Goal: Task Accomplishment & Management: Manage account settings

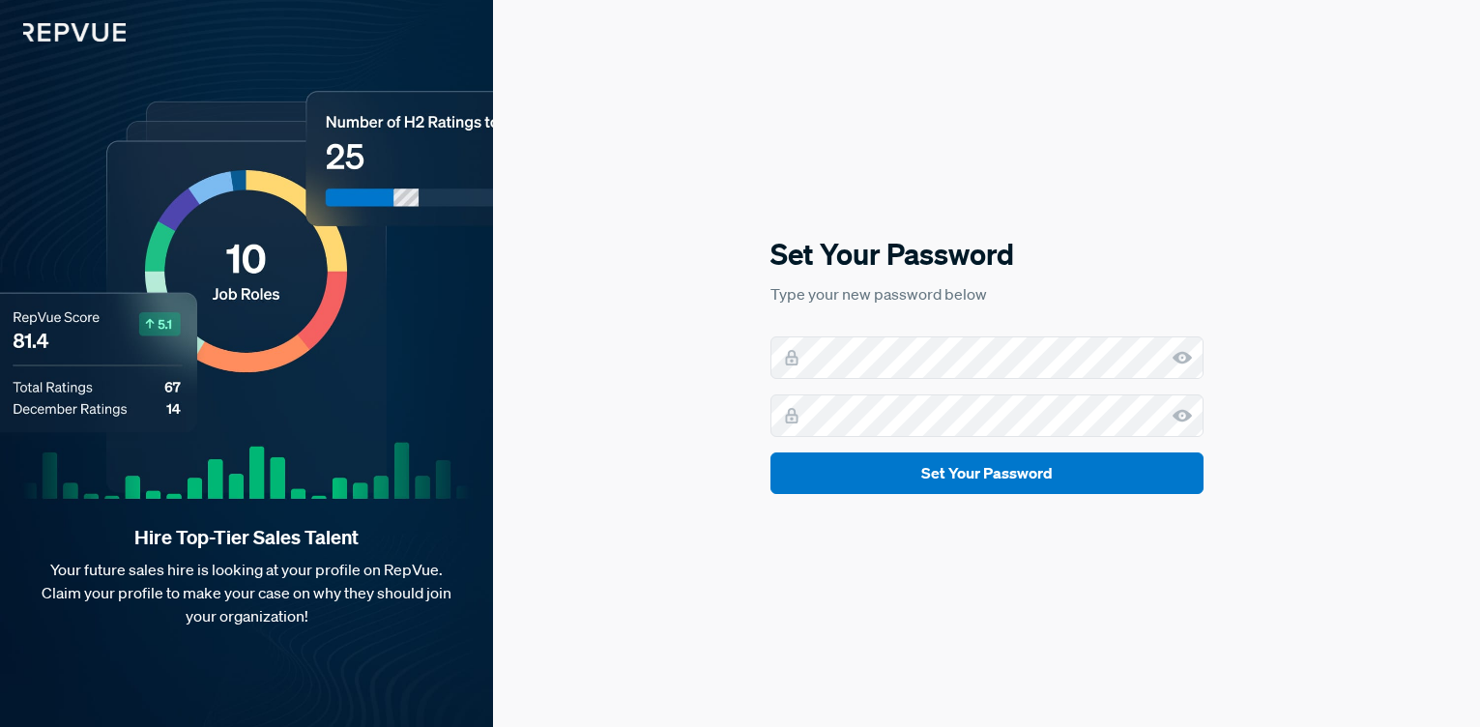
click at [1241, 235] on div "Set Your Password Type your new password below Set Your Password" at bounding box center [986, 363] width 987 height 727
click at [771, 452] on button "Set Your Password" at bounding box center [987, 473] width 433 height 42
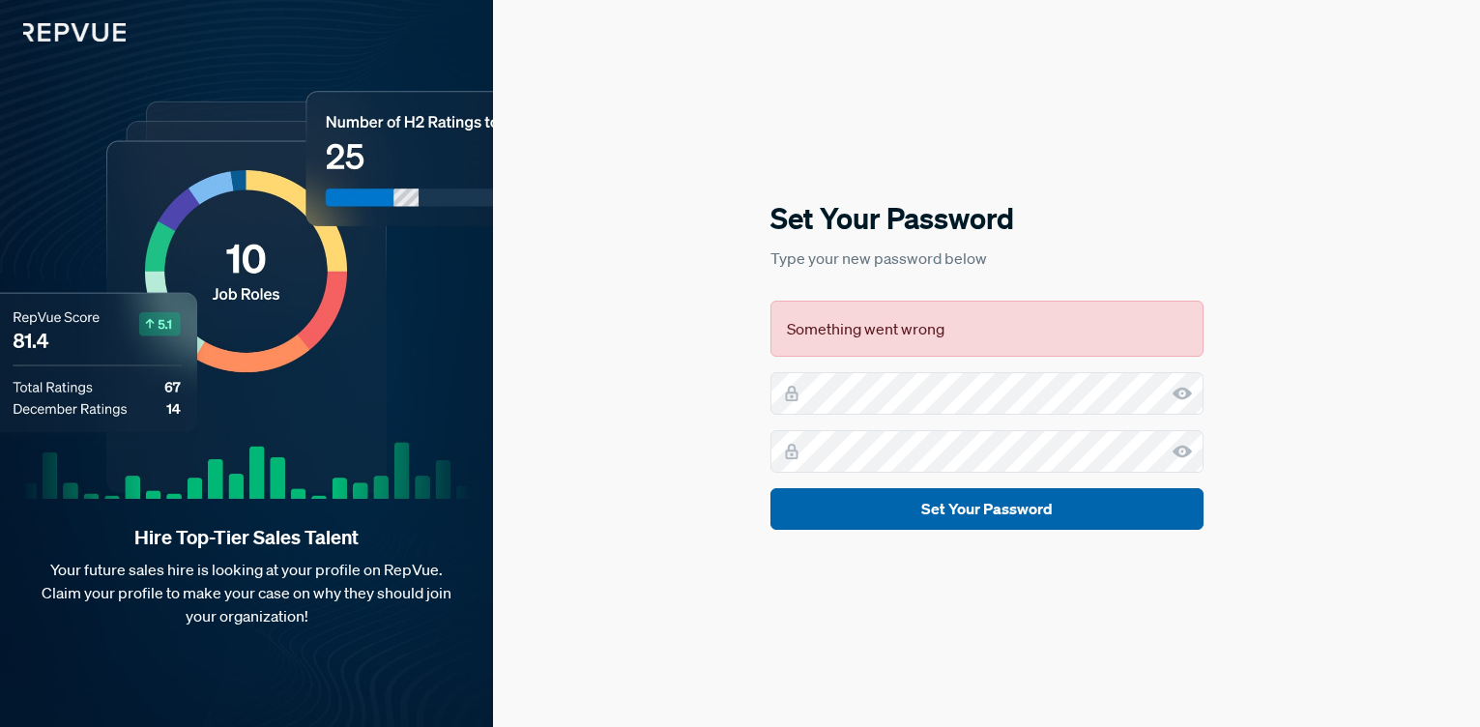
click at [987, 500] on button "Set Your Password" at bounding box center [987, 509] width 433 height 42
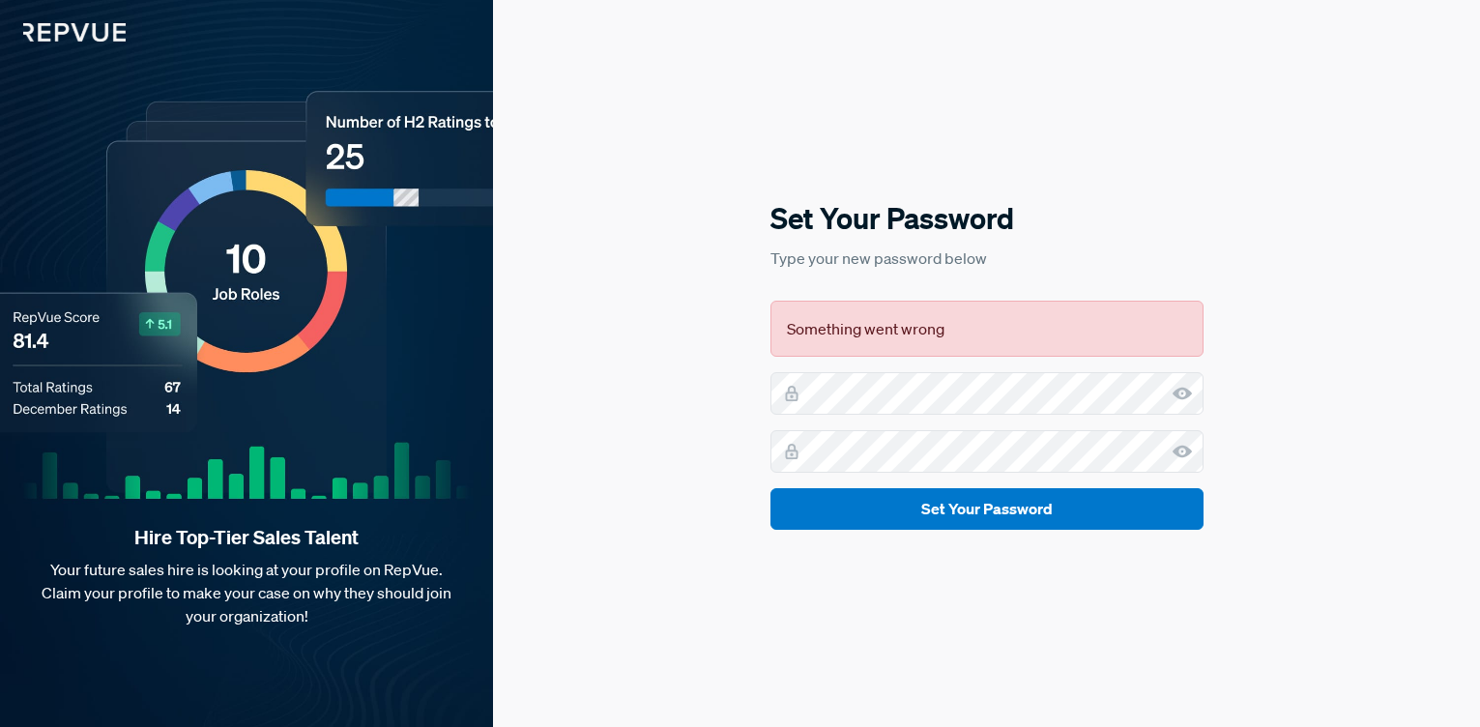
click at [1181, 255] on p "Type your new password below" at bounding box center [987, 258] width 433 height 23
click at [947, 336] on div "Something went wrong" at bounding box center [987, 329] width 433 height 56
click at [782, 386] on div at bounding box center [987, 393] width 433 height 43
click at [1182, 394] on icon at bounding box center [1182, 393] width 19 height 19
click at [800, 451] on div at bounding box center [987, 451] width 433 height 43
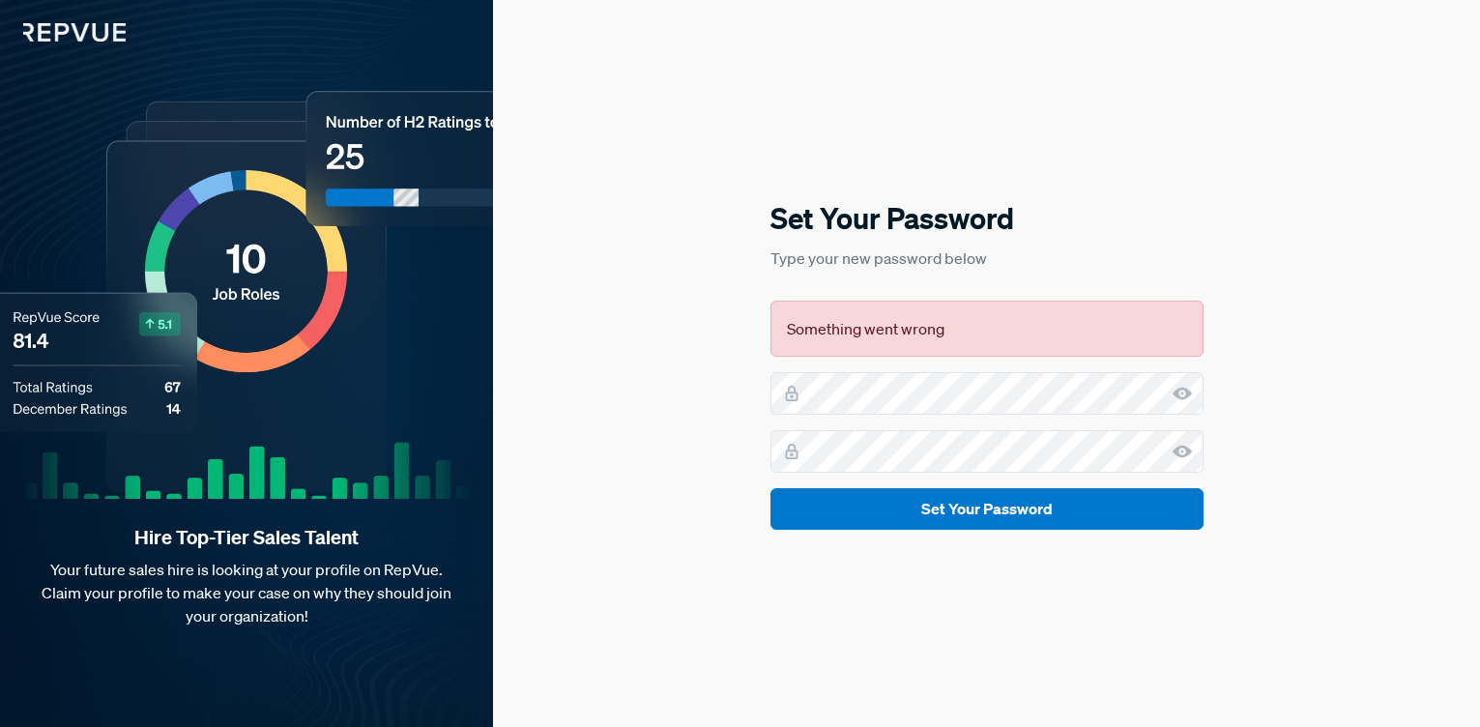
click at [1183, 452] on icon at bounding box center [1182, 451] width 19 height 19
click at [1014, 515] on button "Set Your Password" at bounding box center [987, 509] width 433 height 42
click at [405, 237] on div "Hire Top-Tier Sales Talent Your future sales hire is looking at your profile on…" at bounding box center [246, 363] width 493 height 727
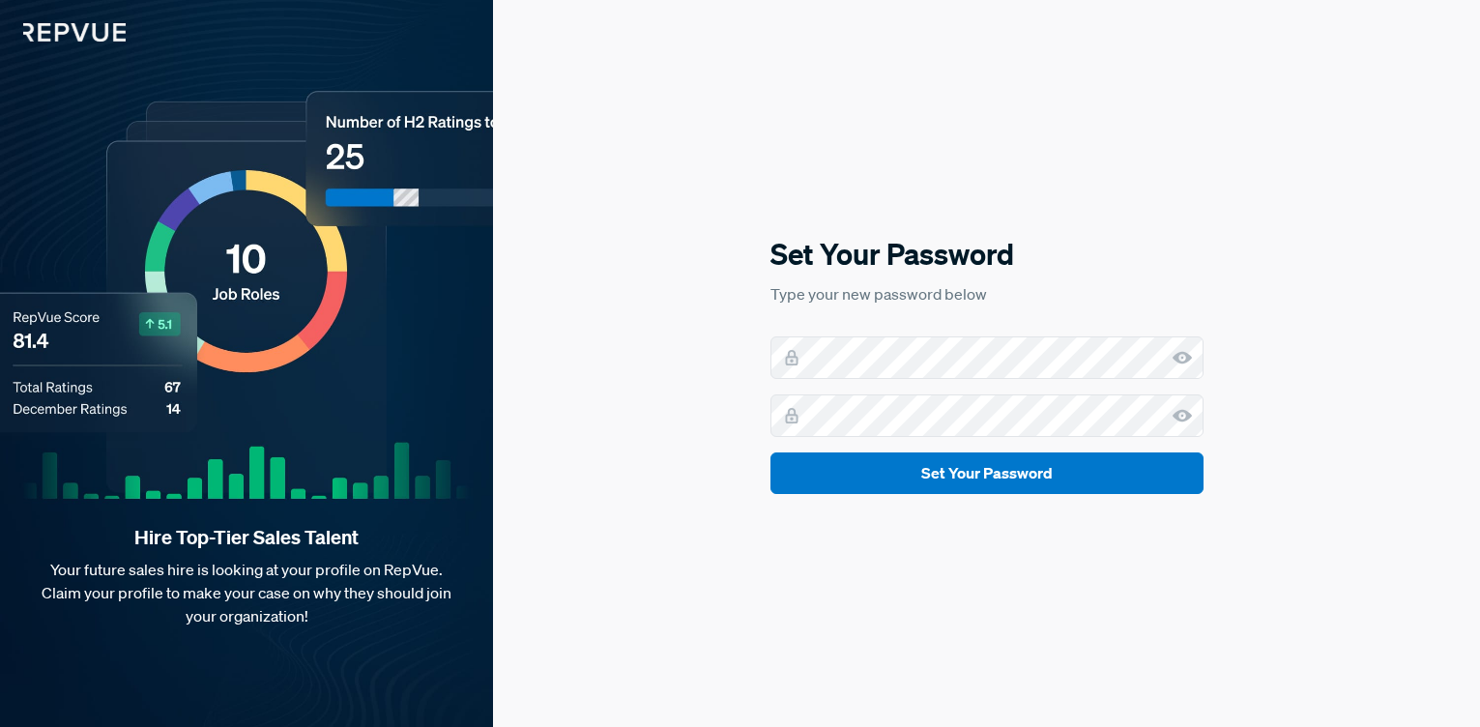
click at [1096, 292] on p "Type your new password below" at bounding box center [987, 293] width 433 height 23
click at [1171, 360] on div at bounding box center [987, 357] width 433 height 43
click at [1181, 358] on icon at bounding box center [1182, 357] width 19 height 19
click at [1177, 421] on icon at bounding box center [1182, 415] width 19 height 19
click at [948, 470] on button "Set Your Password" at bounding box center [987, 473] width 433 height 42
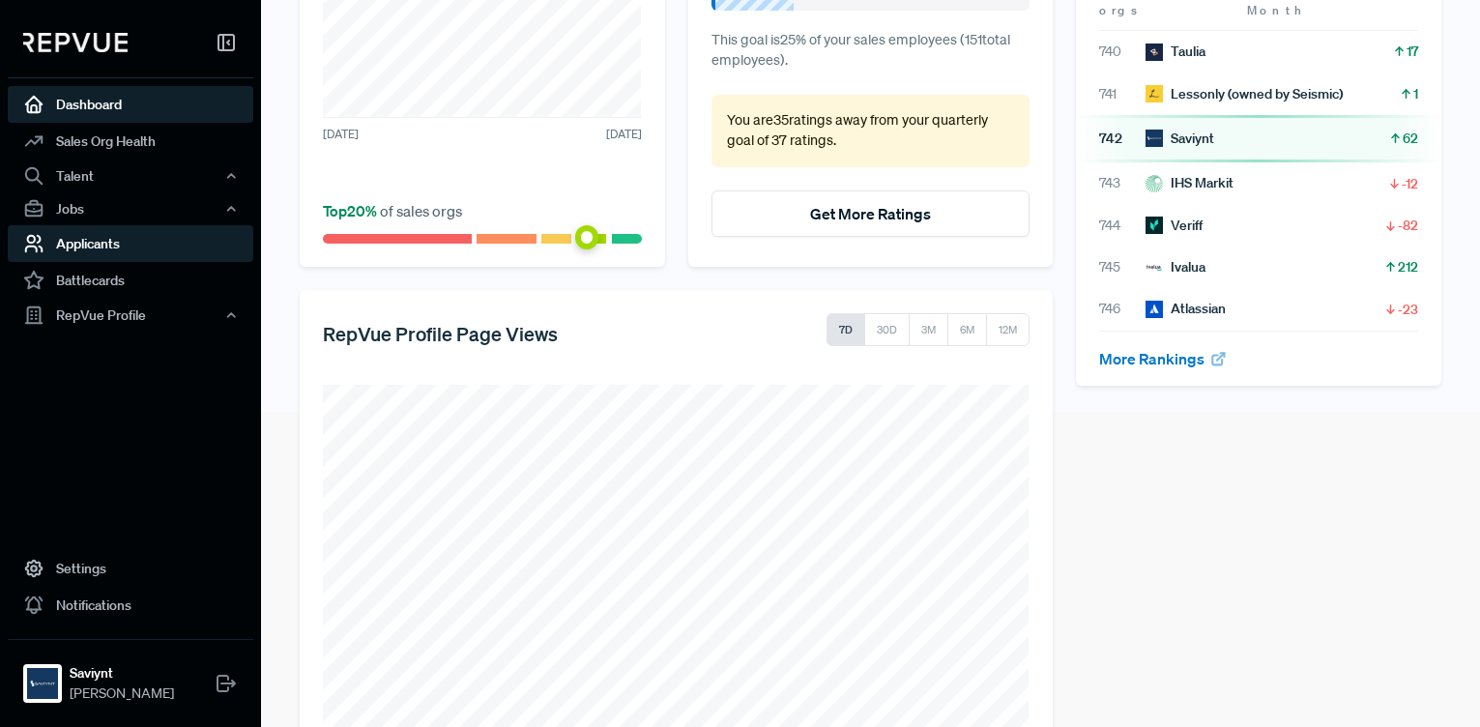
scroll to position [317, 0]
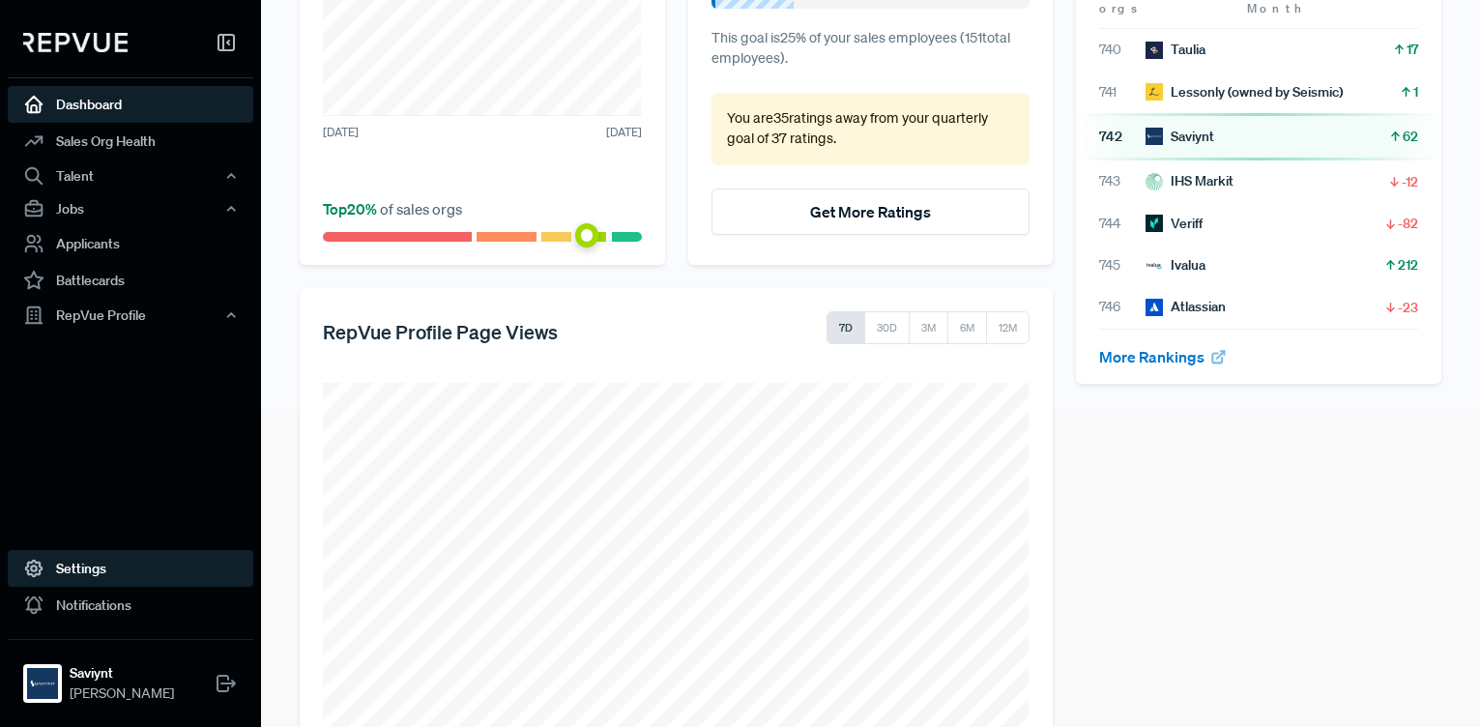
click at [102, 567] on link "Settings" at bounding box center [131, 568] width 246 height 37
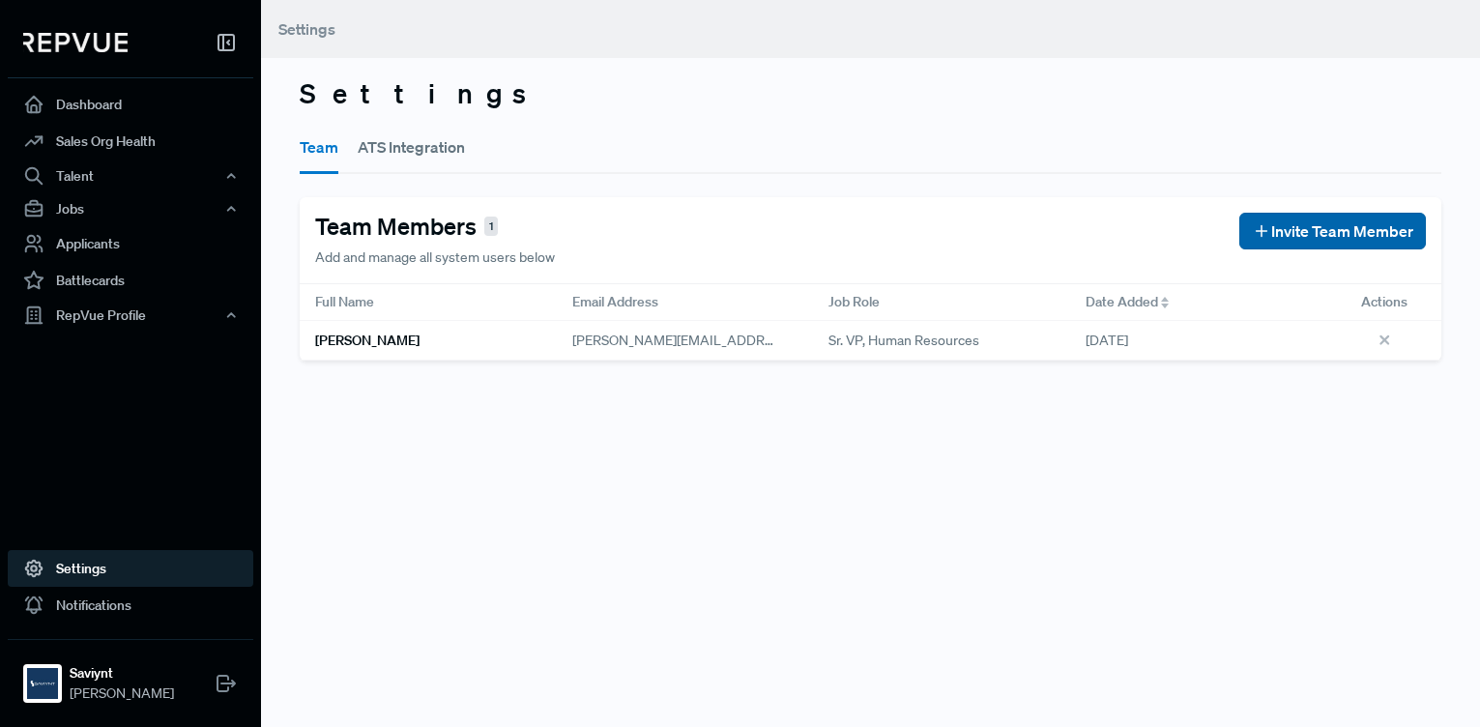
click at [1272, 231] on span "Invite Team Member" at bounding box center [1342, 230] width 142 height 23
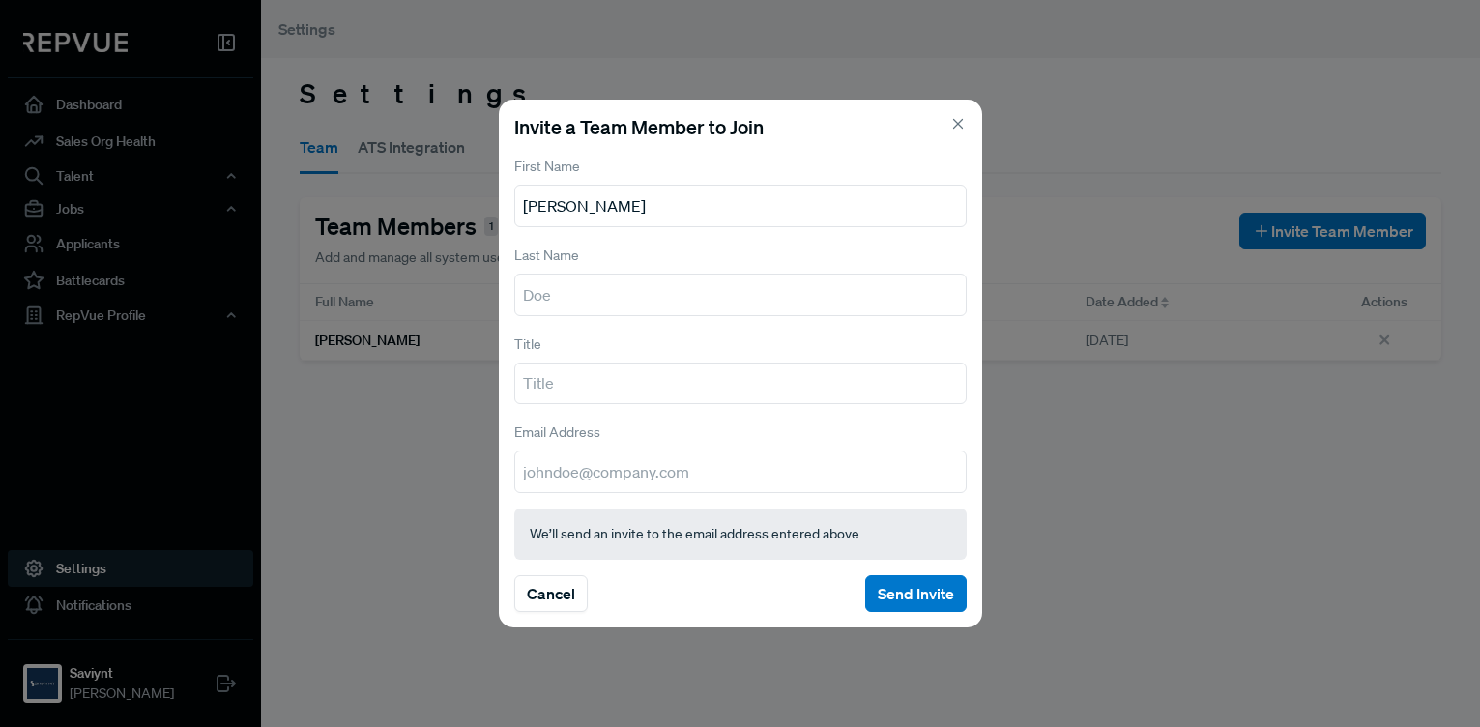
type input "Jay"
click at [704, 298] on input "text" at bounding box center [740, 295] width 452 height 43
type input "Murugaiyan"
click at [557, 383] on input "VP, Talent Acquisition" at bounding box center [740, 384] width 452 height 43
type input "VP, Global Talent Acquisition"
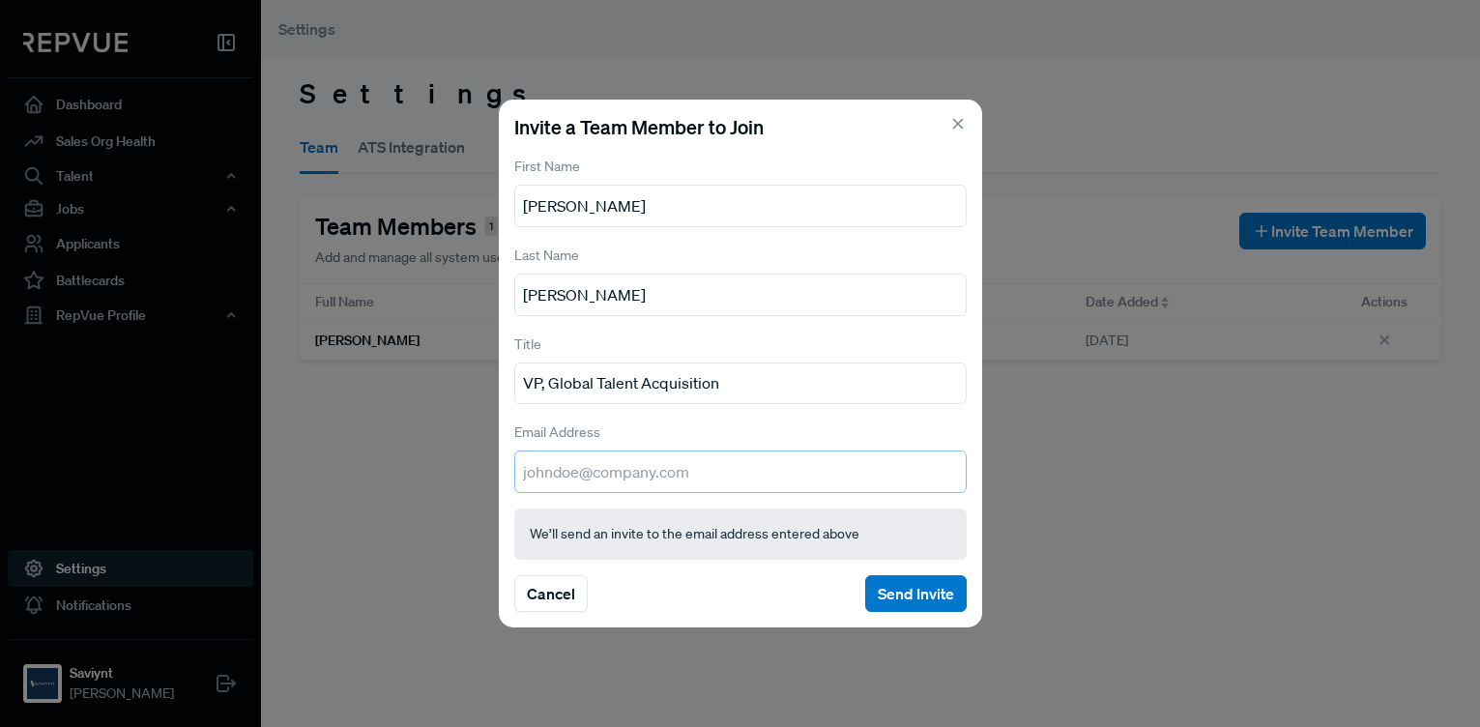
drag, startPoint x: 575, startPoint y: 477, endPoint x: 601, endPoint y: 474, distance: 26.3
click at [583, 475] on input "email" at bounding box center [740, 472] width 452 height 43
type input "jay.murugaiyan@saviynt.com"
drag, startPoint x: 887, startPoint y: 588, endPoint x: 636, endPoint y: 442, distance: 289.9
click at [887, 588] on button "Send Invite" at bounding box center [916, 593] width 102 height 37
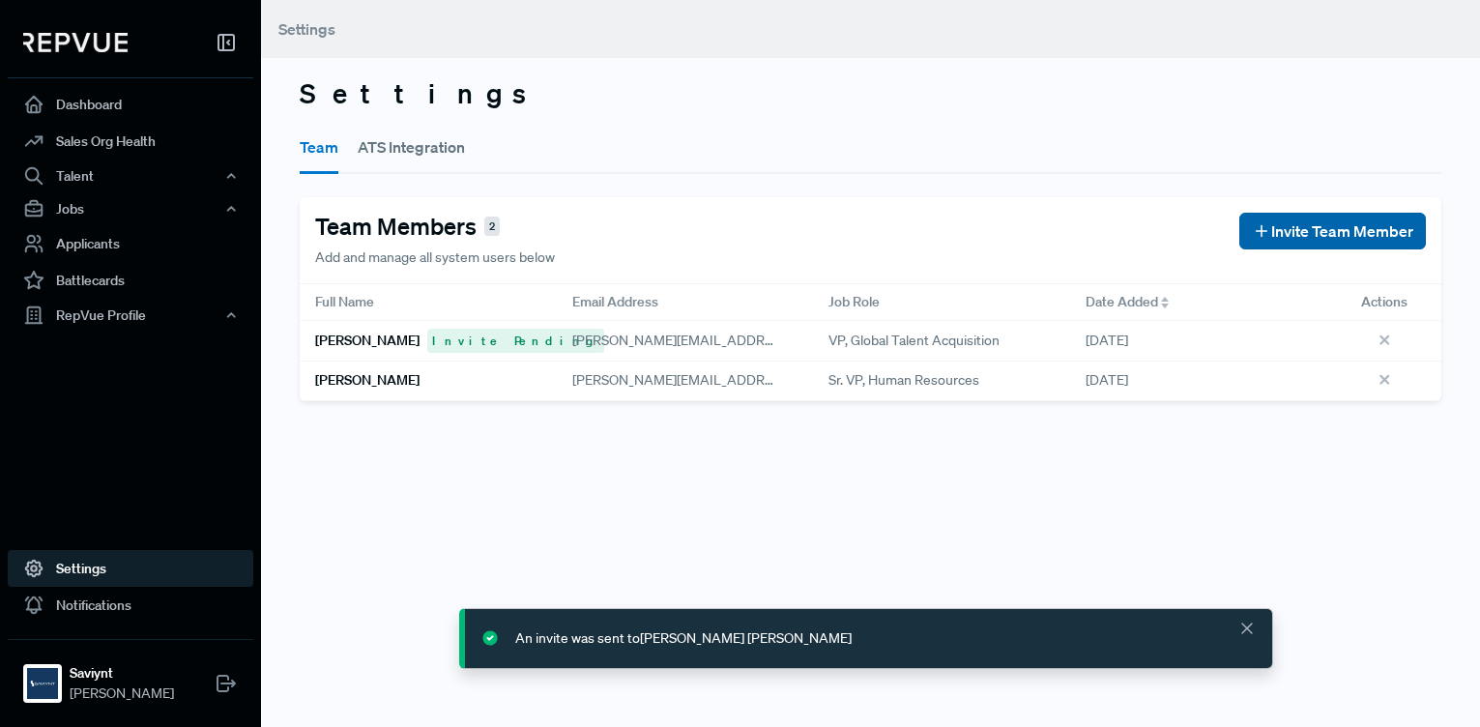
click at [1338, 235] on span "Invite Team Member" at bounding box center [1342, 230] width 142 height 23
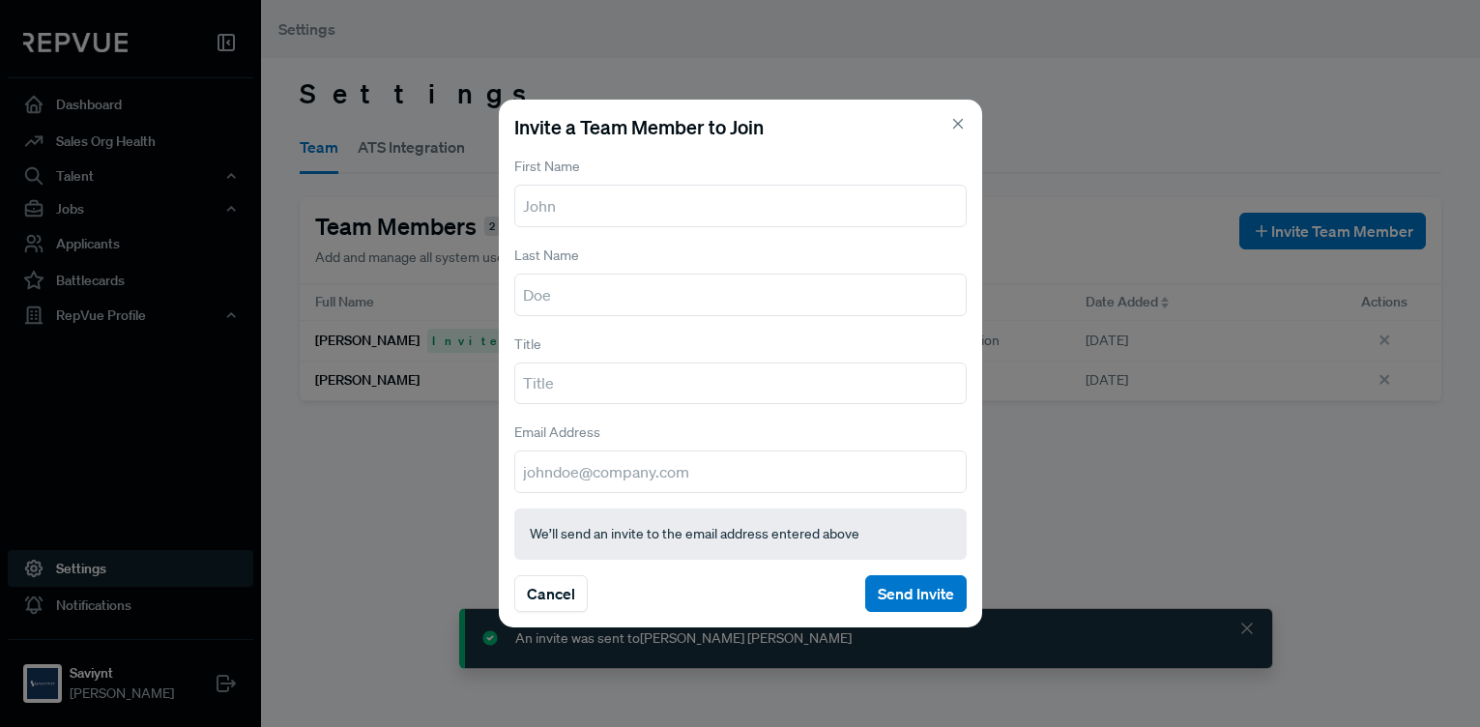
click at [557, 207] on input "text" at bounding box center [740, 206] width 452 height 43
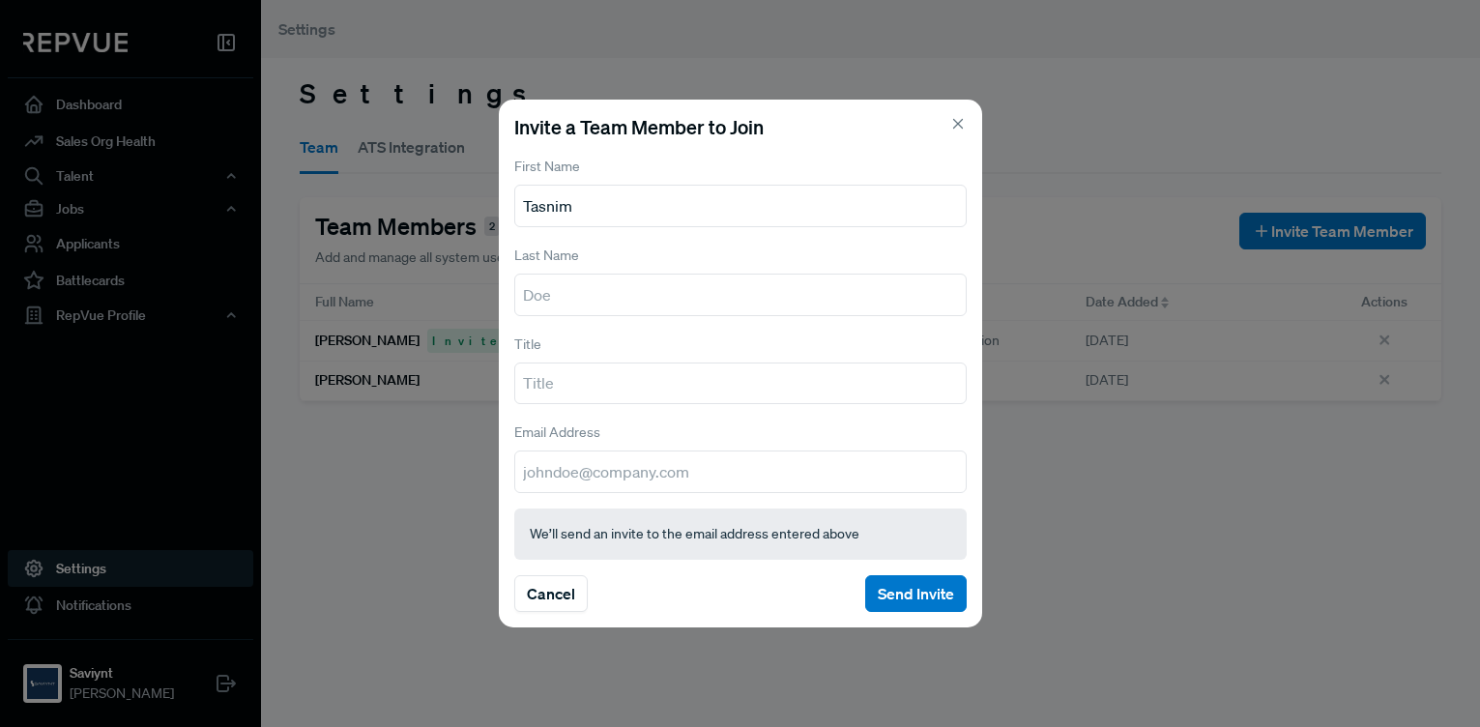
type input "Tasnim"
click at [598, 296] on input "Tudoe" at bounding box center [740, 295] width 452 height 43
type input "Tudor"
click at [578, 378] on input "text" at bounding box center [740, 384] width 452 height 43
type input "H"
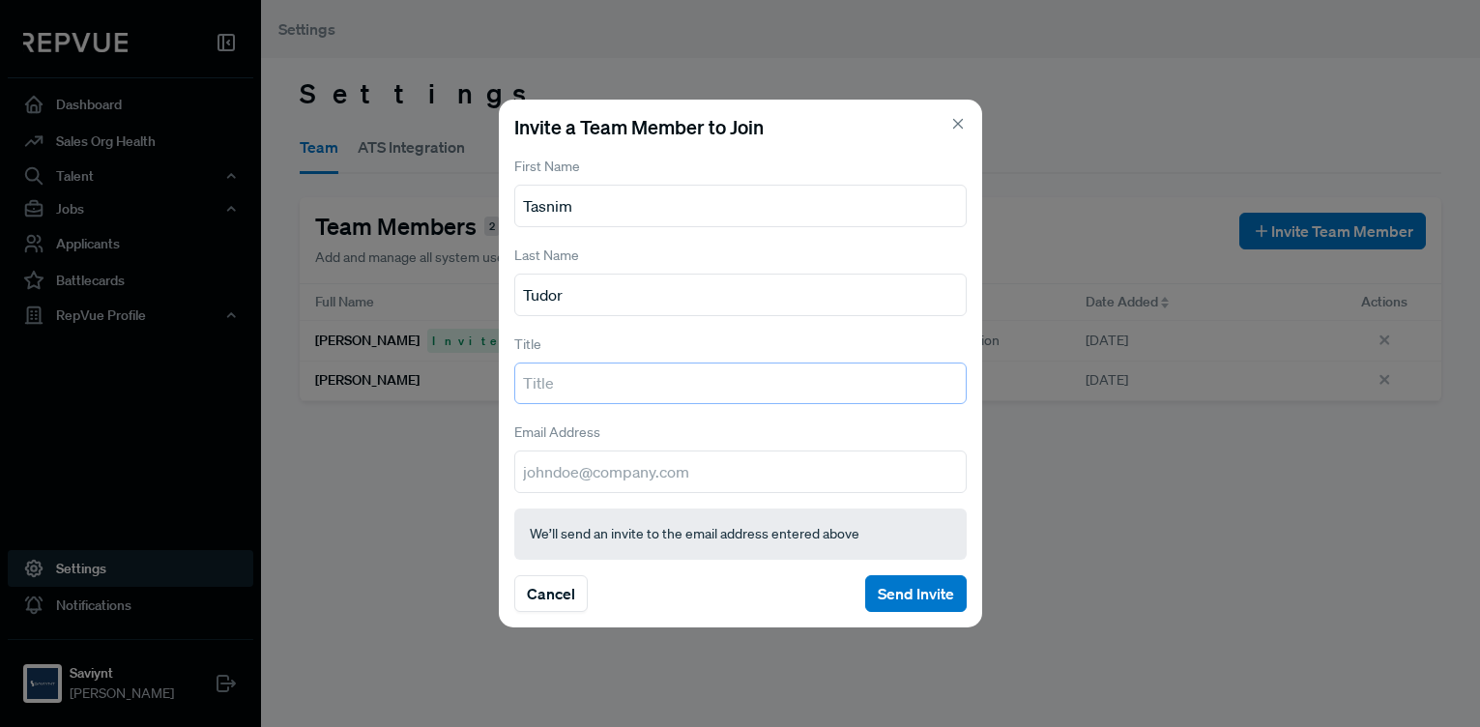
type input "L"
type input "HR Business Partner - Global GTM"
click at [561, 472] on input "email" at bounding box center [740, 472] width 452 height 43
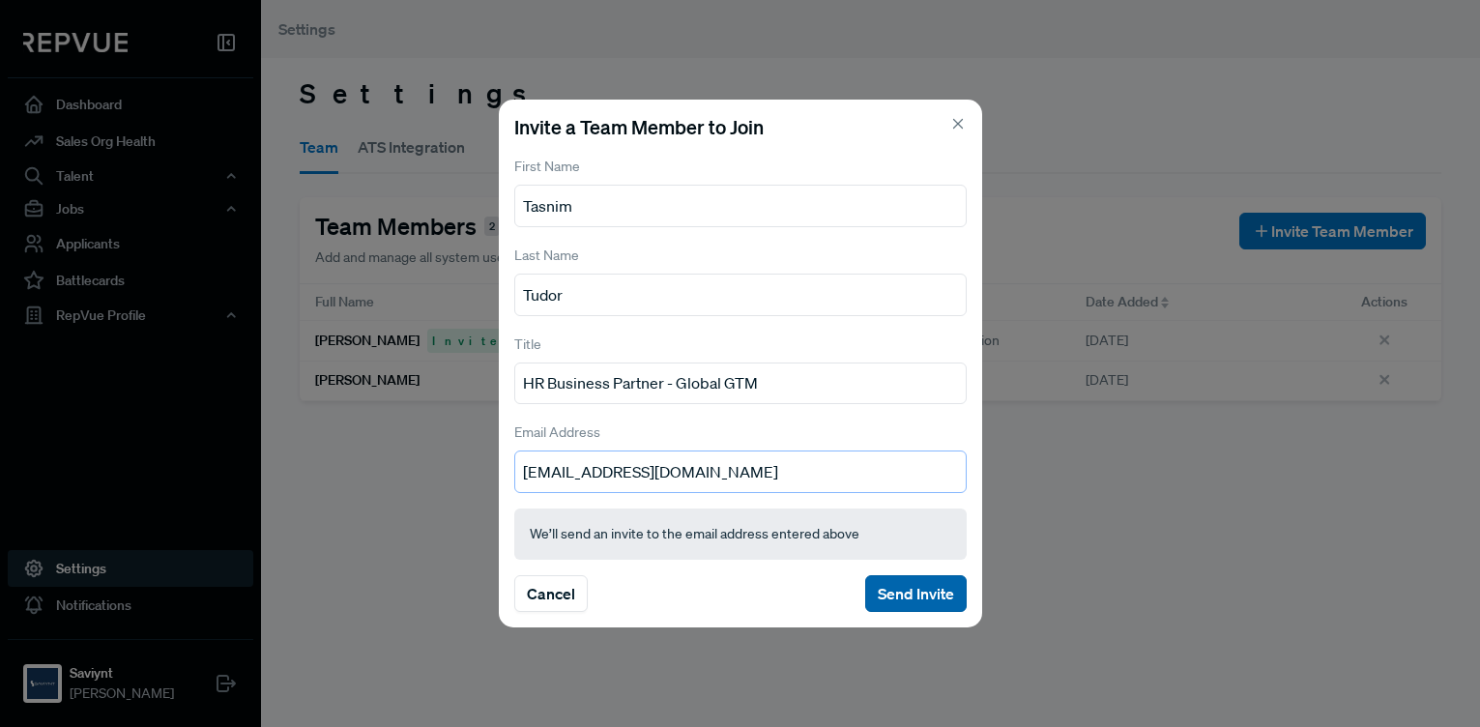
type input "tasnim.tudor@saviynt.com"
drag, startPoint x: 903, startPoint y: 586, endPoint x: 833, endPoint y: 453, distance: 149.6
click at [903, 585] on button "Send Invite" at bounding box center [916, 593] width 102 height 37
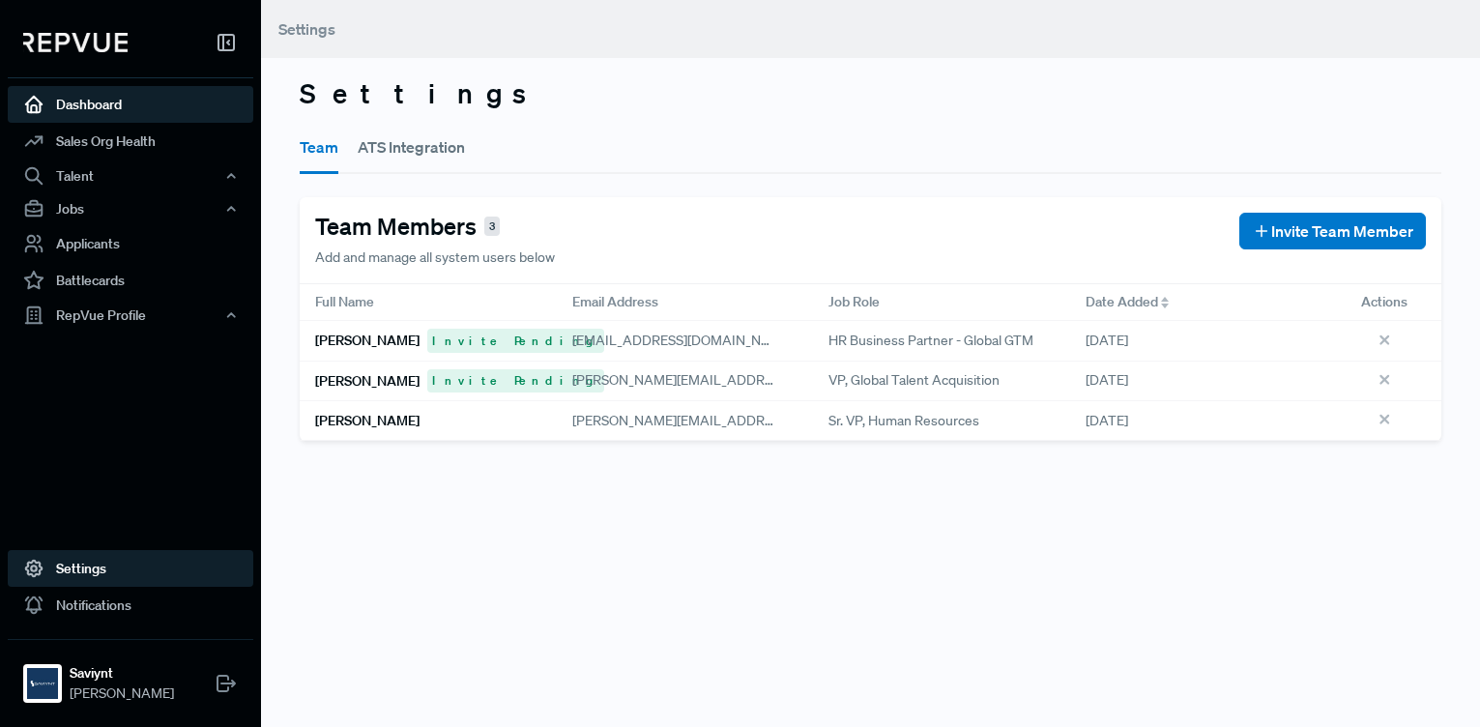
click at [89, 102] on link "Dashboard" at bounding box center [131, 104] width 246 height 37
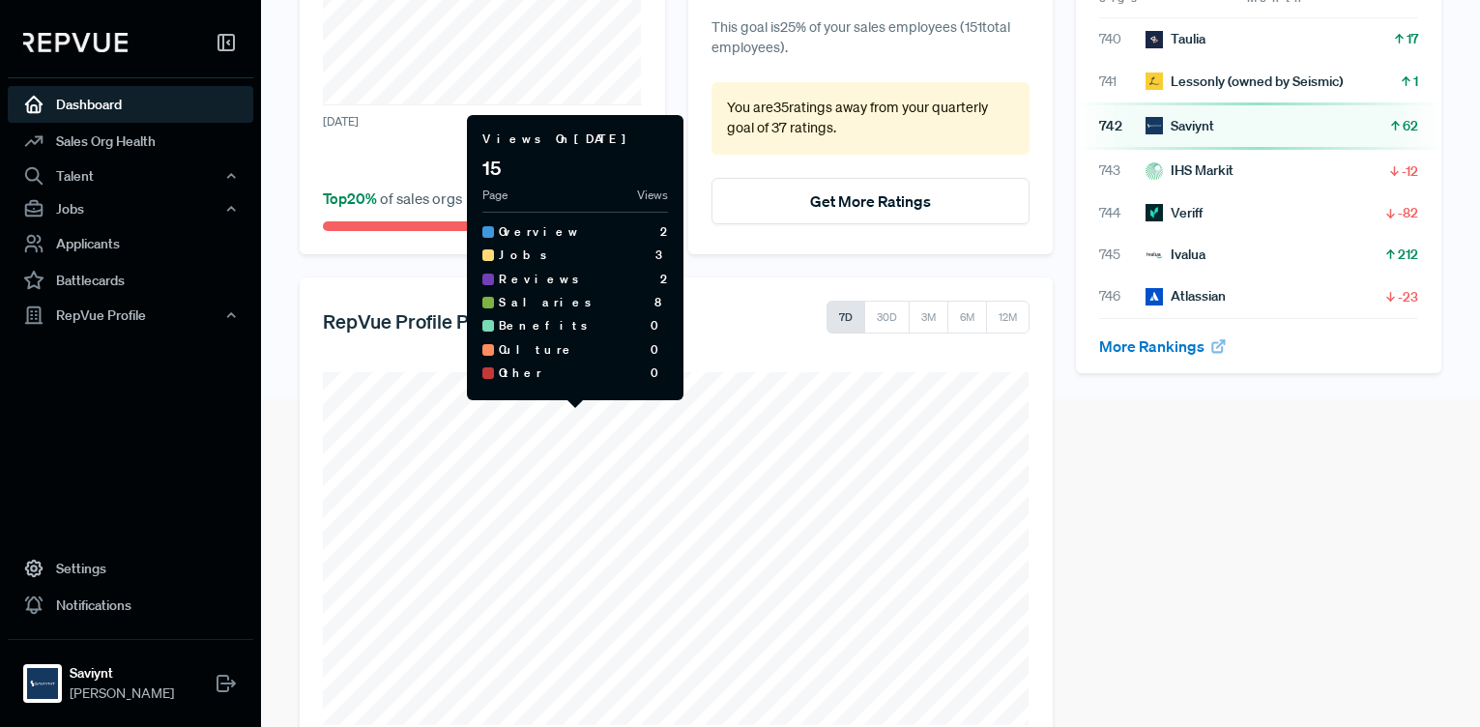
scroll to position [380, 0]
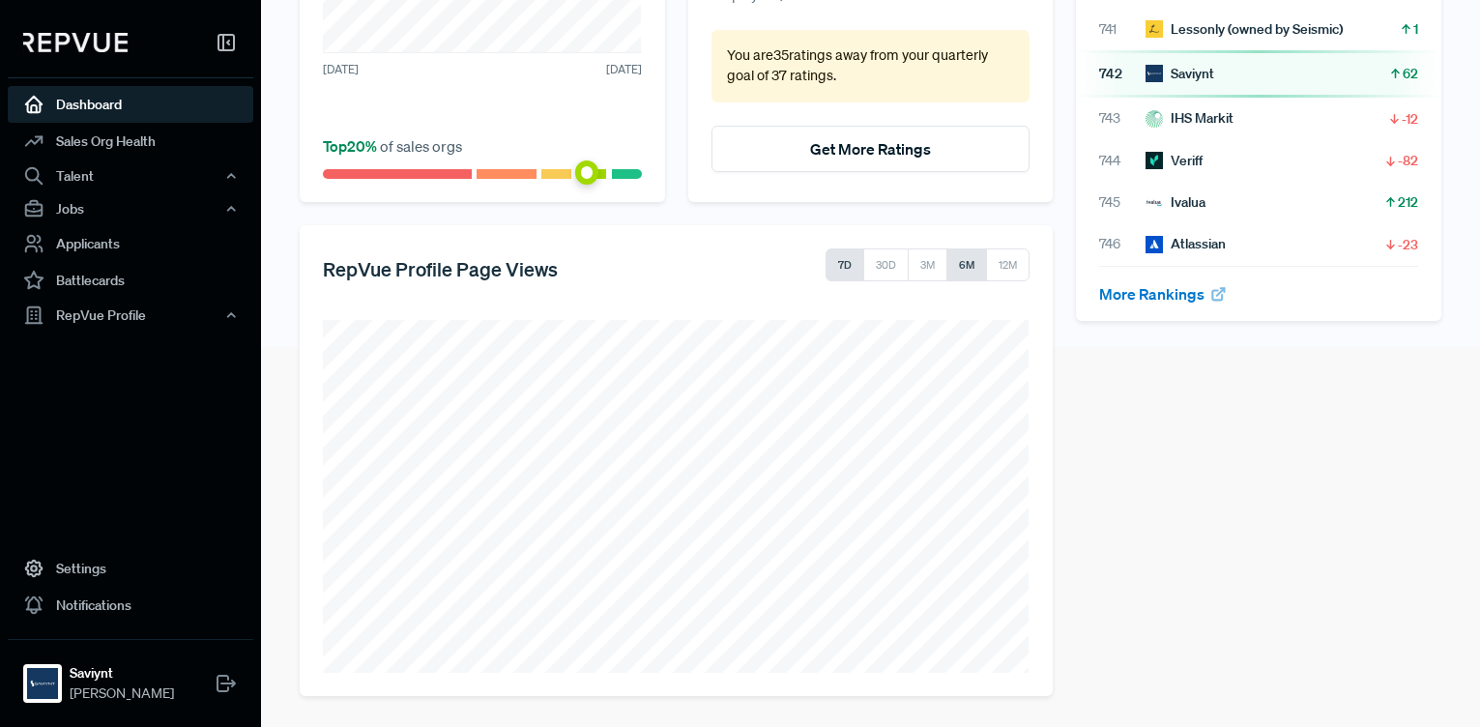
click at [964, 263] on button "6M" at bounding box center [967, 264] width 41 height 33
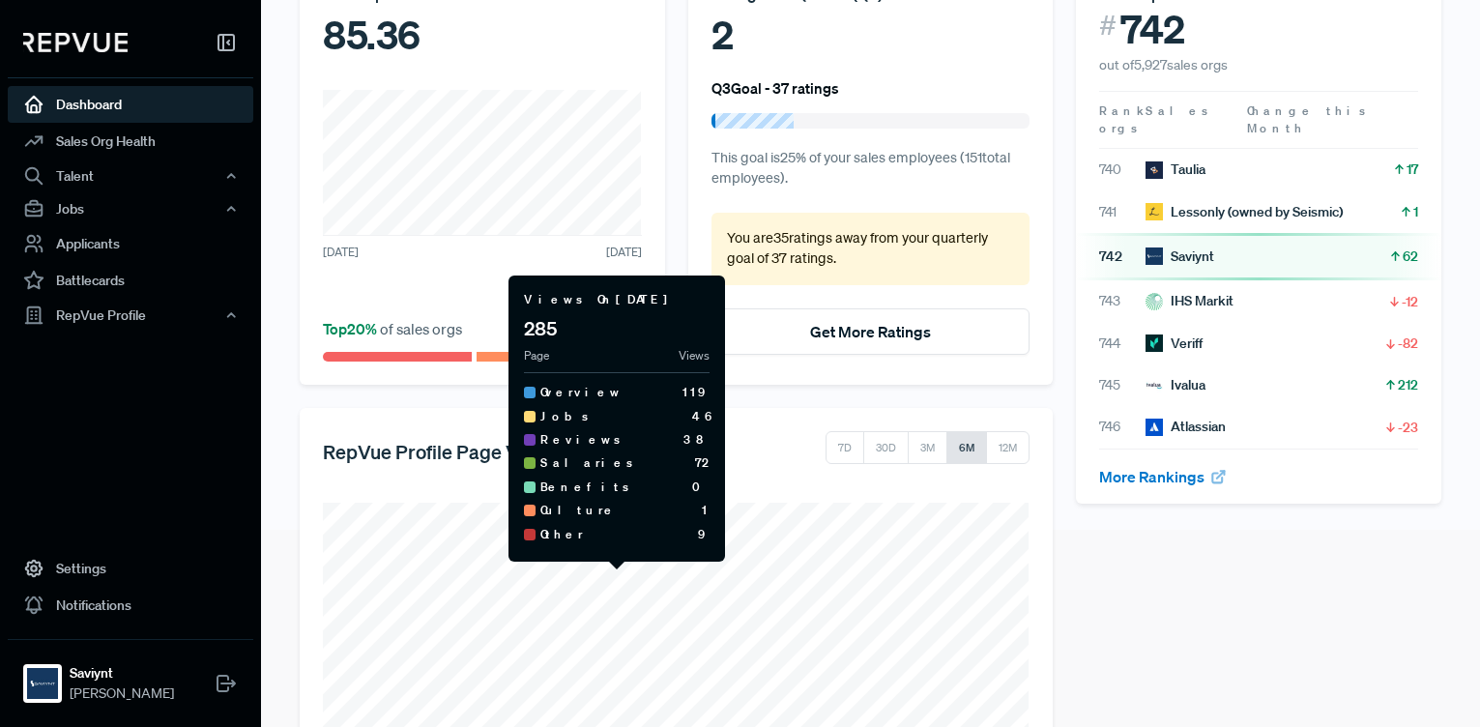
scroll to position [198, 0]
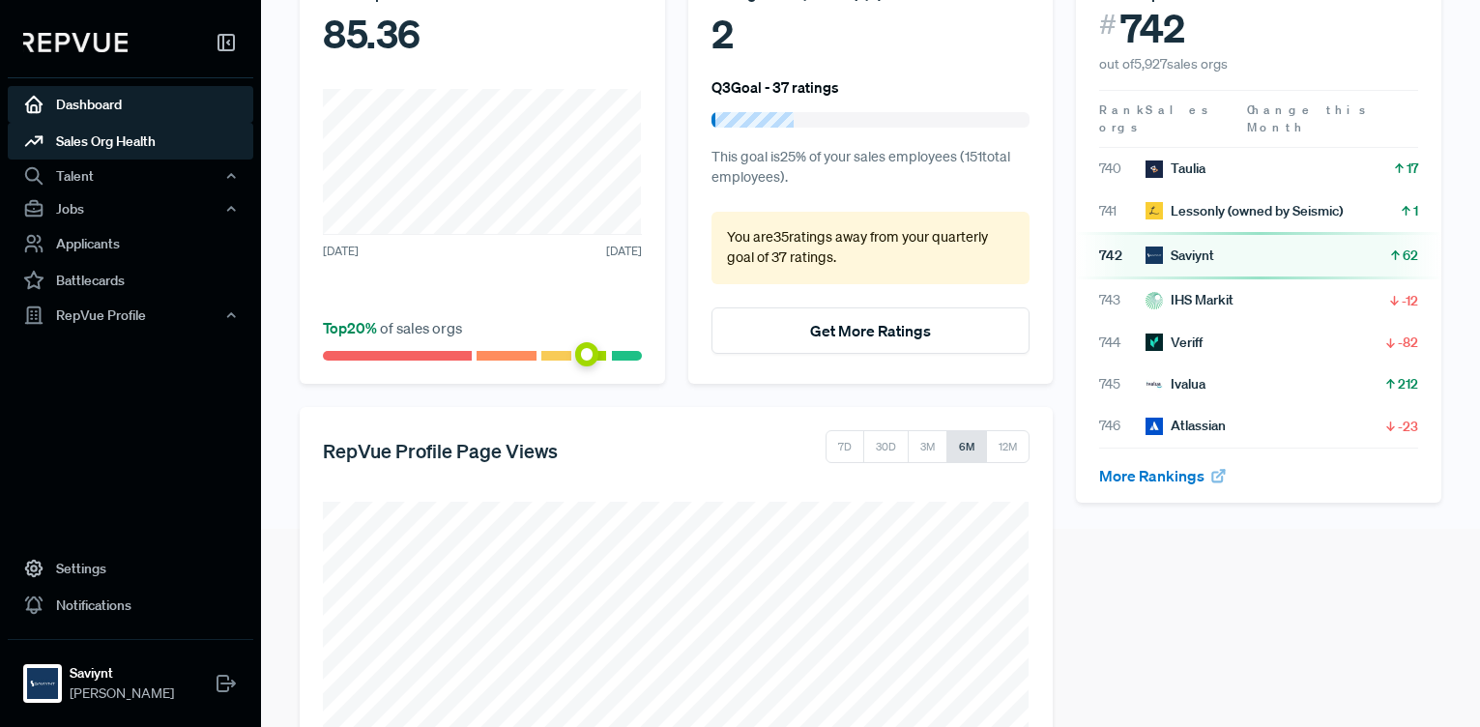
click at [122, 148] on link "Sales Org Health" at bounding box center [131, 141] width 246 height 37
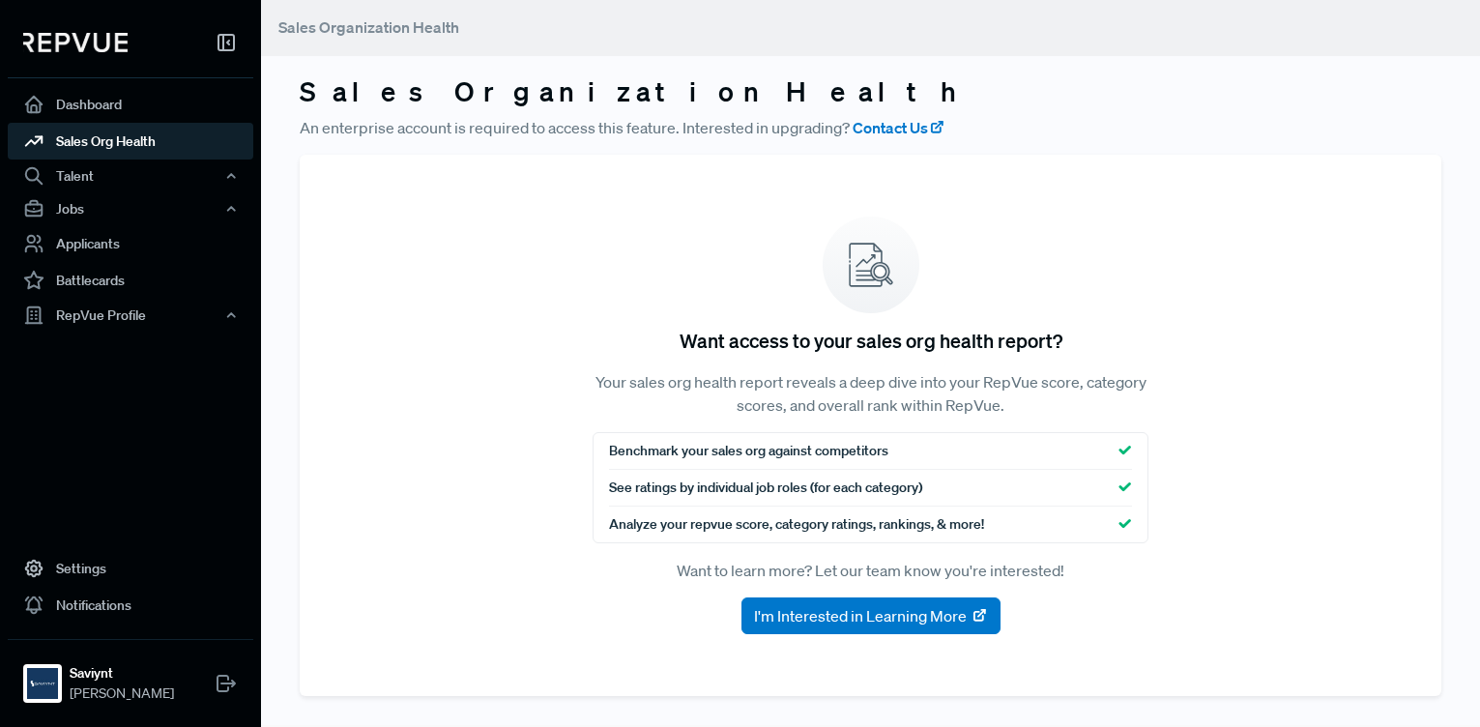
scroll to position [2, 0]
click at [104, 179] on div "Talent" at bounding box center [131, 176] width 246 height 33
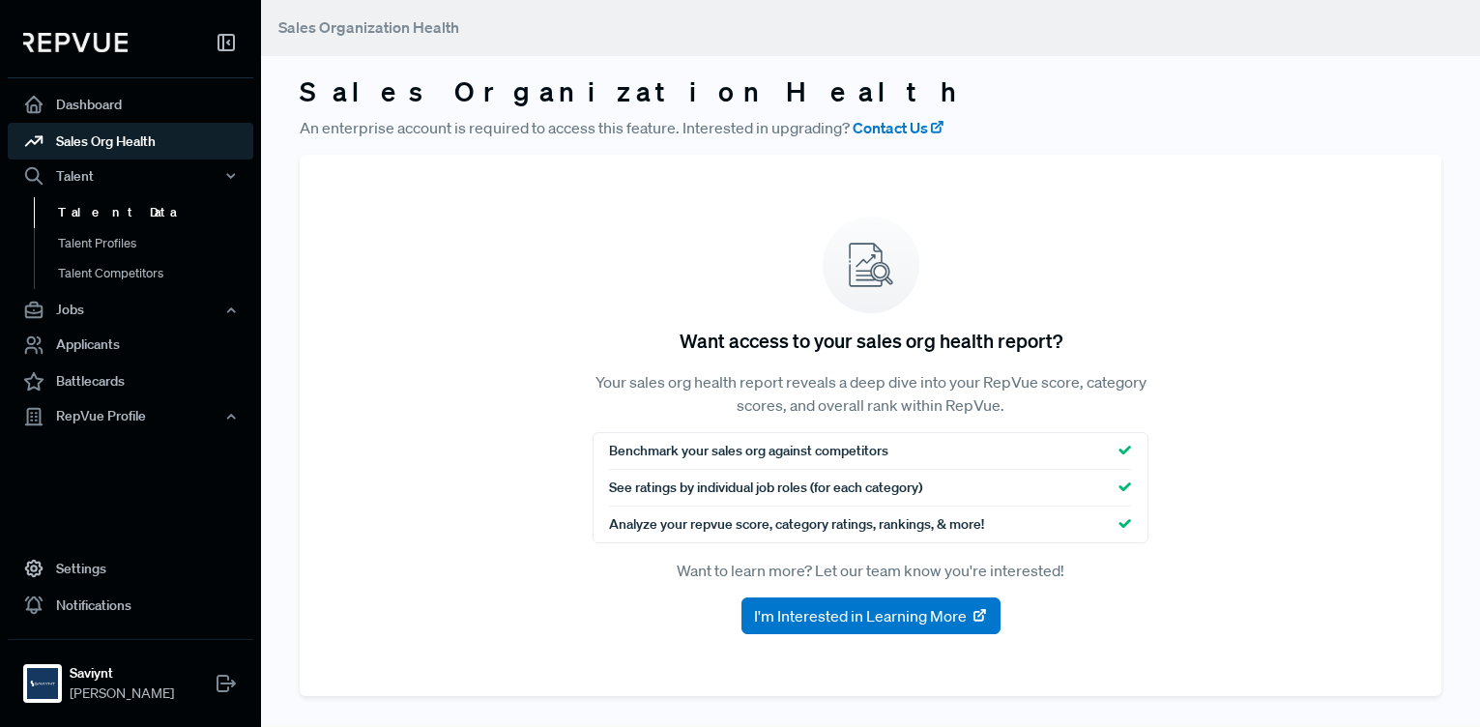
drag, startPoint x: 101, startPoint y: 210, endPoint x: 212, endPoint y: 226, distance: 112.4
click at [102, 210] on link "Talent Data" at bounding box center [157, 212] width 246 height 31
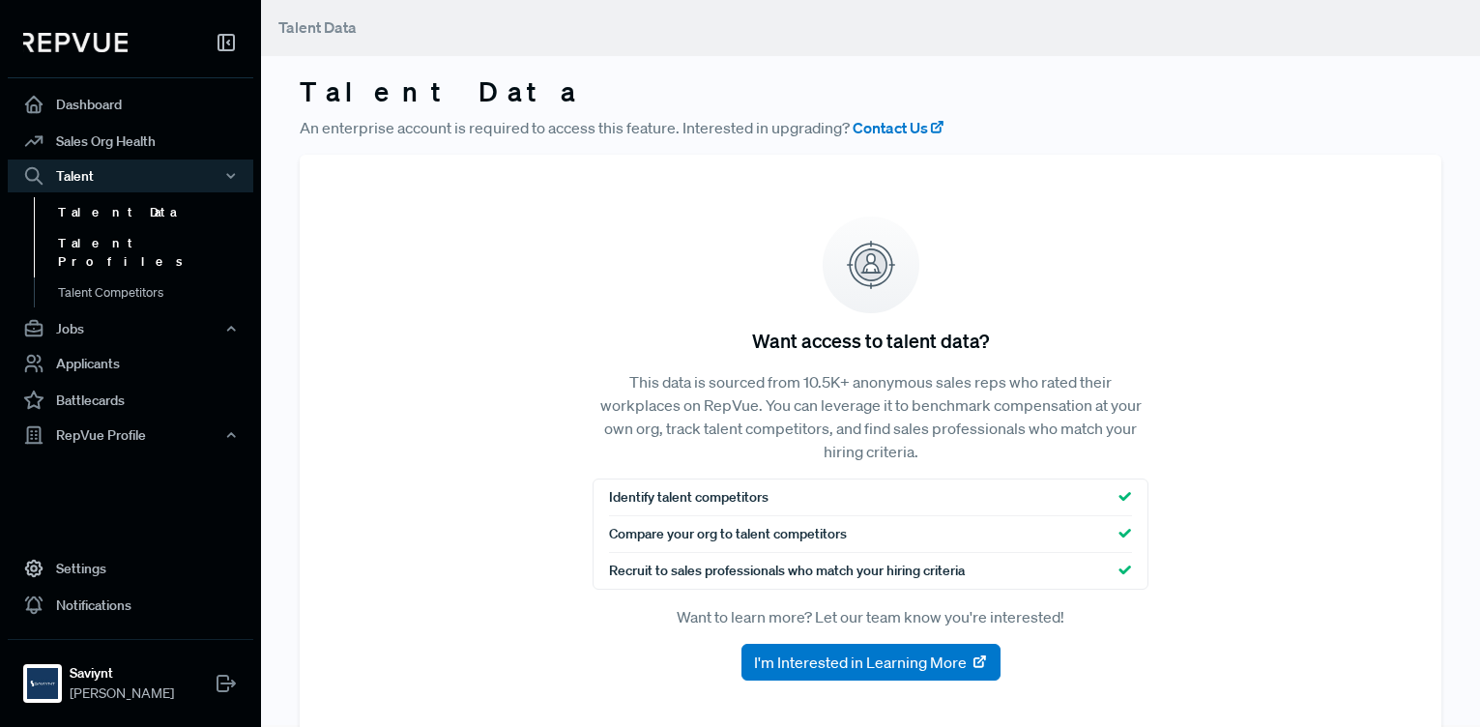
click at [109, 248] on link "Talent Profiles" at bounding box center [157, 252] width 246 height 49
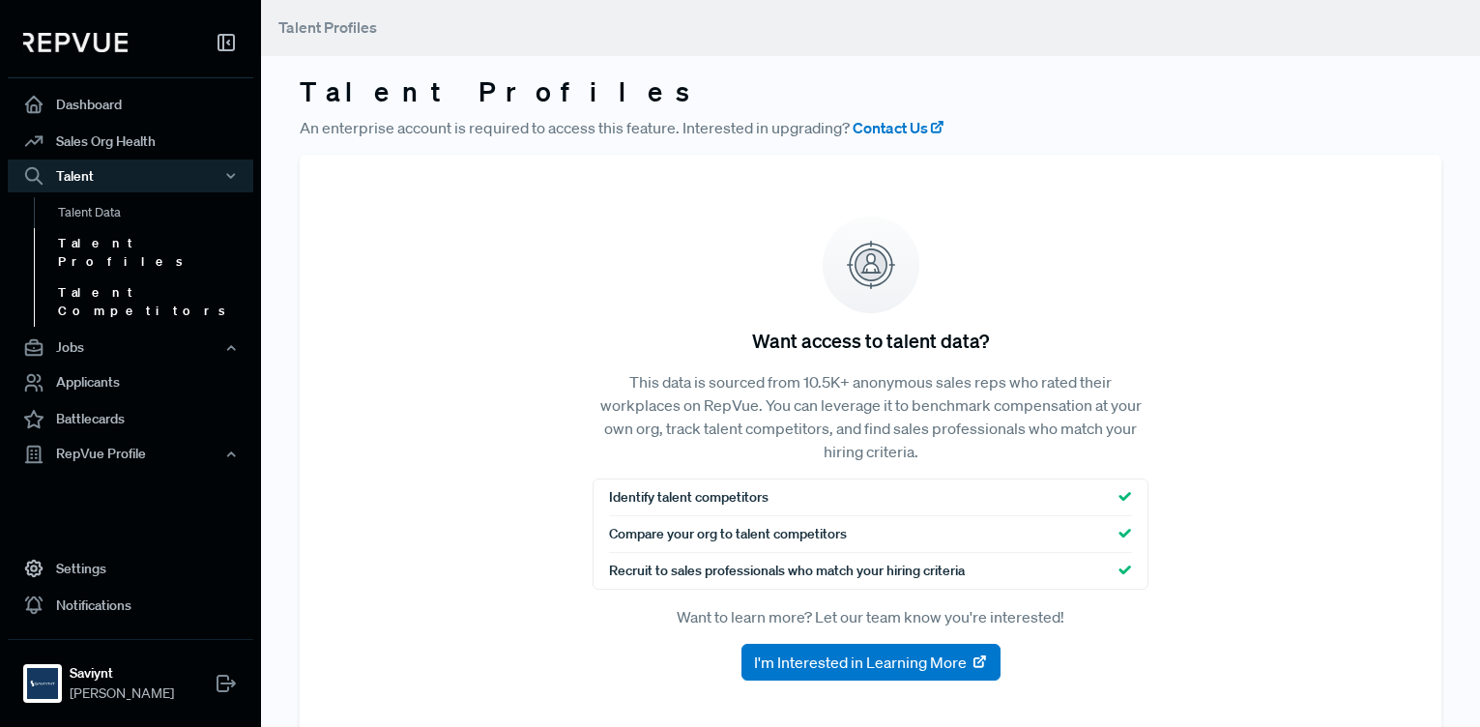
drag, startPoint x: 110, startPoint y: 270, endPoint x: 164, endPoint y: 278, distance: 54.8
click at [110, 277] on link "Talent Competitors" at bounding box center [157, 301] width 246 height 49
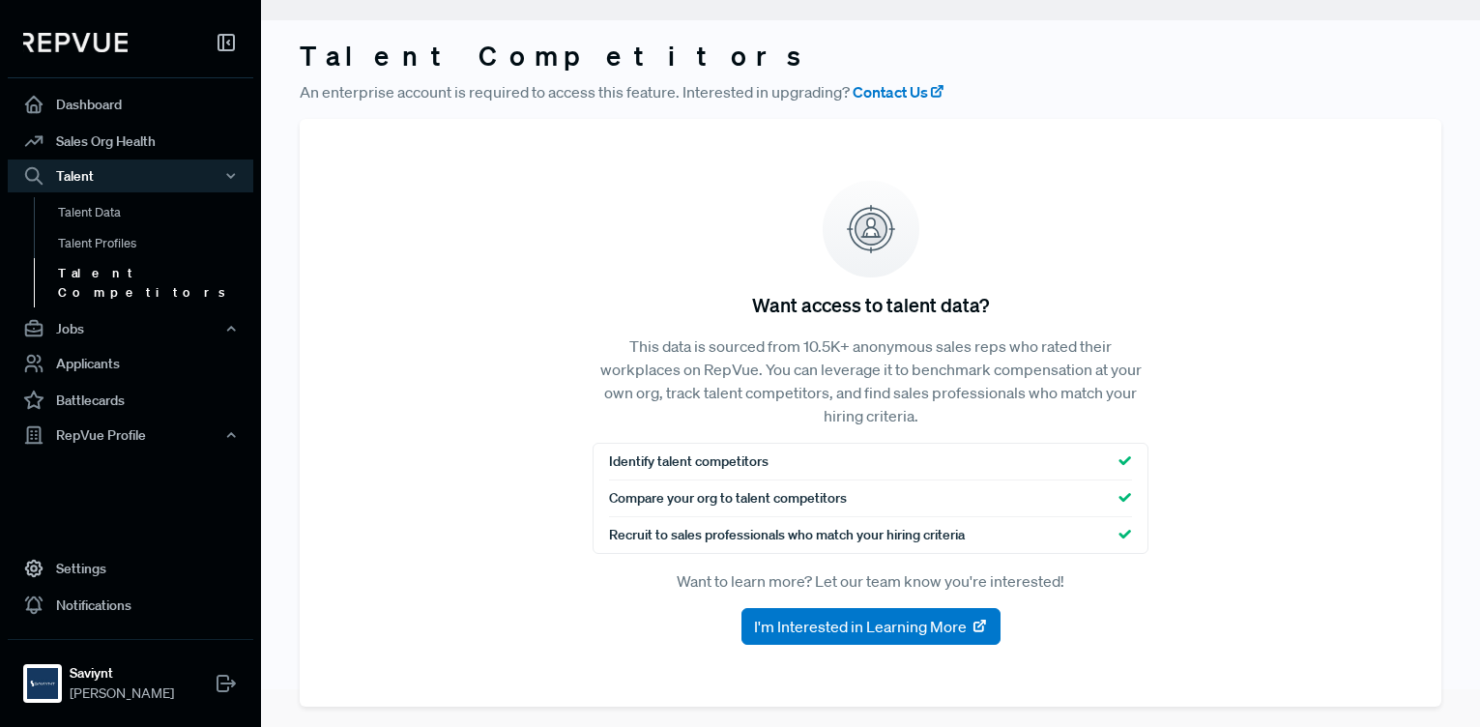
scroll to position [48, 0]
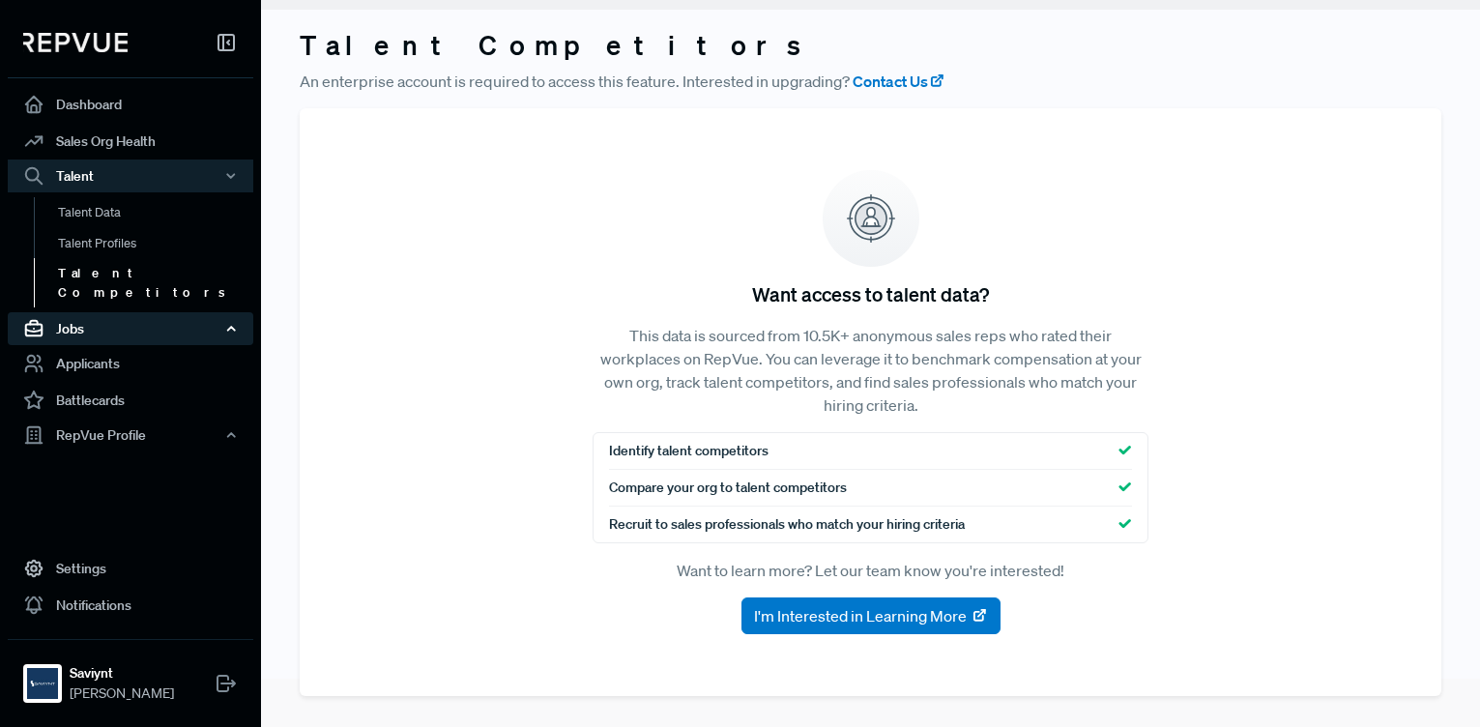
click at [92, 312] on div "Jobs" at bounding box center [131, 328] width 246 height 33
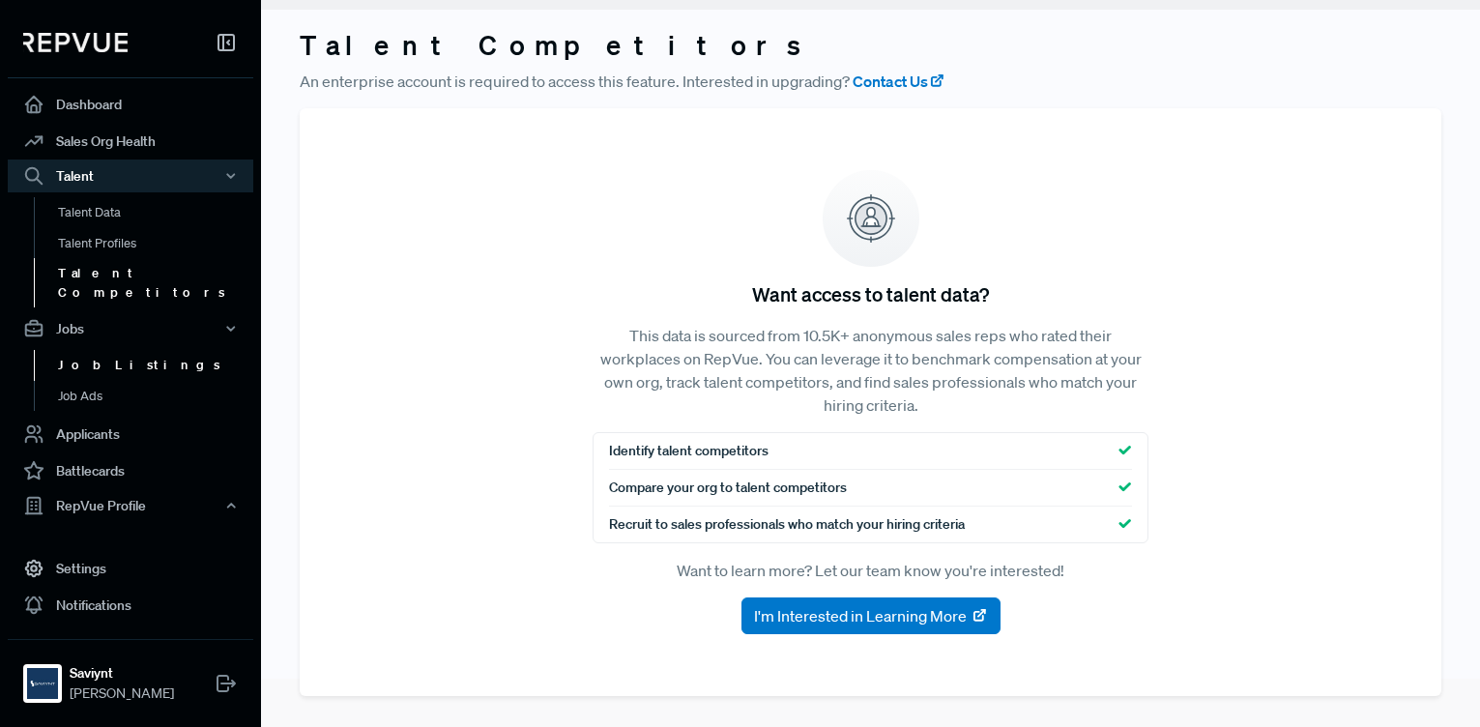
click at [109, 350] on link "Job Listings" at bounding box center [157, 365] width 246 height 31
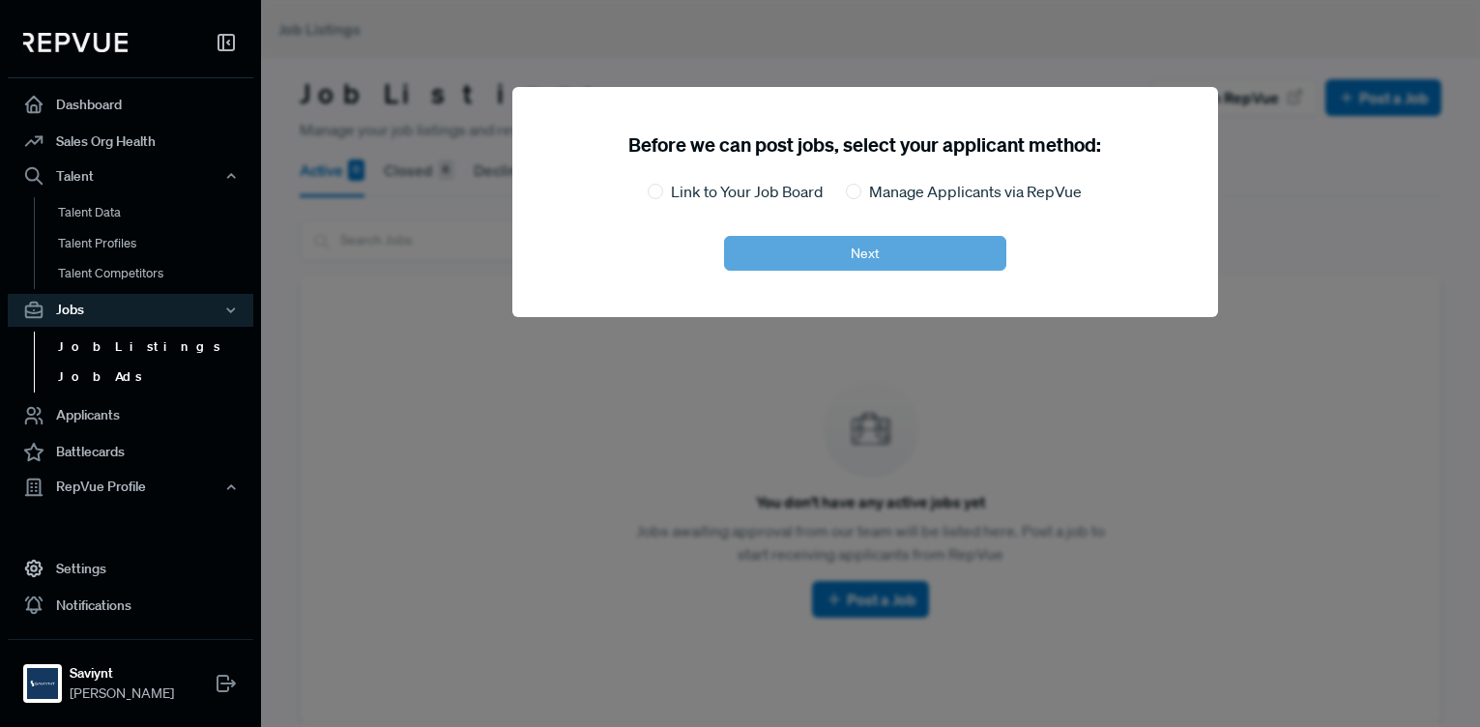
click at [61, 381] on link "Job Ads" at bounding box center [157, 377] width 246 height 31
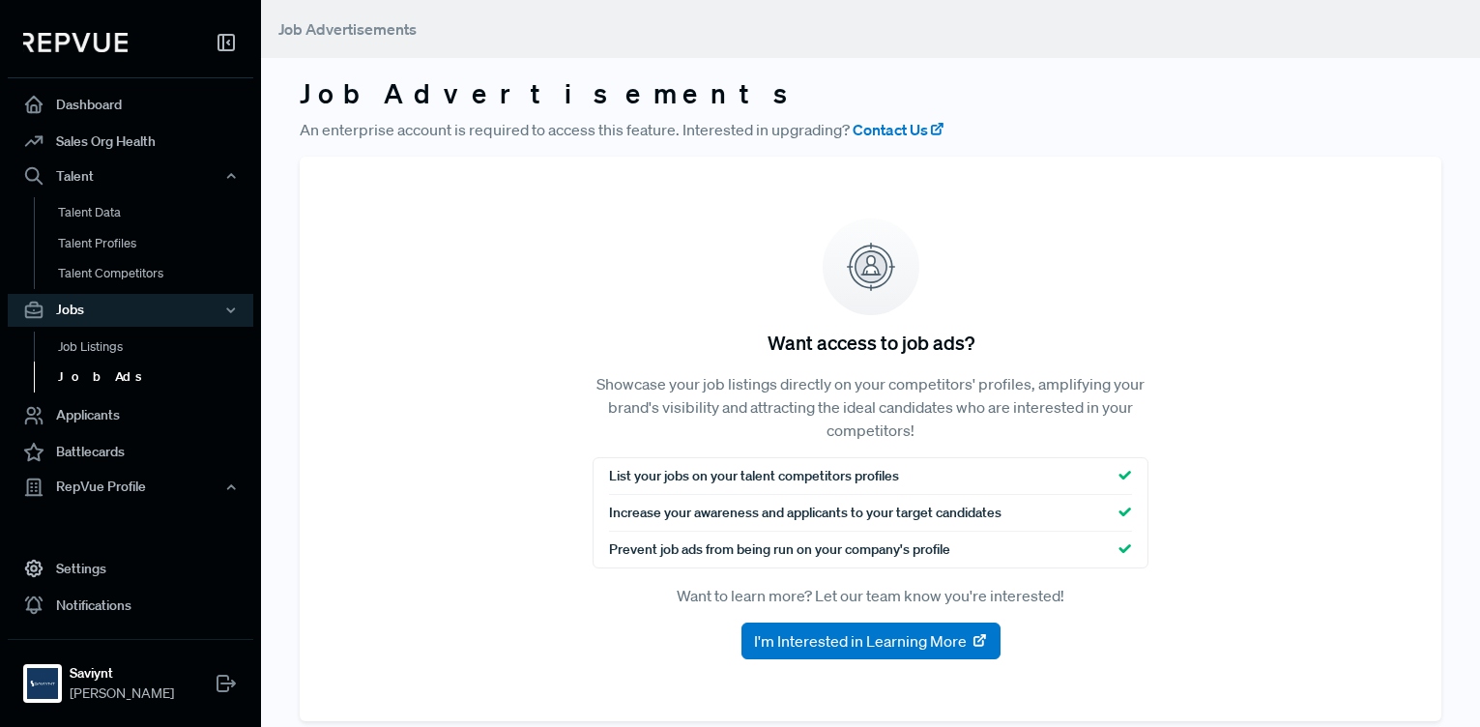
scroll to position [25, 0]
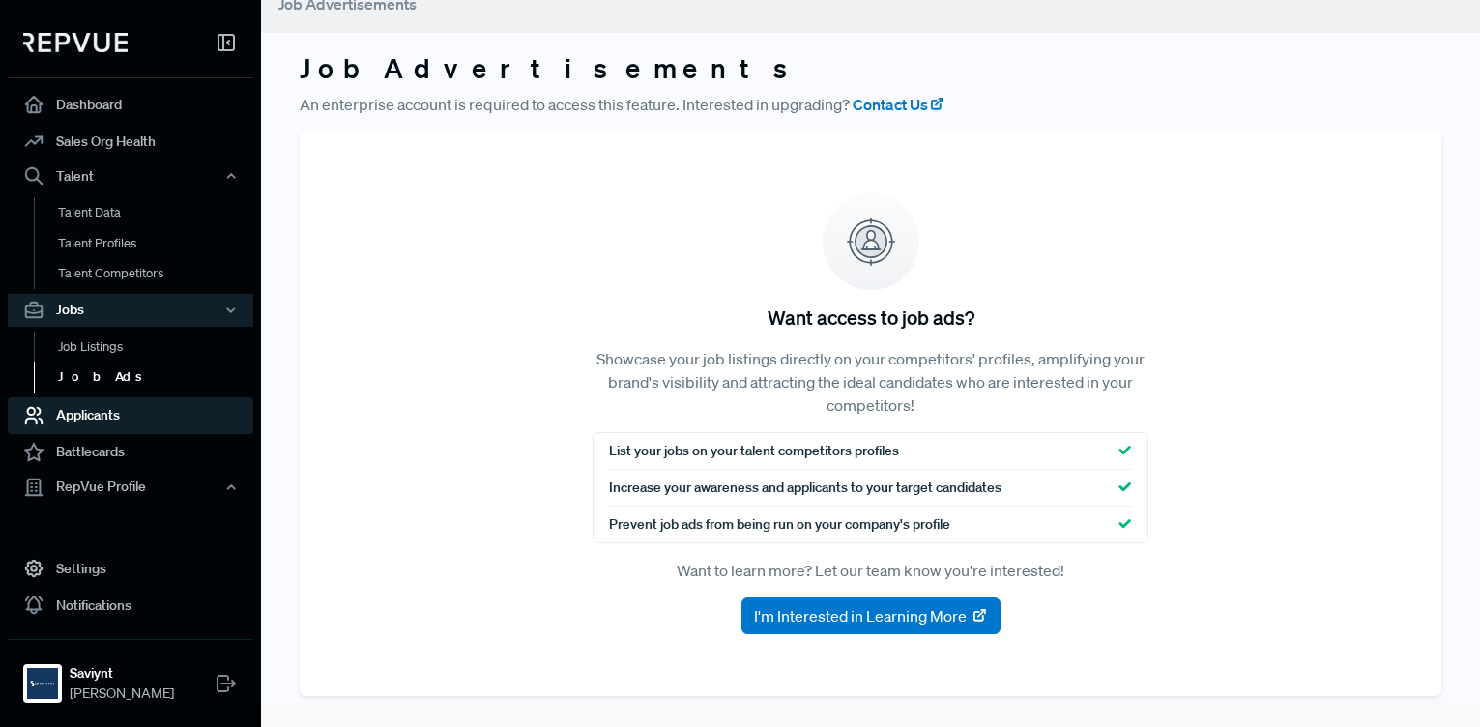
drag, startPoint x: 110, startPoint y: 413, endPoint x: 229, endPoint y: 430, distance: 120.2
click at [110, 413] on link "Applicants" at bounding box center [131, 414] width 246 height 37
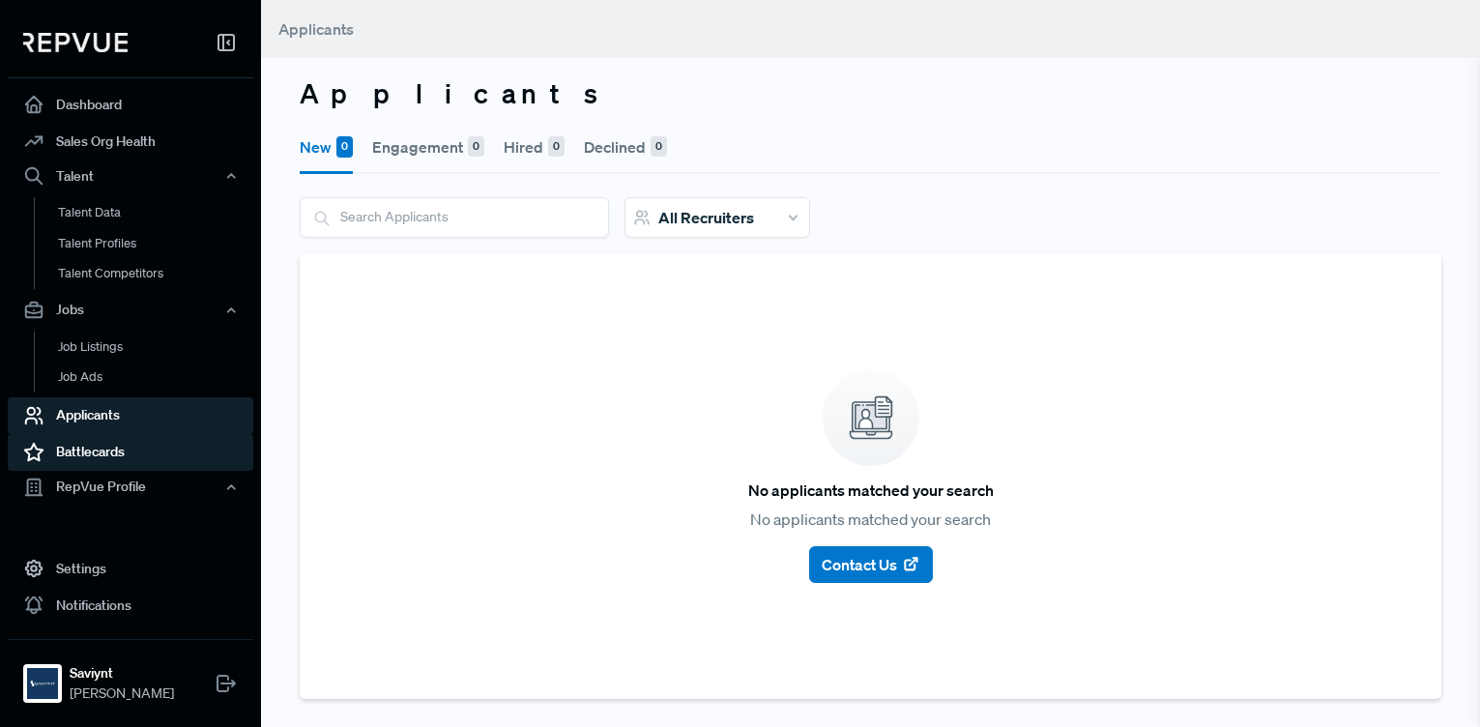
click at [125, 446] on link "Battlecards" at bounding box center [131, 452] width 246 height 37
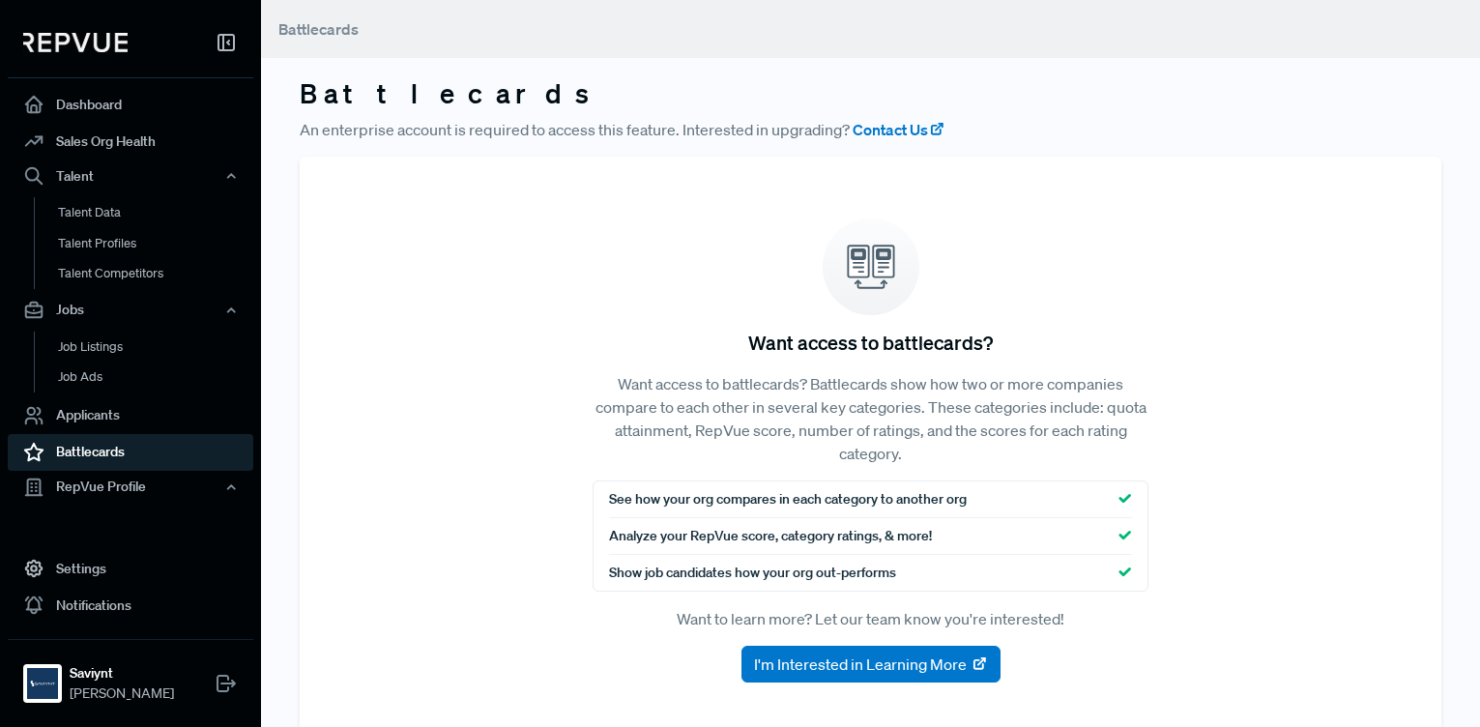
scroll to position [48, 0]
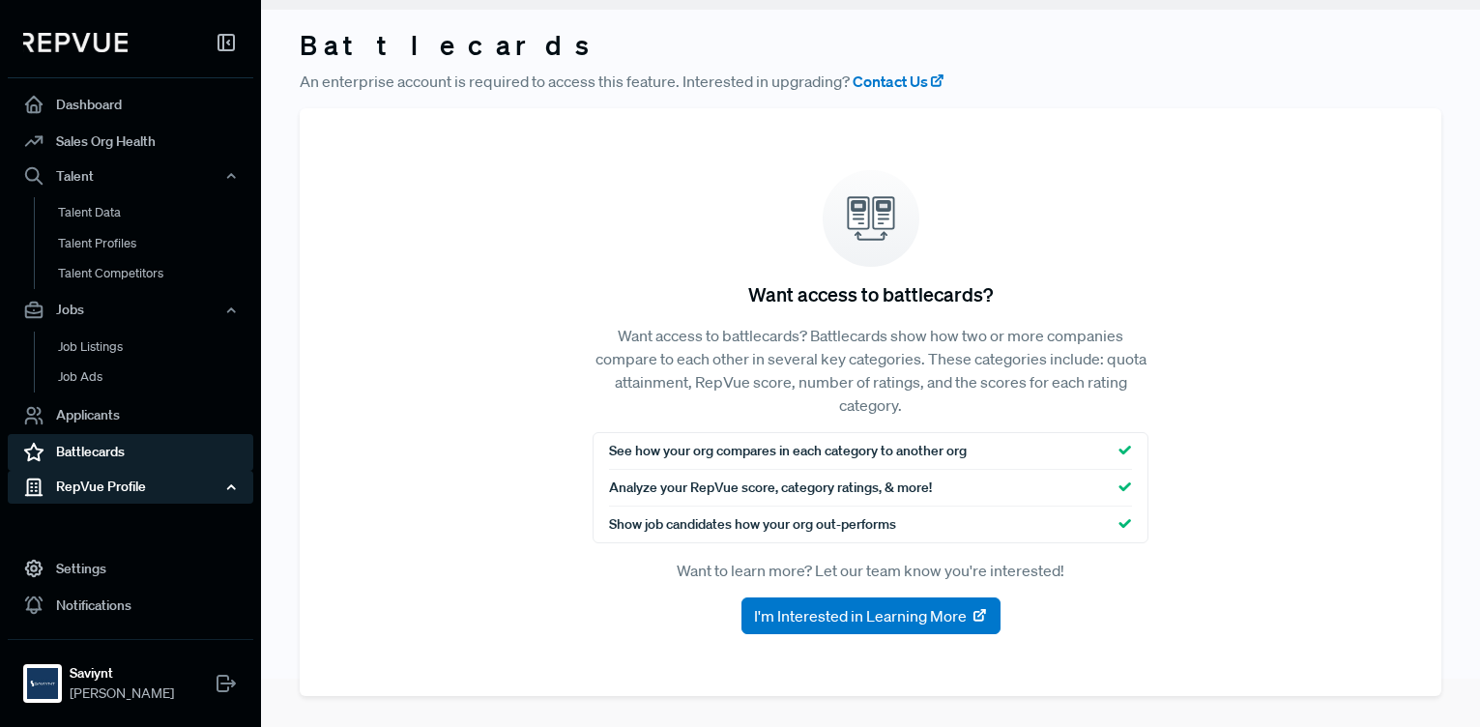
click at [101, 484] on div "RepVue Profile" at bounding box center [131, 486] width 246 height 33
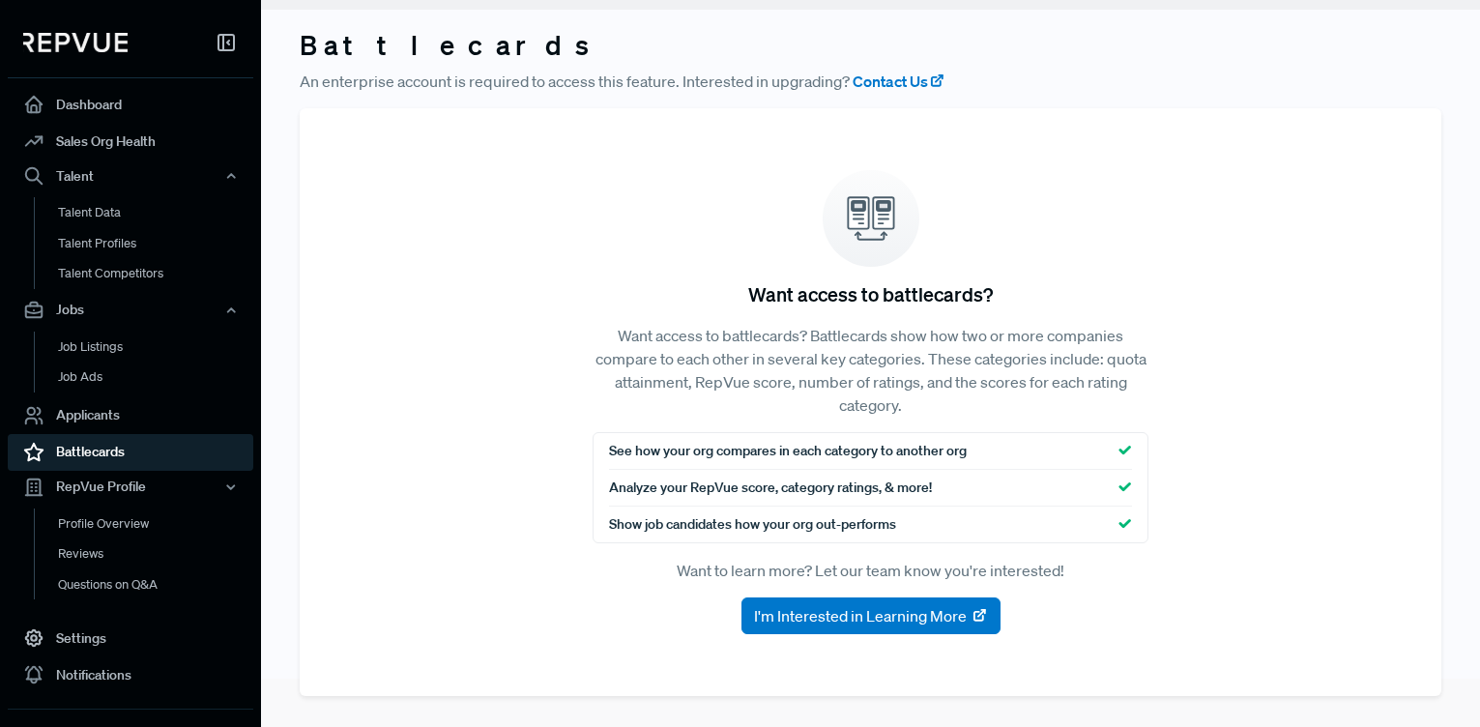
scroll to position [54, 0]
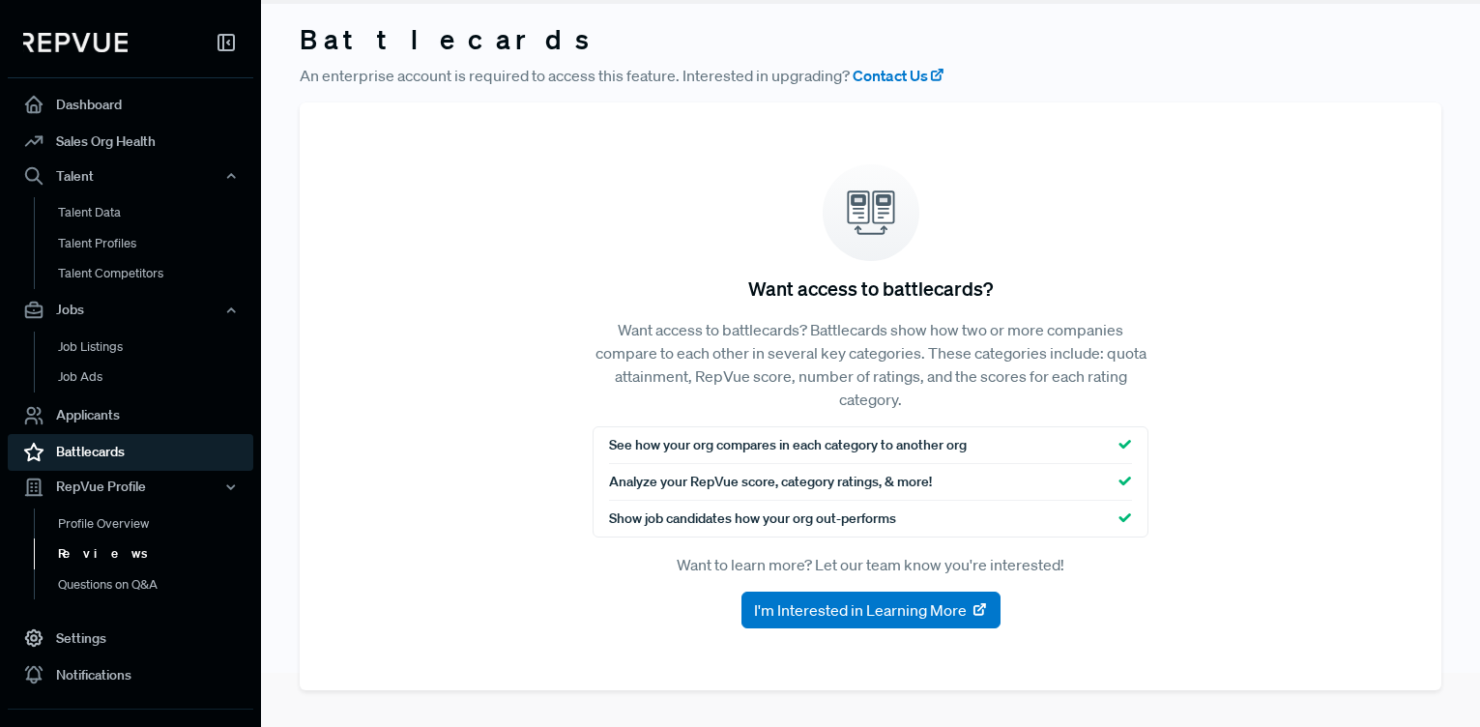
drag, startPoint x: 89, startPoint y: 527, endPoint x: 234, endPoint y: 540, distance: 145.6
click at [89, 526] on link "Profile Overview" at bounding box center [157, 524] width 246 height 31
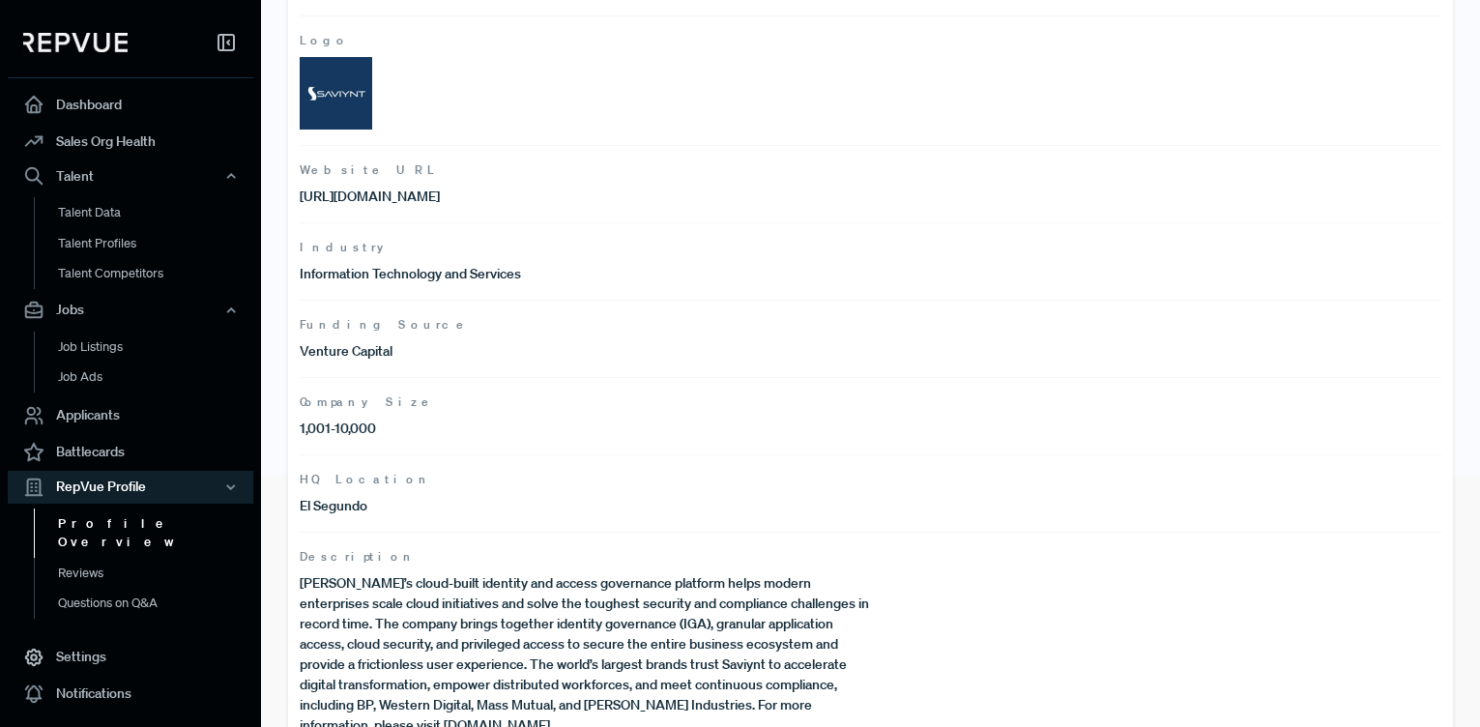
scroll to position [299, 0]
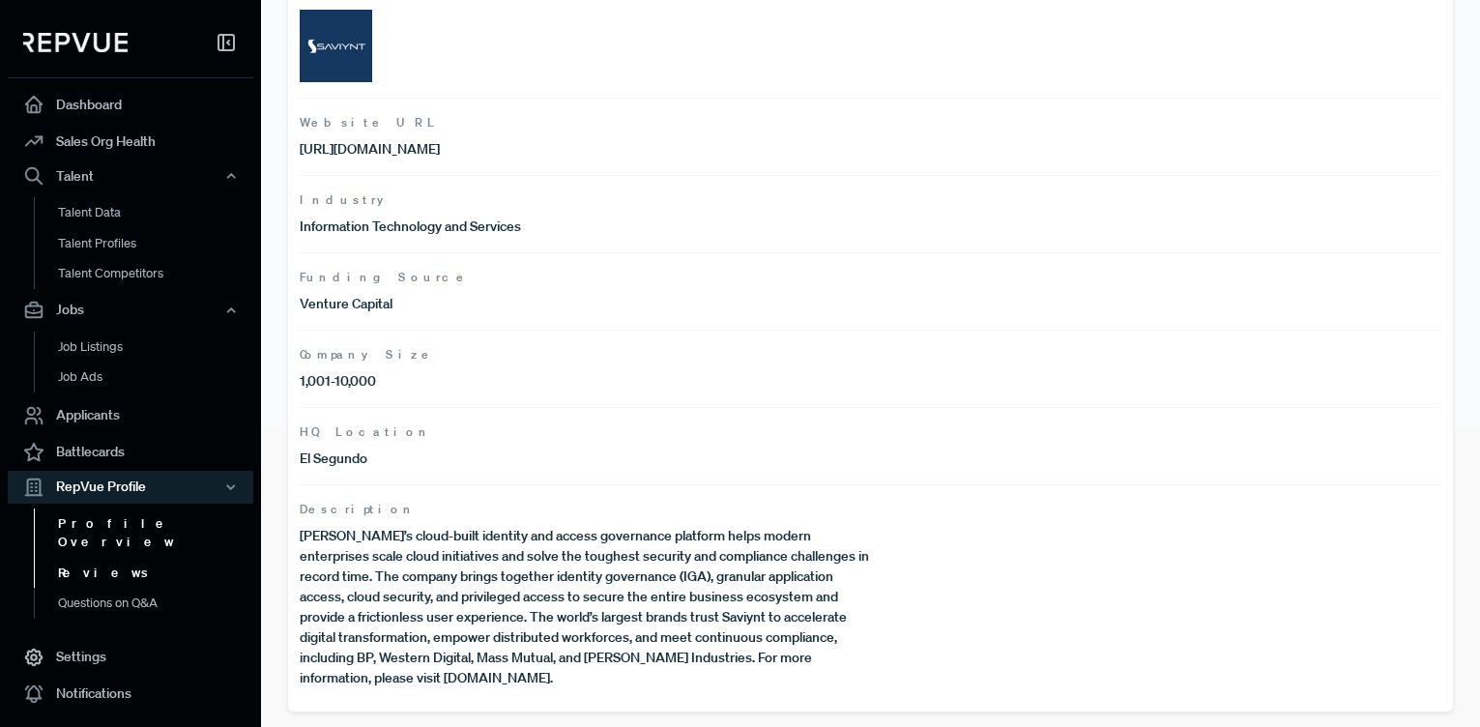
click at [71, 561] on link "Reviews" at bounding box center [157, 573] width 246 height 31
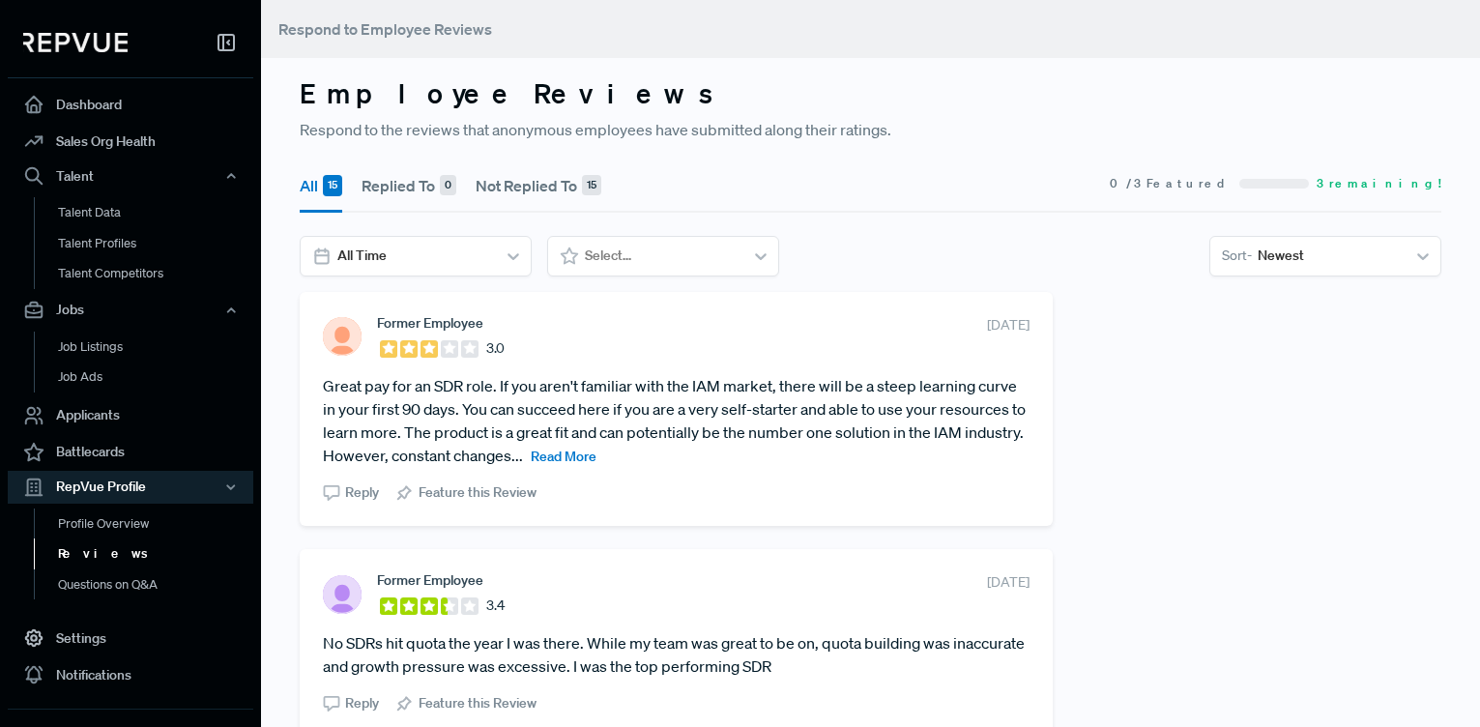
click at [597, 452] on span "Read More" at bounding box center [564, 456] width 66 height 17
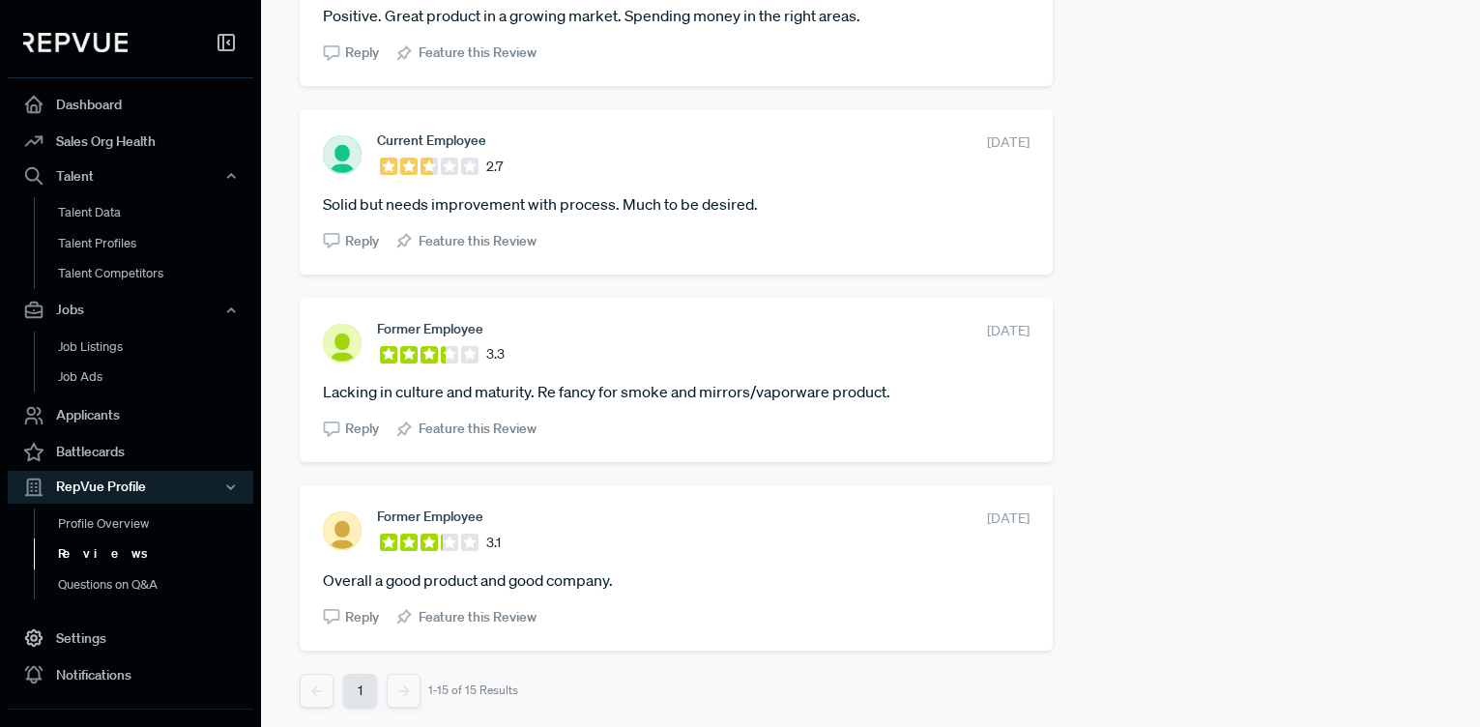
scroll to position [2929, 0]
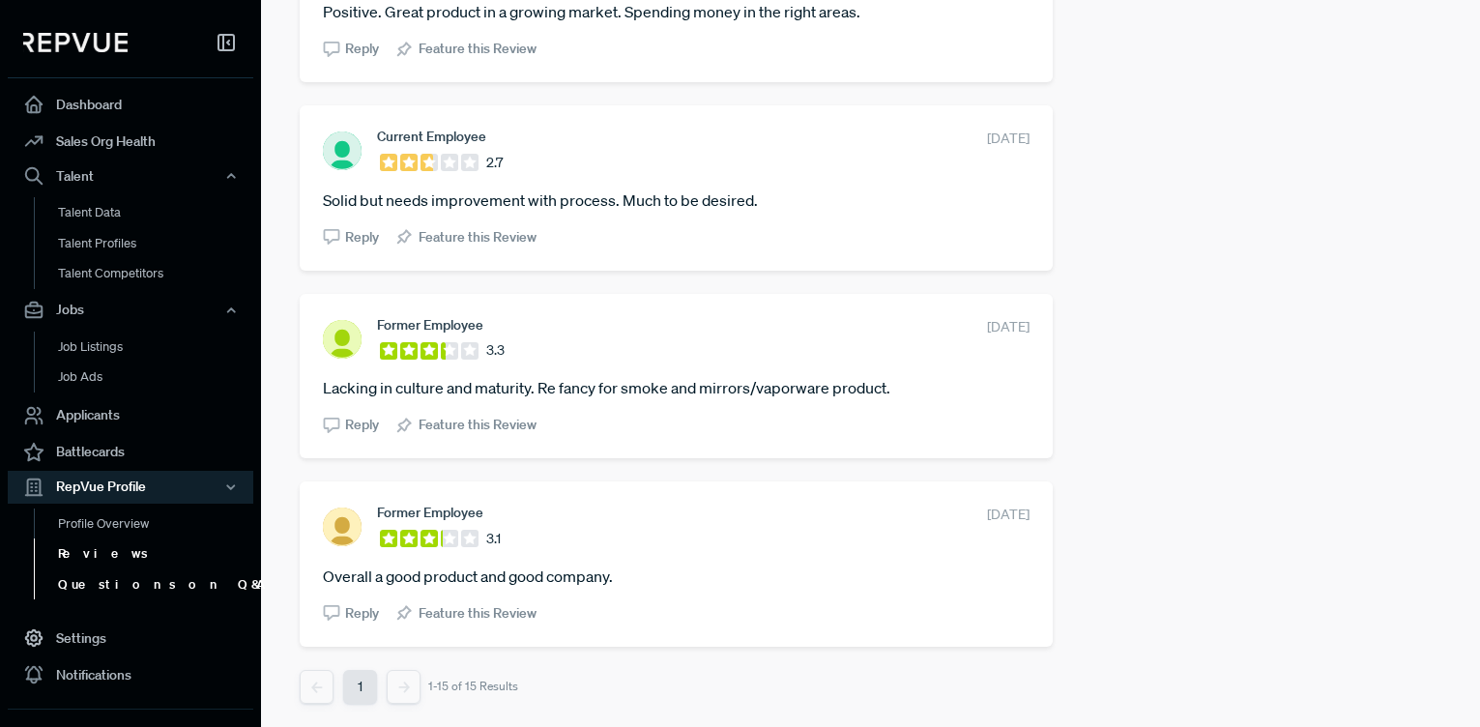
click at [149, 580] on link "Questions on Q&A" at bounding box center [157, 584] width 246 height 31
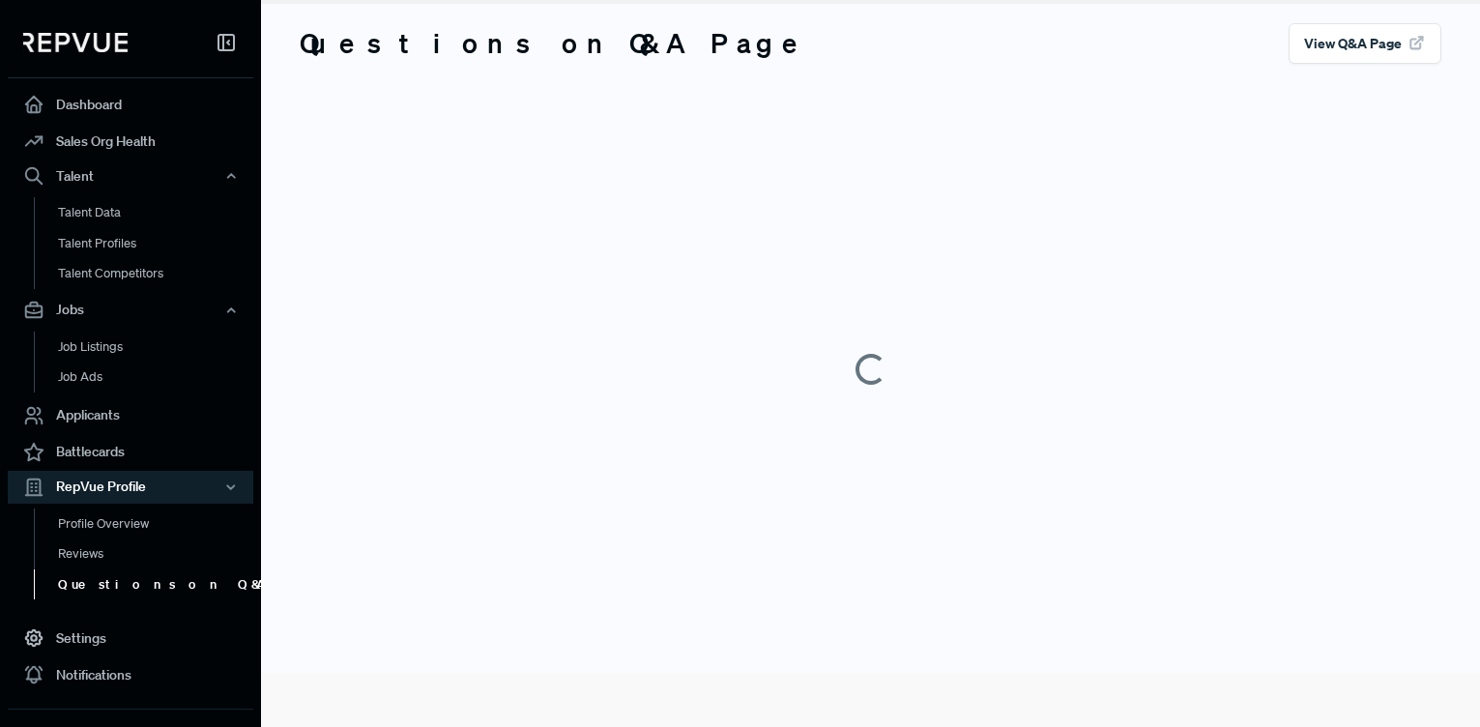
scroll to position [54, 0]
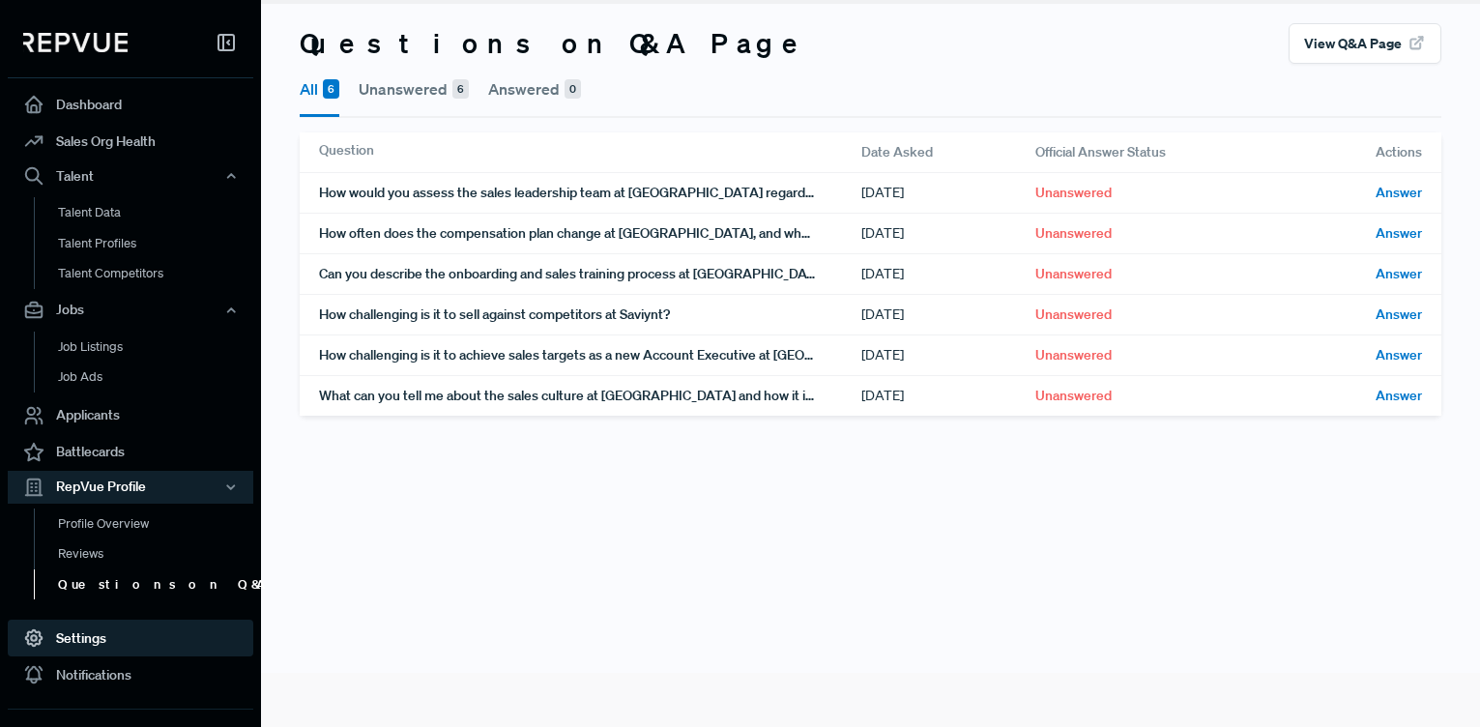
click at [88, 633] on link "Settings" at bounding box center [131, 638] width 246 height 37
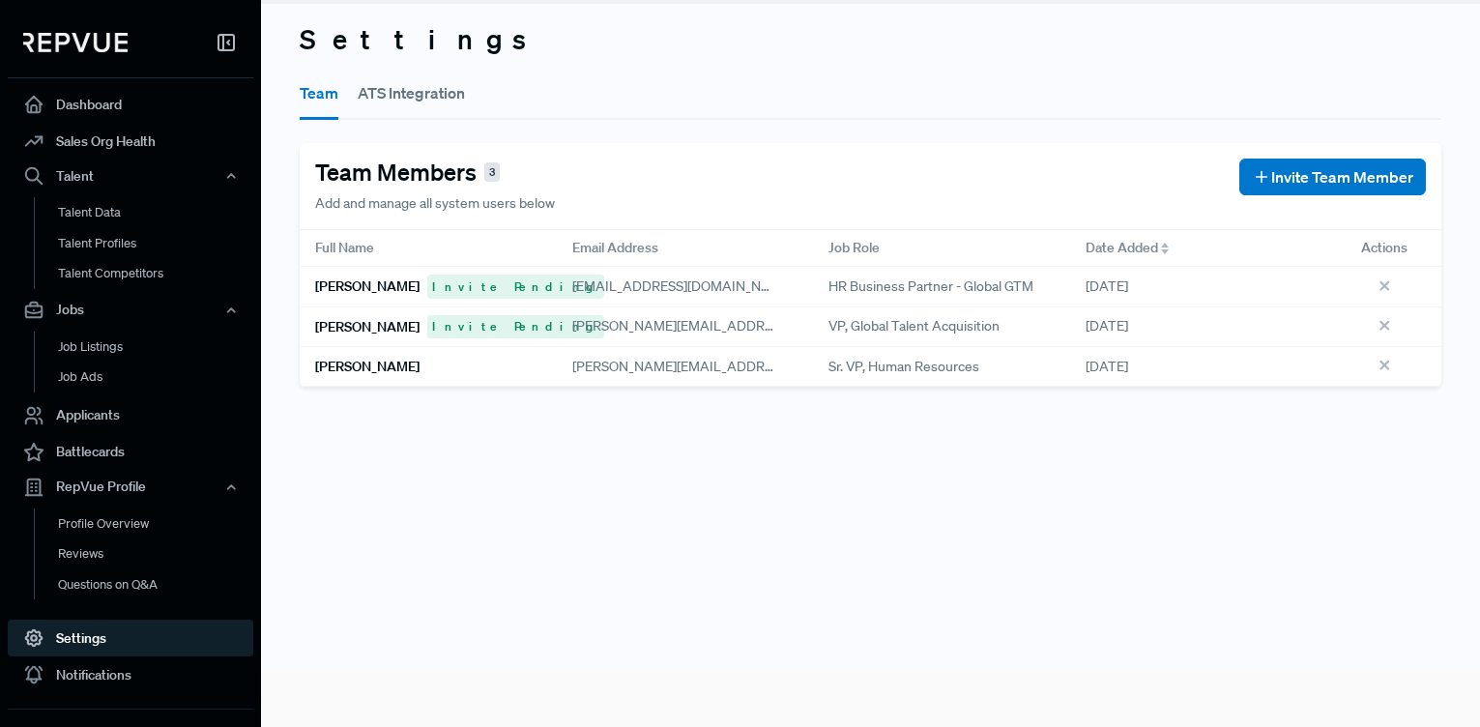
click at [390, 75] on button "ATS Integration" at bounding box center [411, 93] width 107 height 54
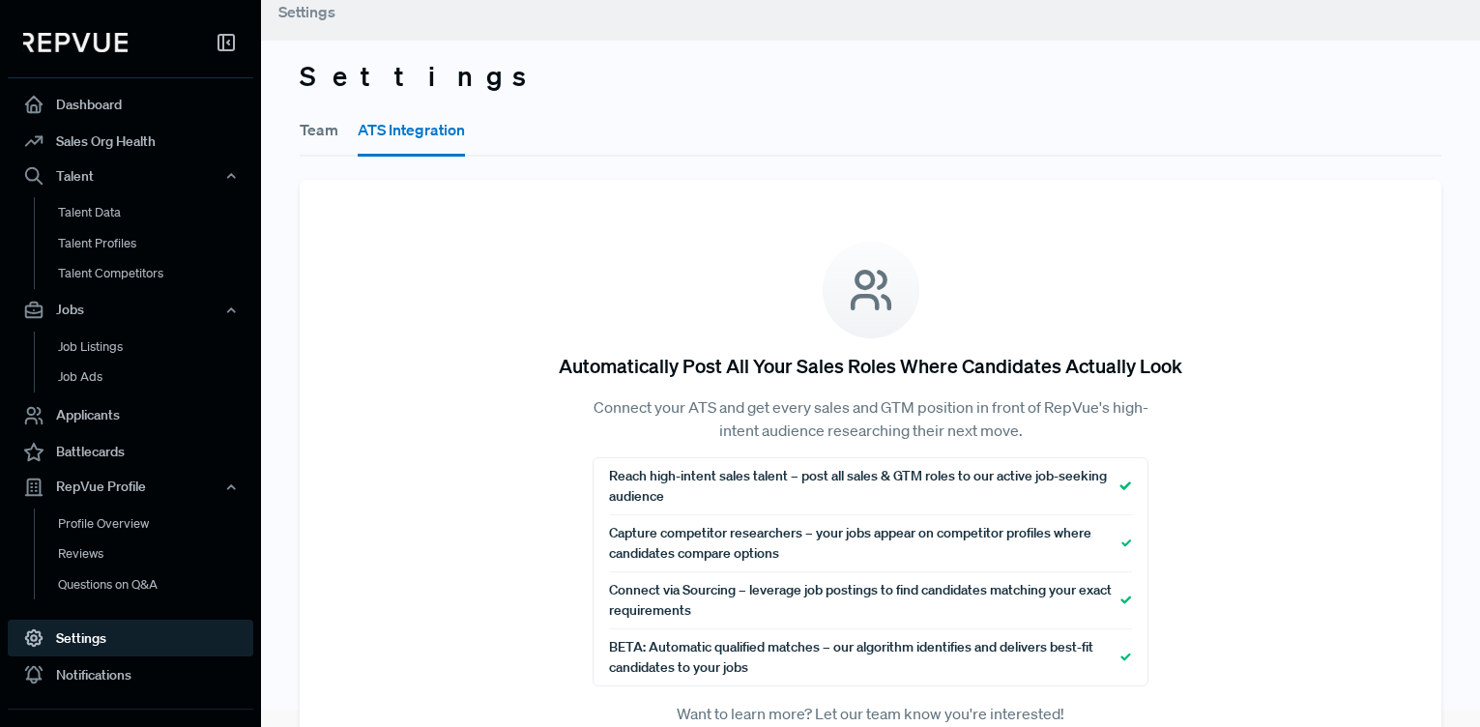
scroll to position [11, 0]
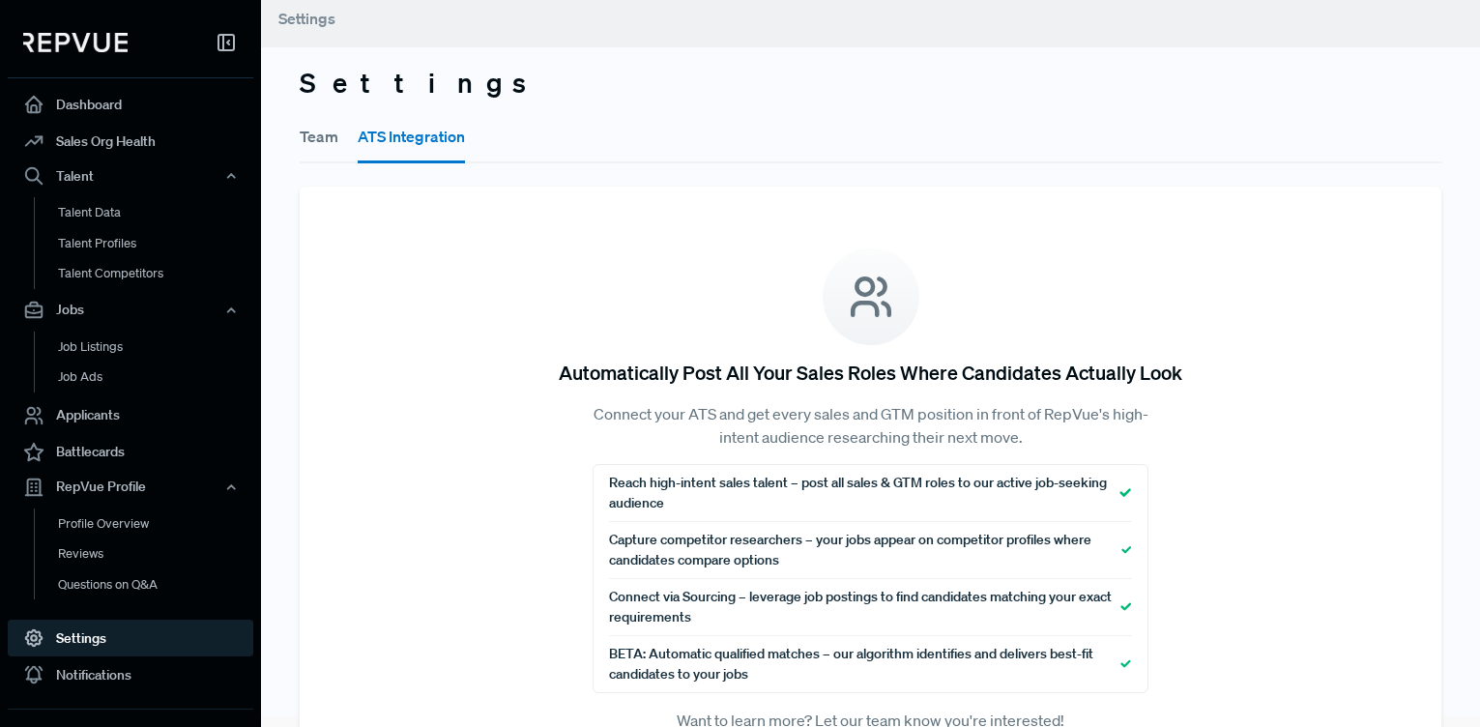
click at [319, 133] on button "Team" at bounding box center [319, 136] width 39 height 54
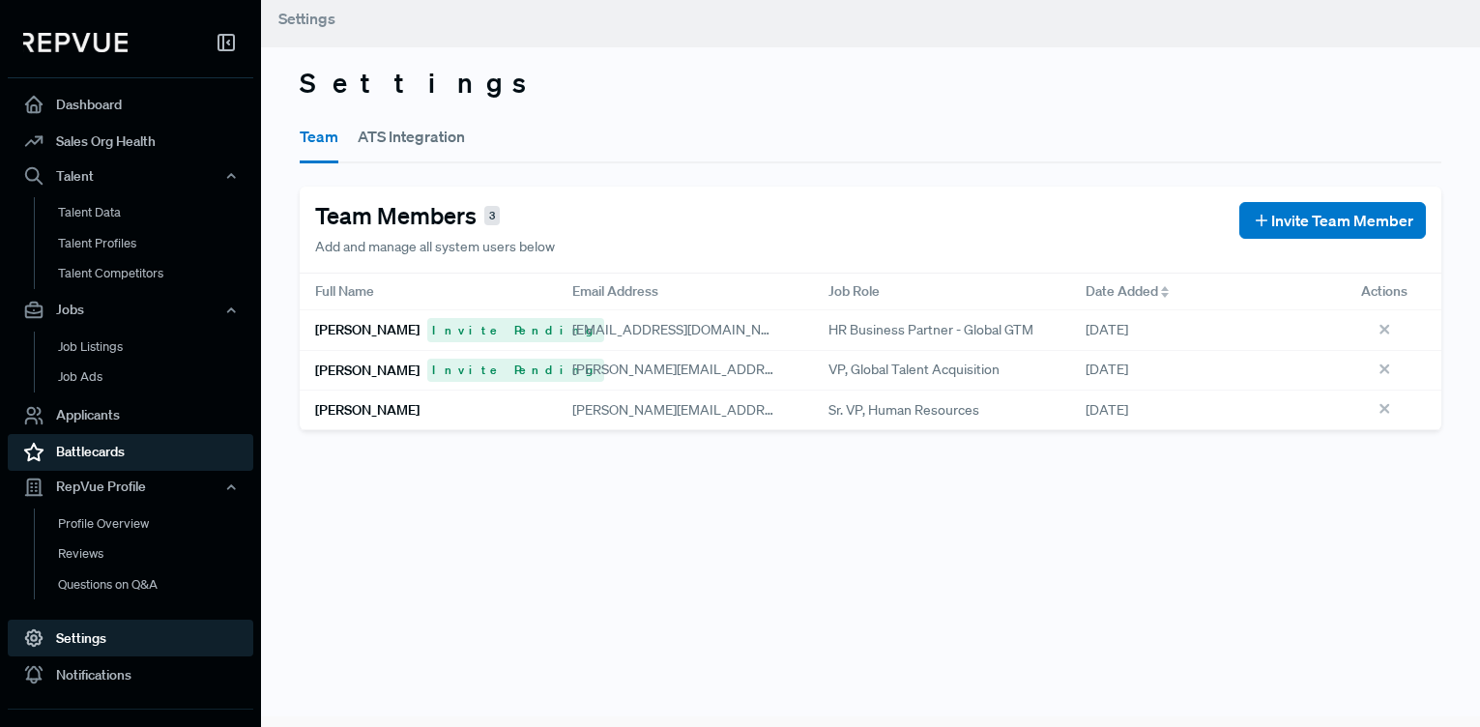
scroll to position [54, 0]
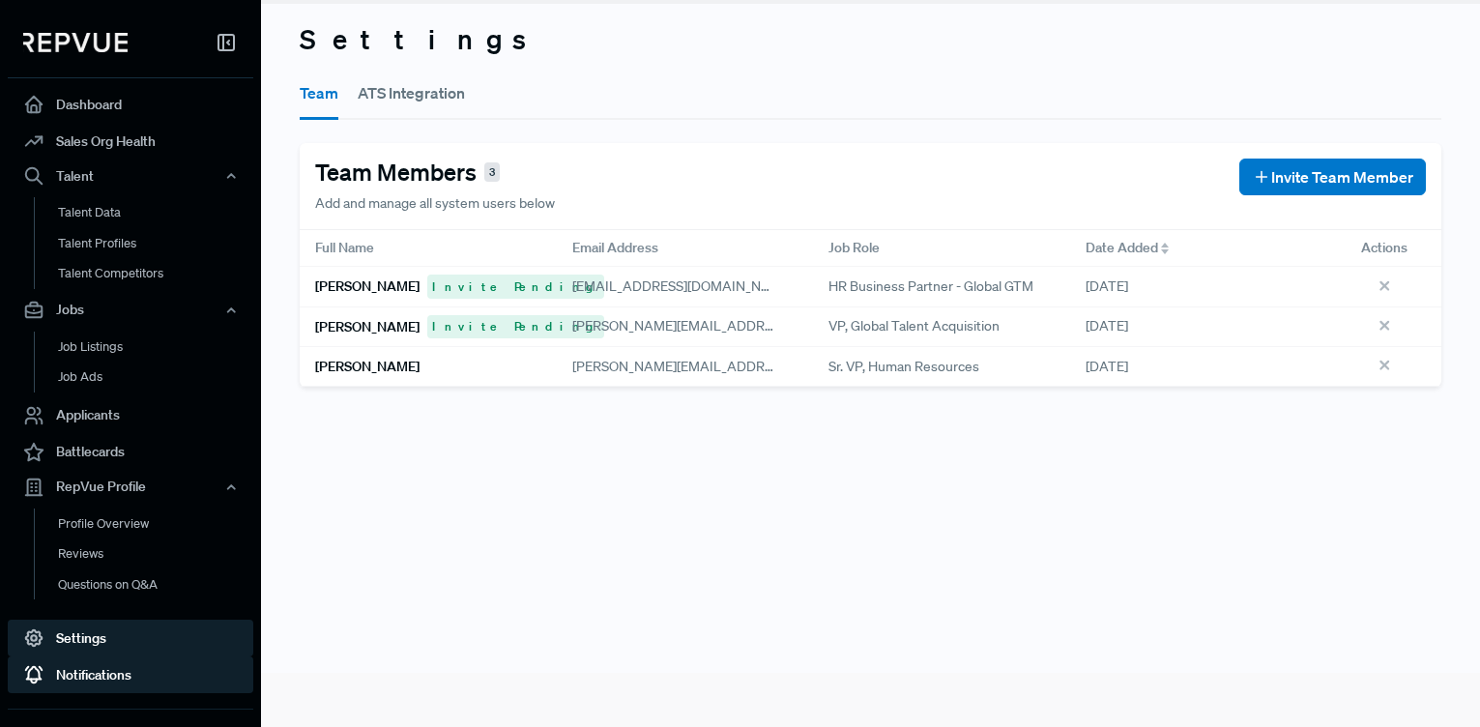
click at [116, 675] on link "Notifications" at bounding box center [131, 674] width 246 height 37
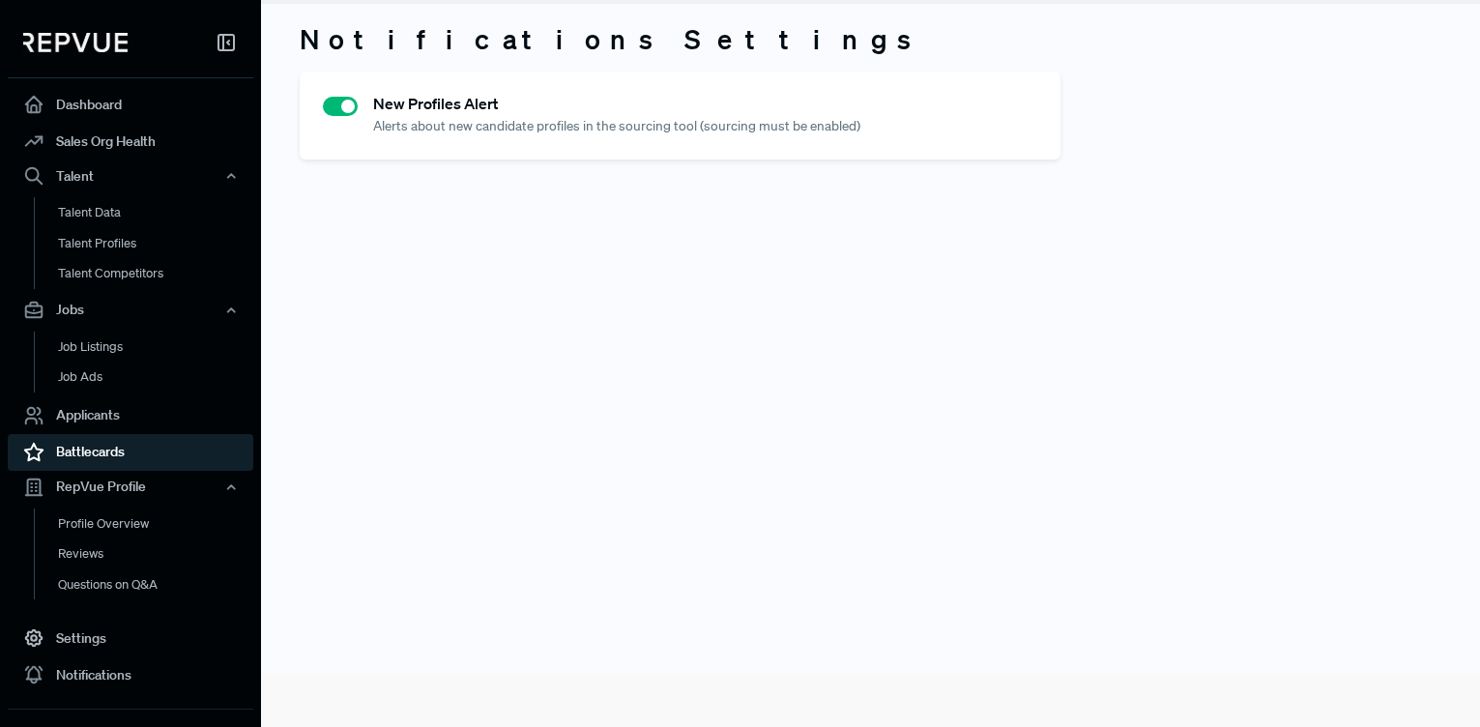
click at [82, 448] on link "Battlecards" at bounding box center [131, 452] width 246 height 37
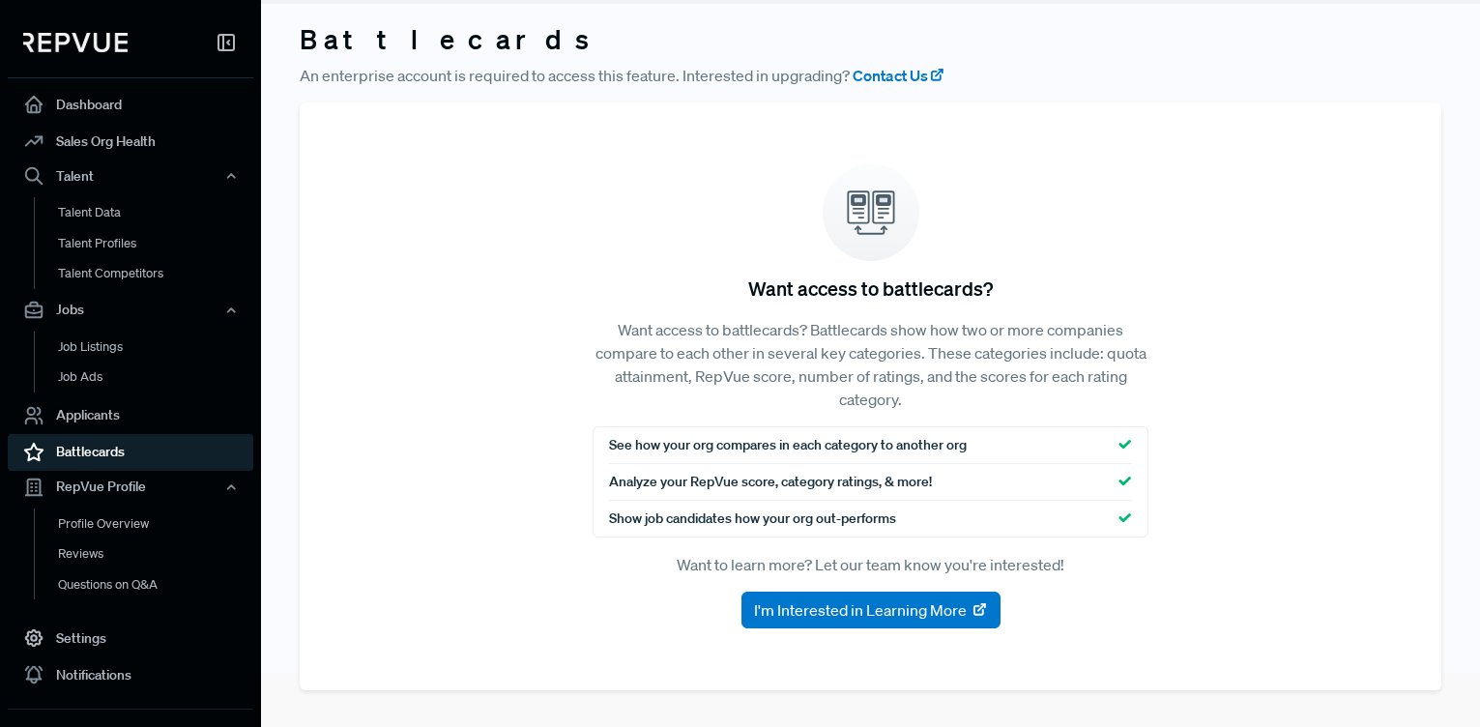
click at [93, 443] on link "Battlecards" at bounding box center [131, 452] width 246 height 37
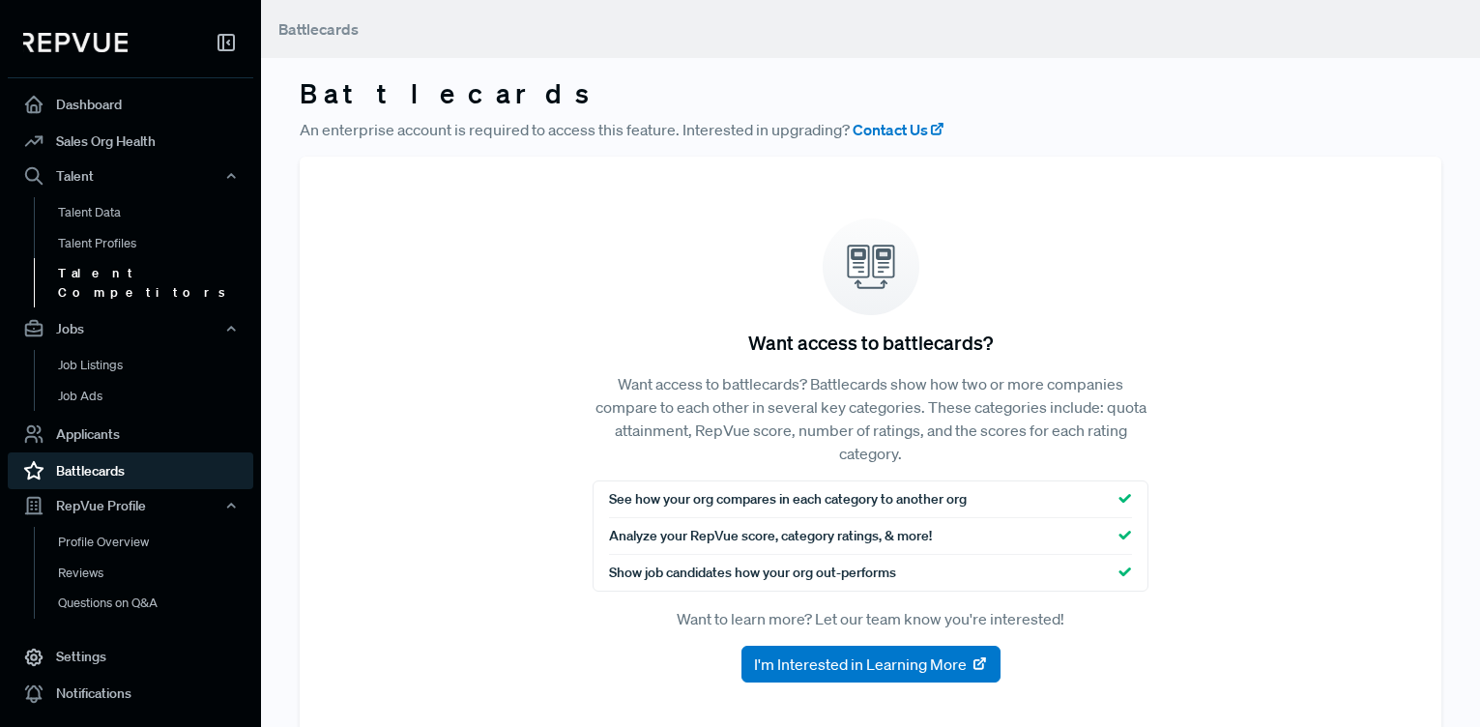
click at [109, 273] on link "Talent Competitors" at bounding box center [157, 282] width 246 height 49
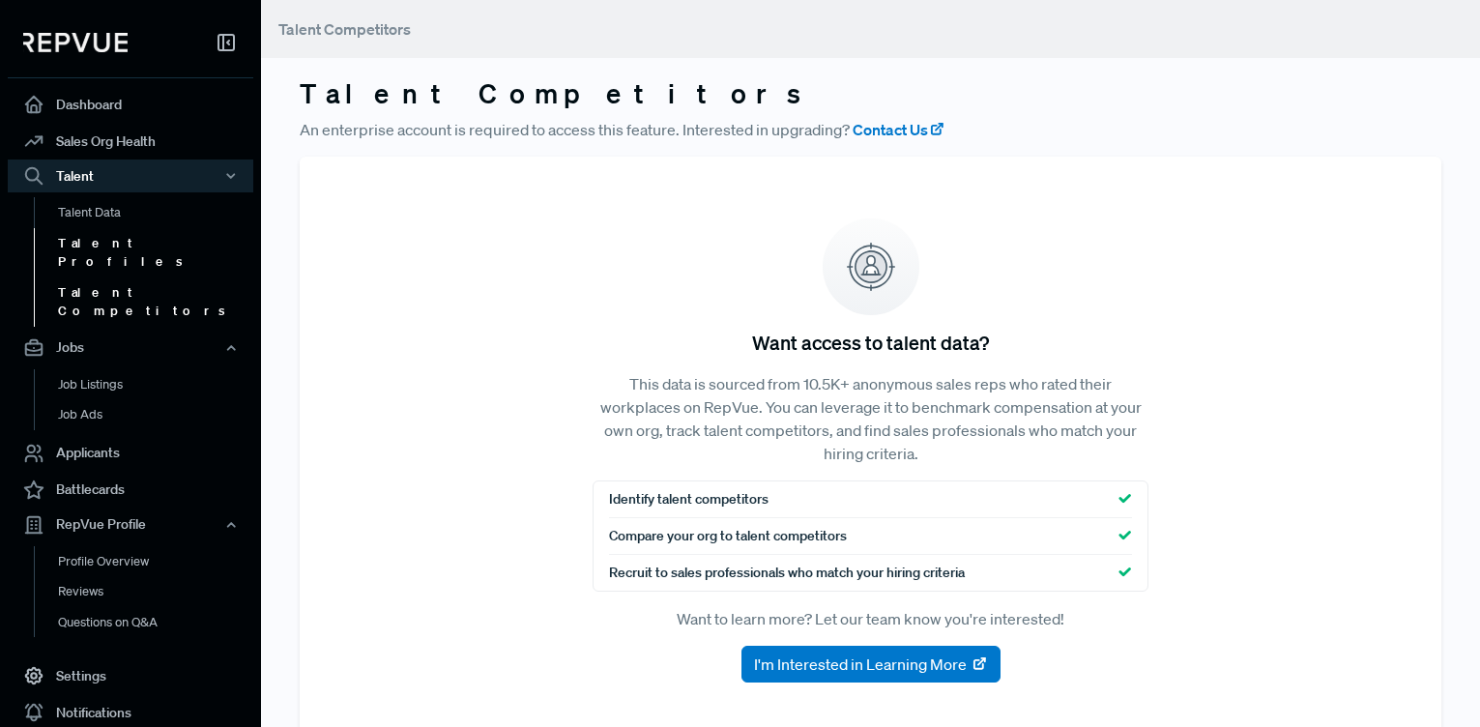
click at [102, 242] on link "Talent Profiles" at bounding box center [157, 252] width 246 height 49
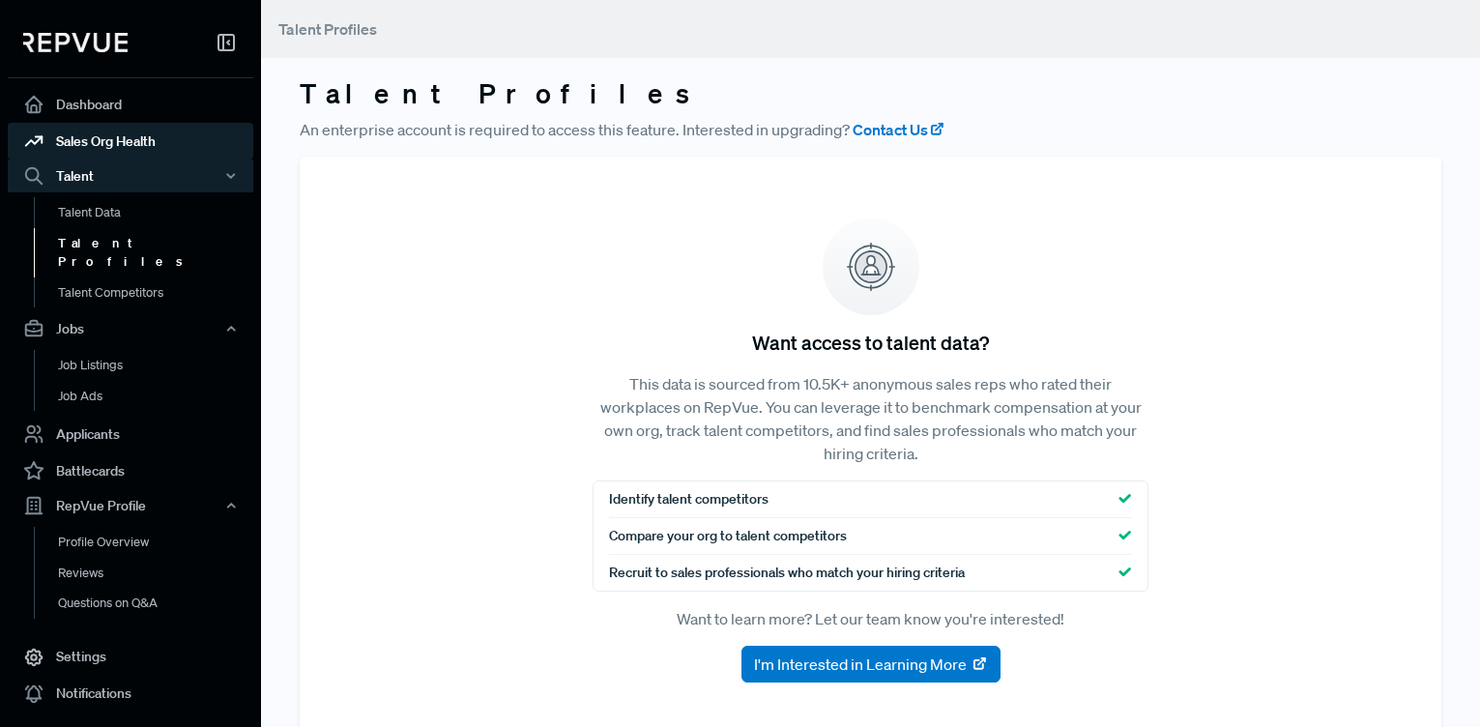
drag, startPoint x: 117, startPoint y: 133, endPoint x: 132, endPoint y: 140, distance: 16.9
click at [117, 133] on link "Sales Org Health" at bounding box center [131, 141] width 246 height 37
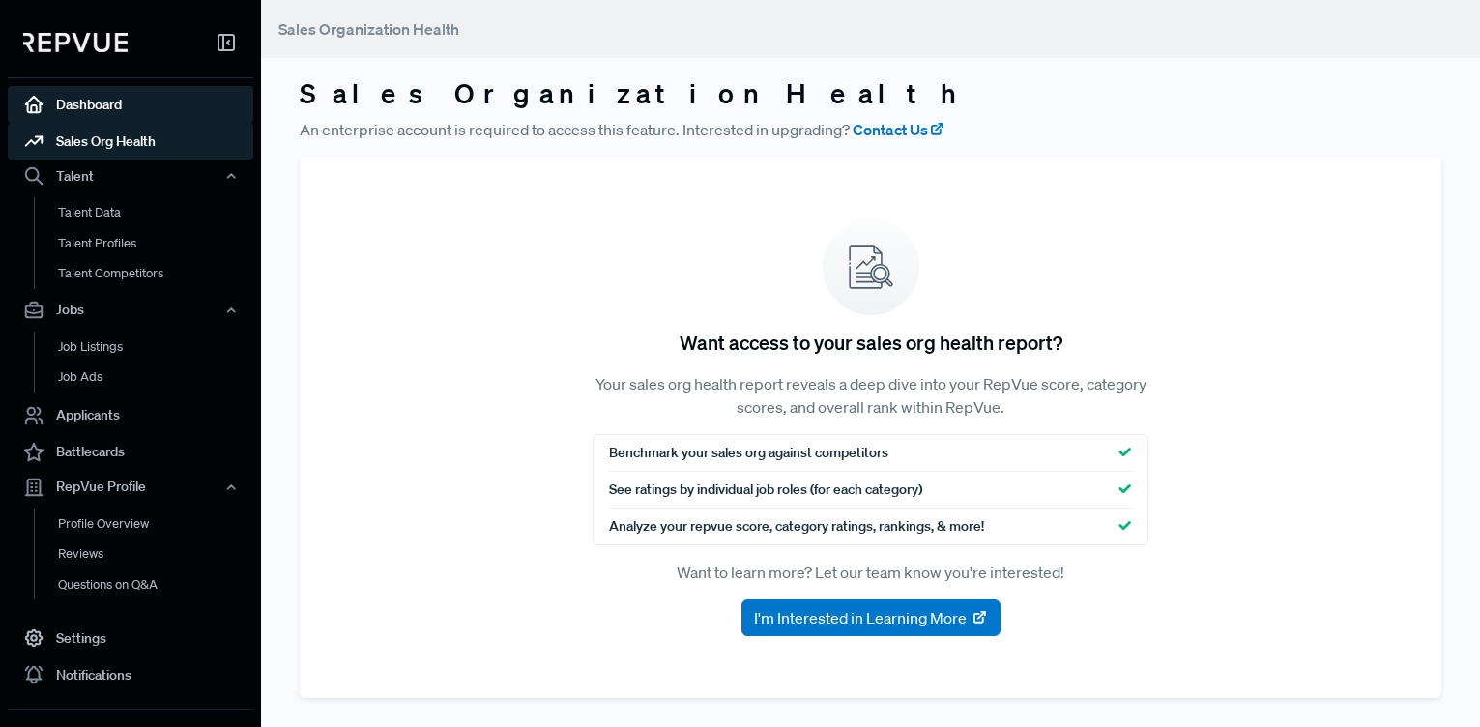
click at [105, 100] on link "Dashboard" at bounding box center [131, 104] width 246 height 37
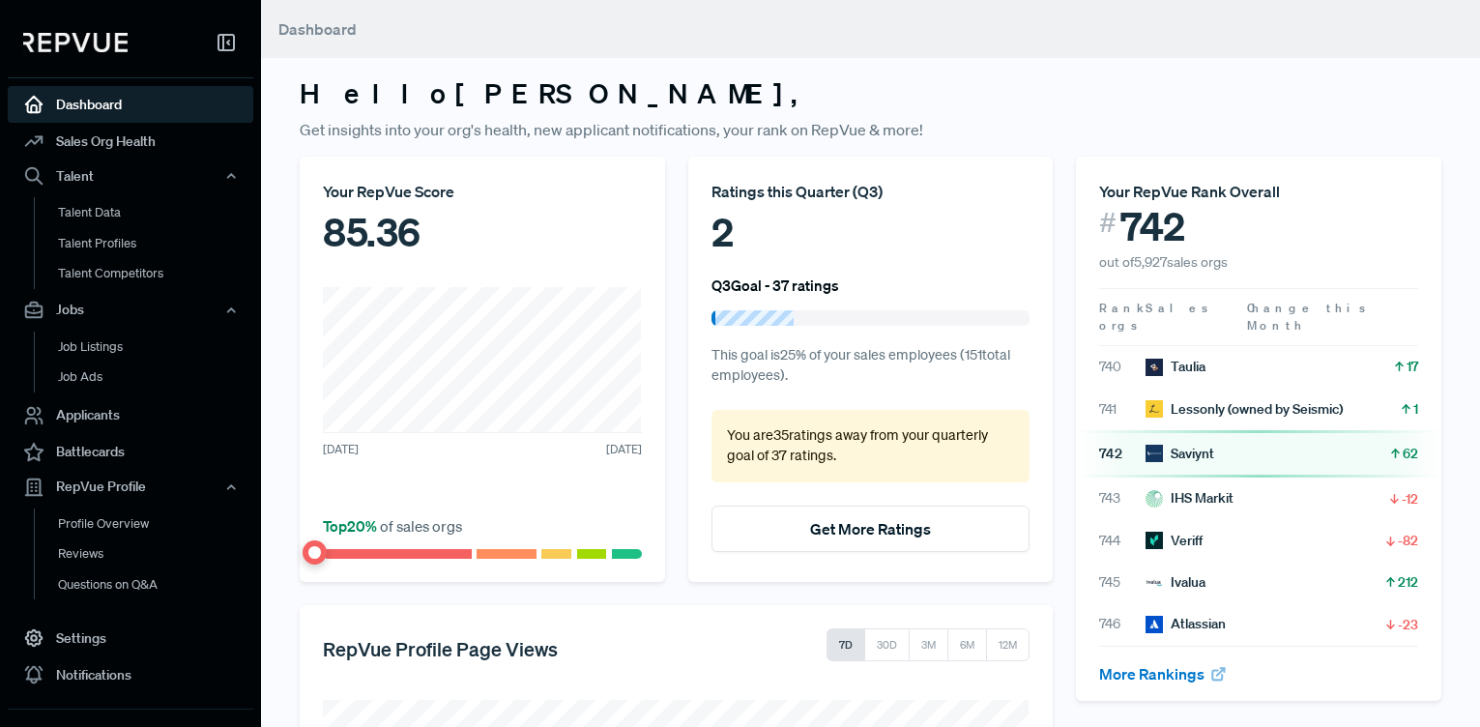
drag, startPoint x: 221, startPoint y: 43, endPoint x: 232, endPoint y: 43, distance: 10.6
click at [221, 43] on icon at bounding box center [226, 42] width 23 height 23
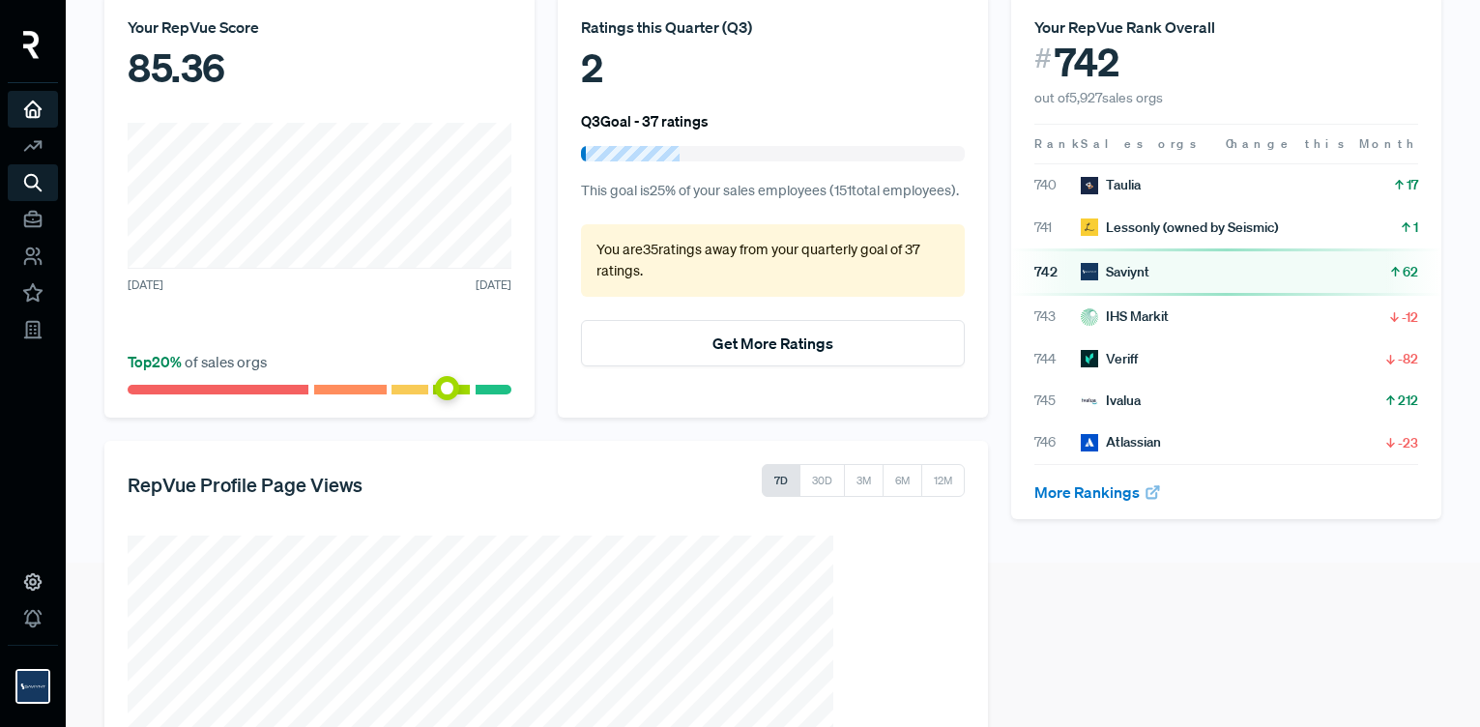
scroll to position [161, 0]
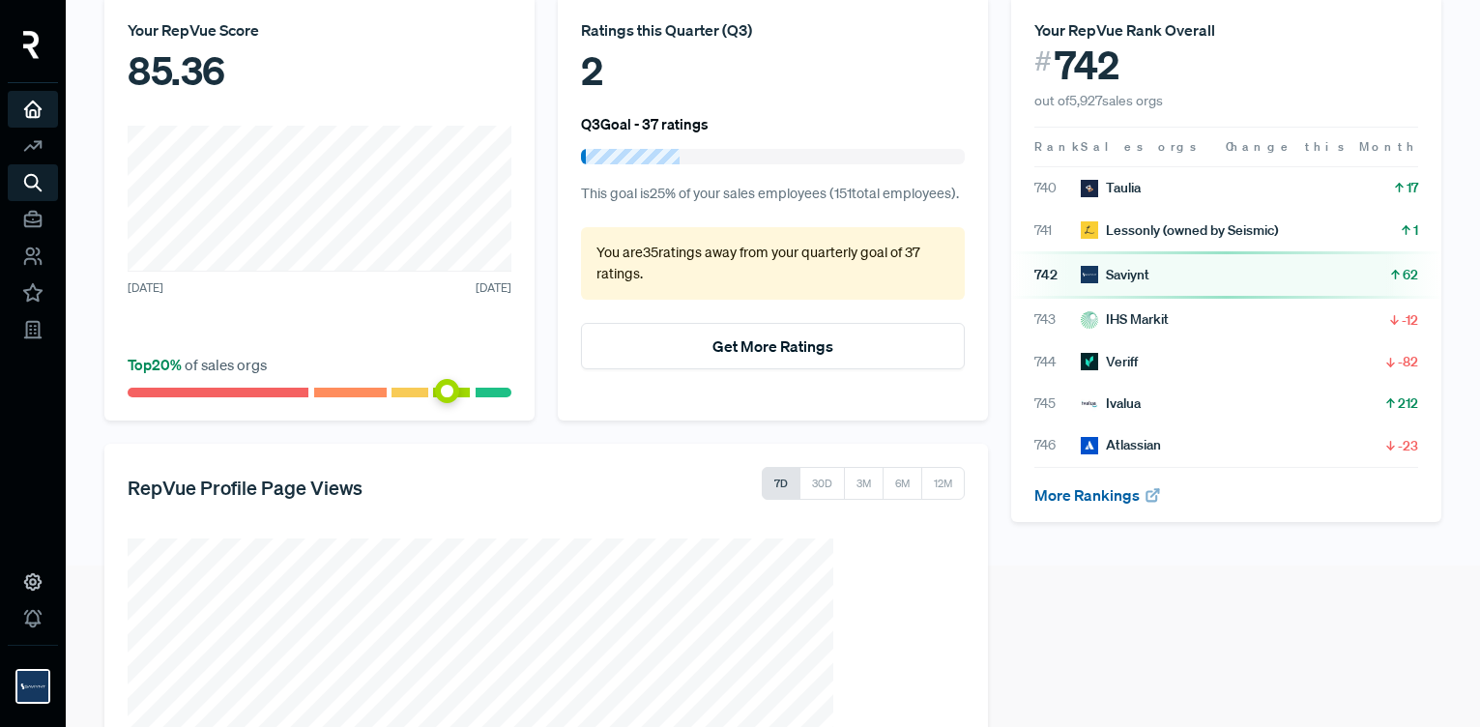
click at [1106, 498] on link "More Rankings" at bounding box center [1099, 494] width 128 height 19
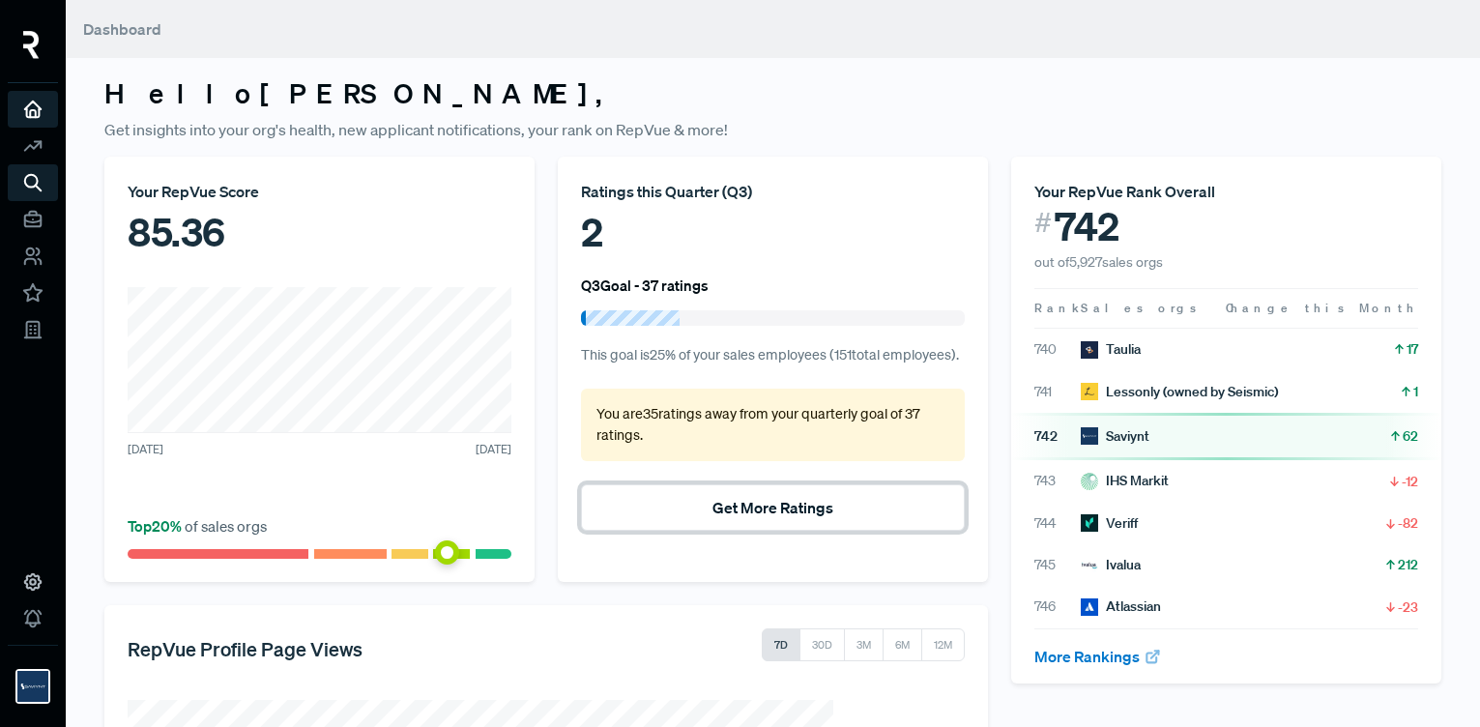
click at [505, 331] on div "Your RepVue Score 85.36 January 2021 September 2025 Top 20 % of sales orgs Rati…" at bounding box center [546, 616] width 907 height 919
click at [640, 330] on div "Ratings this Quarter ( Q3 ) 2 Q3 Goal - 37 ratings This goal is 25 % of your sa…" at bounding box center [773, 369] width 430 height 425
click at [623, 314] on div at bounding box center [633, 317] width 94 height 15
click at [608, 283] on h6 "Q3 Goal - 37 ratings" at bounding box center [645, 285] width 128 height 17
click at [37, 101] on icon at bounding box center [32, 109] width 21 height 21
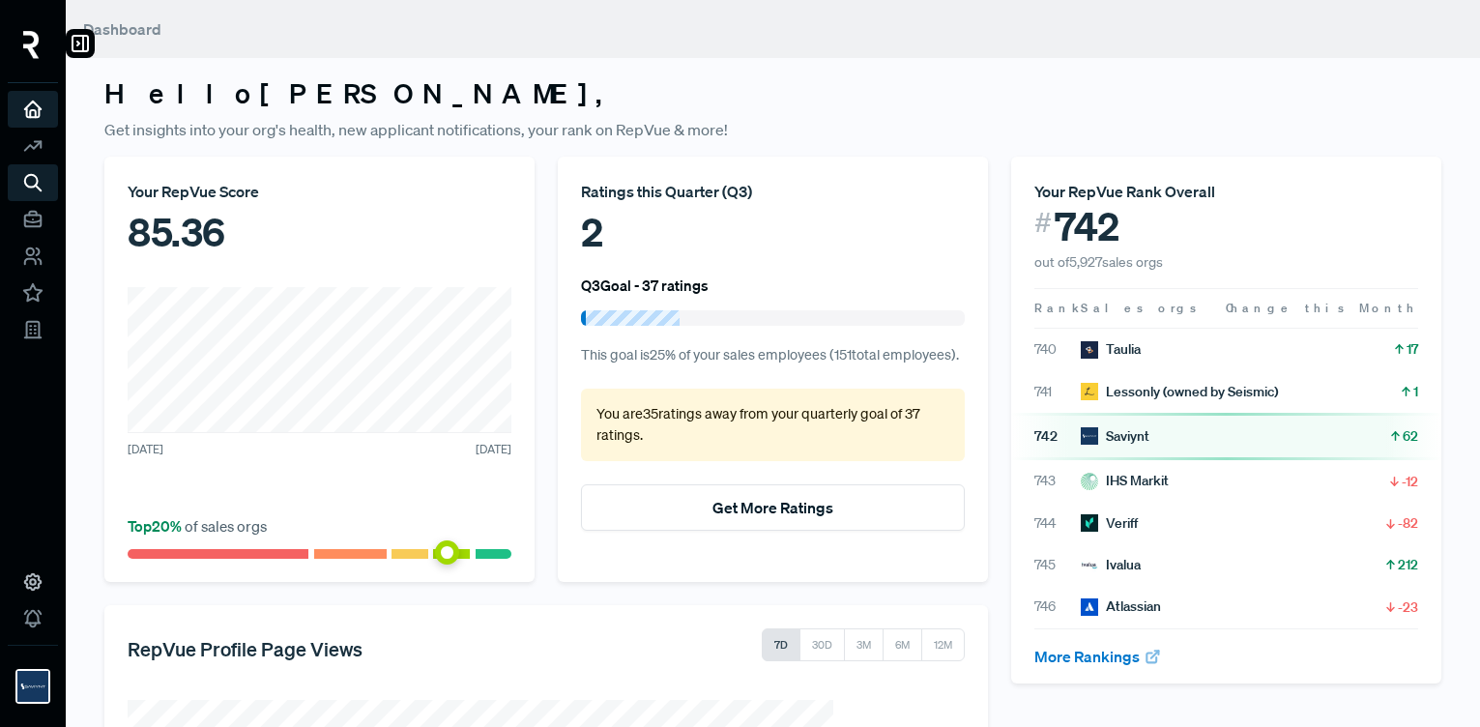
click at [40, 47] on div at bounding box center [33, 49] width 50 height 68
click at [35, 41] on img at bounding box center [31, 45] width 16 height 28
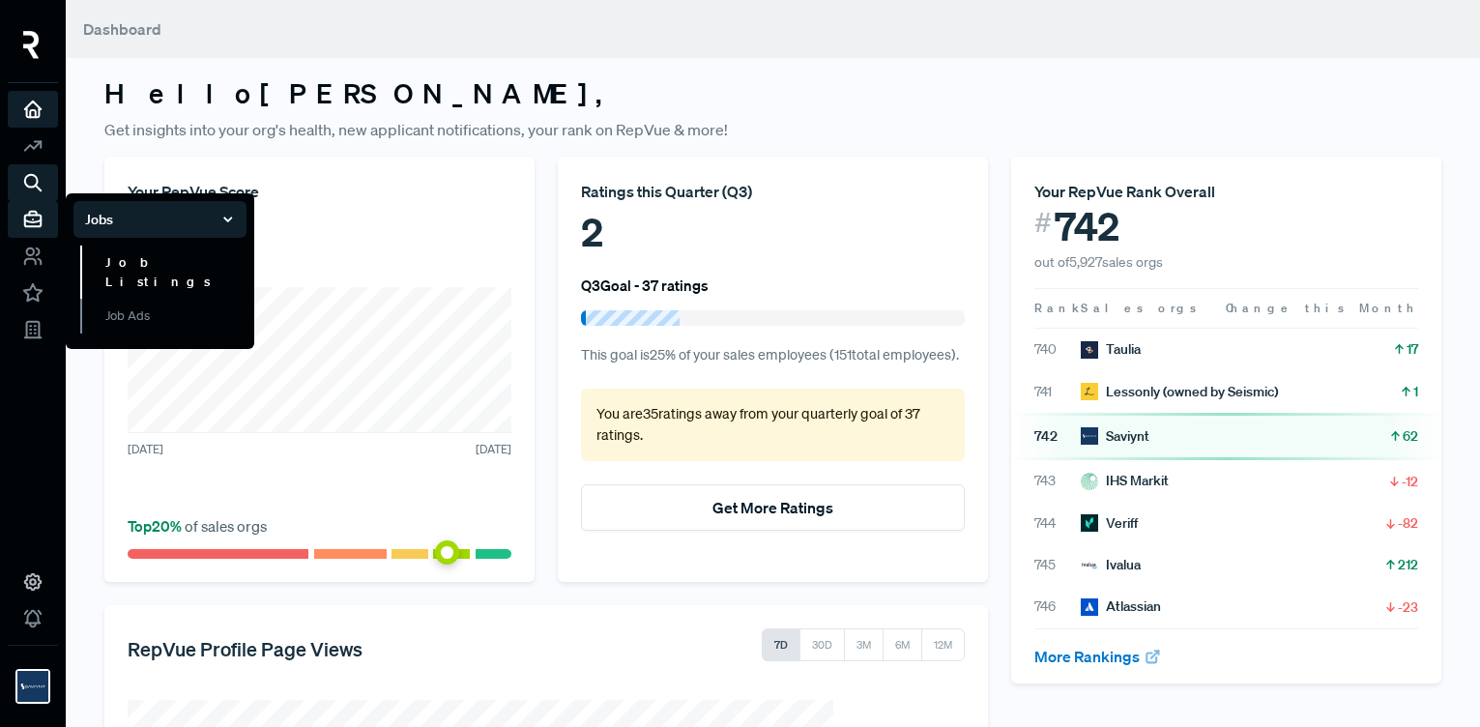
click at [161, 265] on link "Job Listings" at bounding box center [163, 272] width 166 height 53
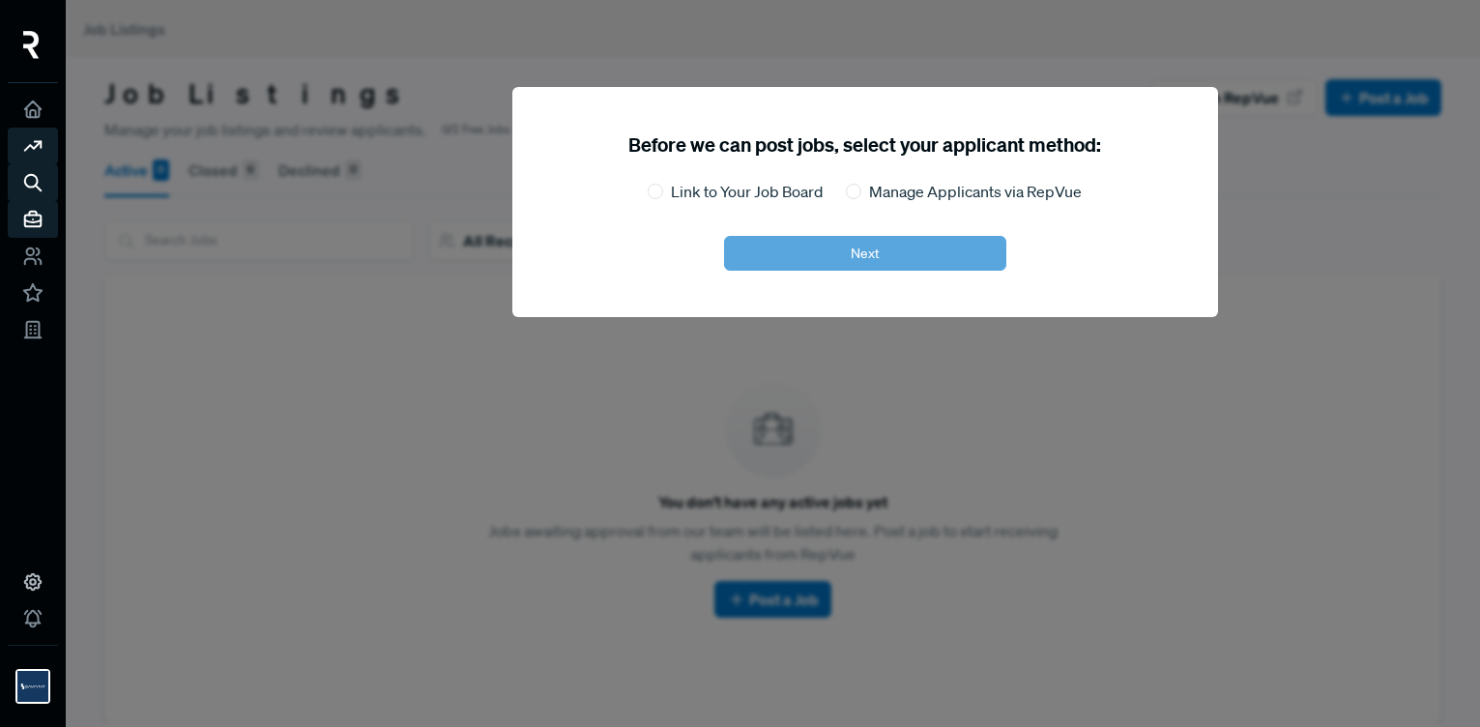
click at [31, 143] on icon at bounding box center [32, 145] width 21 height 21
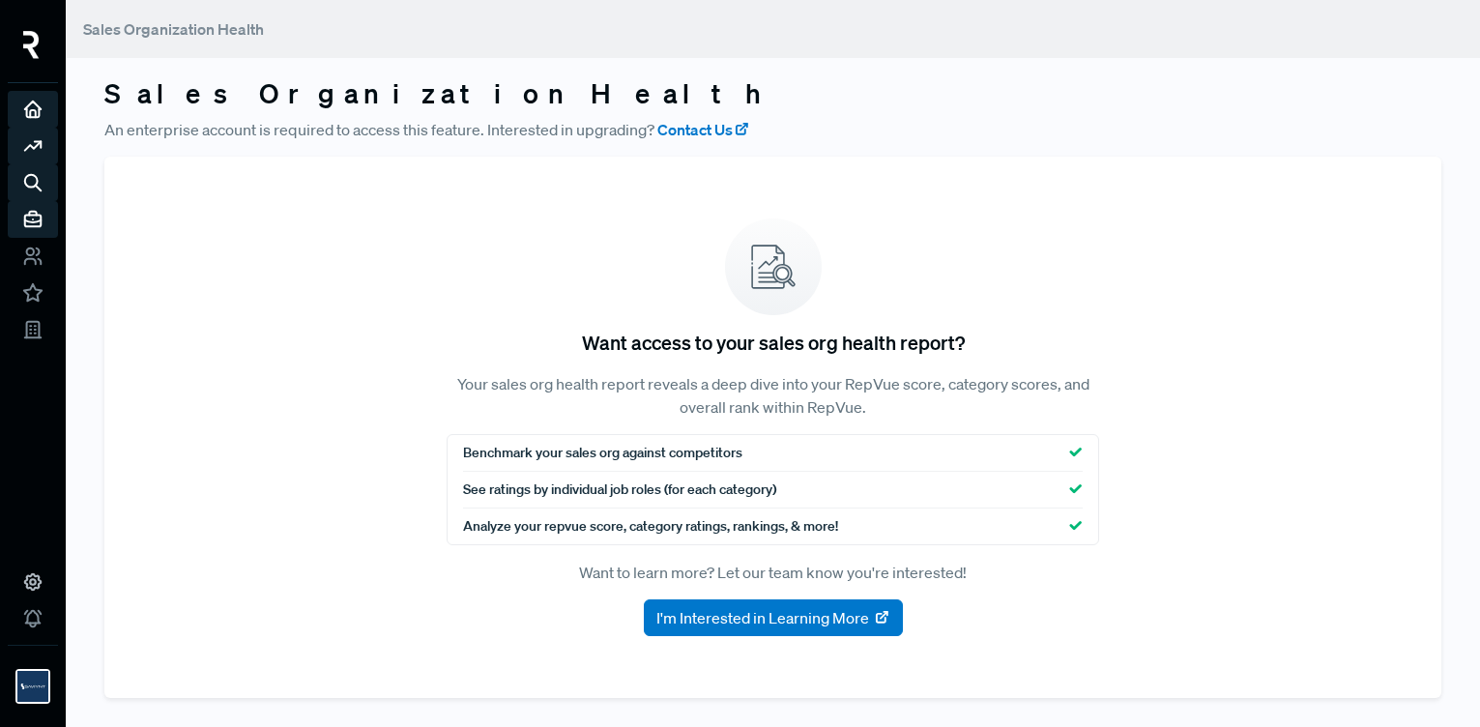
click at [28, 114] on icon at bounding box center [32, 109] width 21 height 21
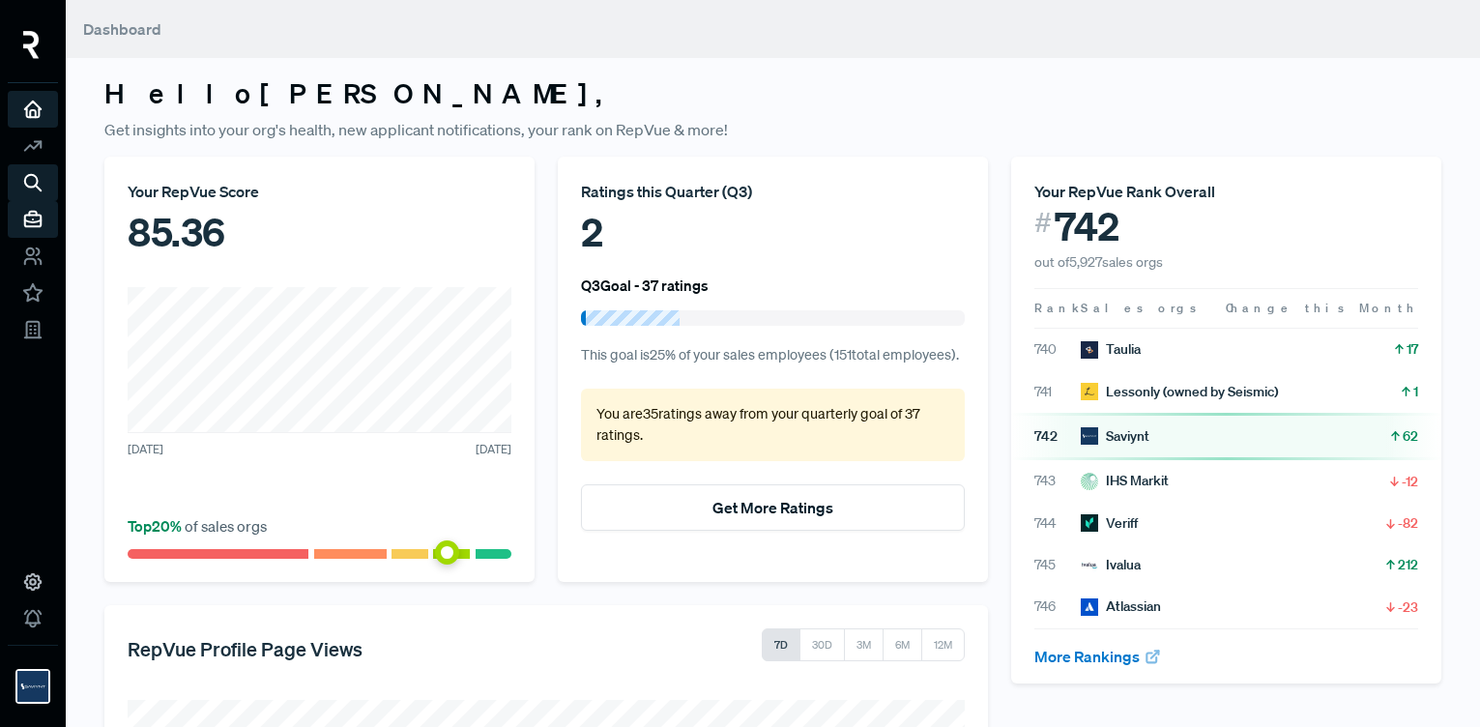
drag, startPoint x: 163, startPoint y: 106, endPoint x: 243, endPoint y: 130, distance: 82.6
click at [163, 106] on h3 "Hello Evelyn ," at bounding box center [772, 93] width 1337 height 33
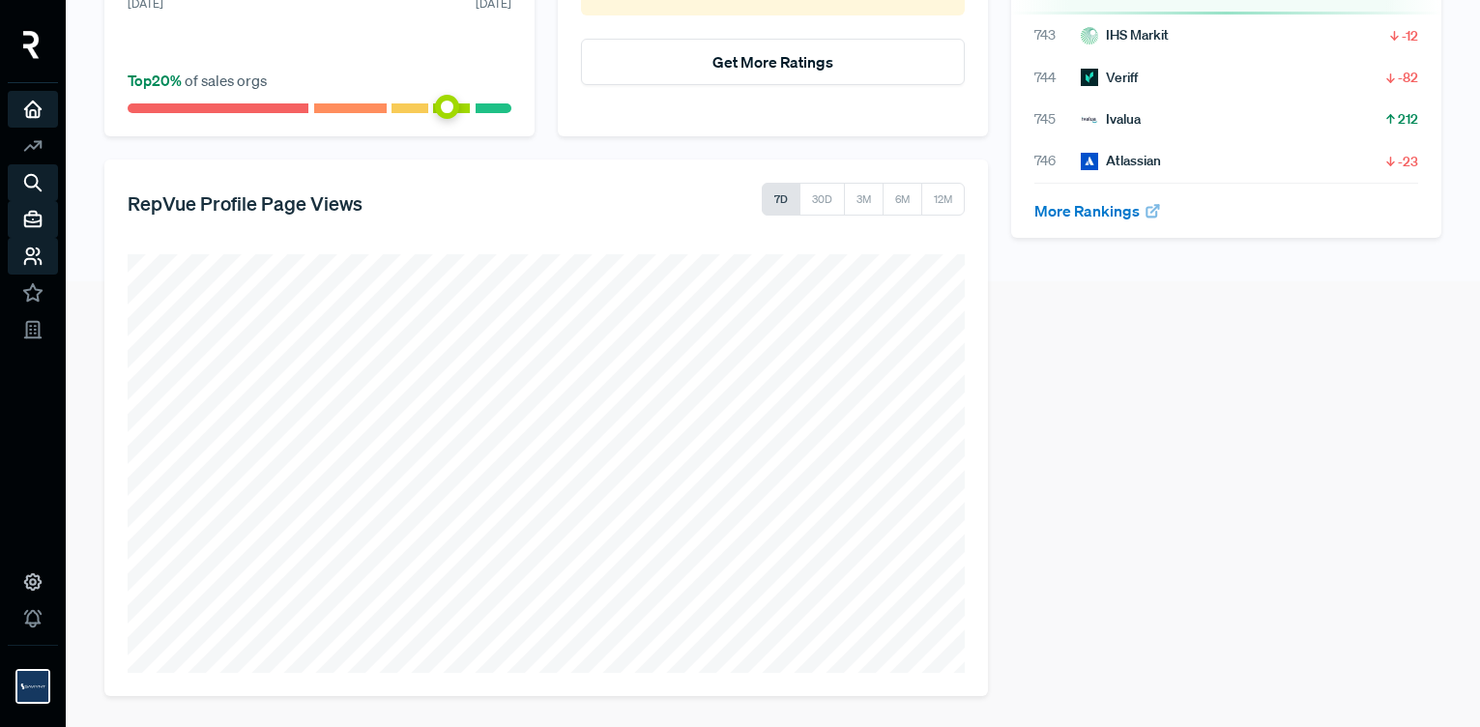
scroll to position [426, 0]
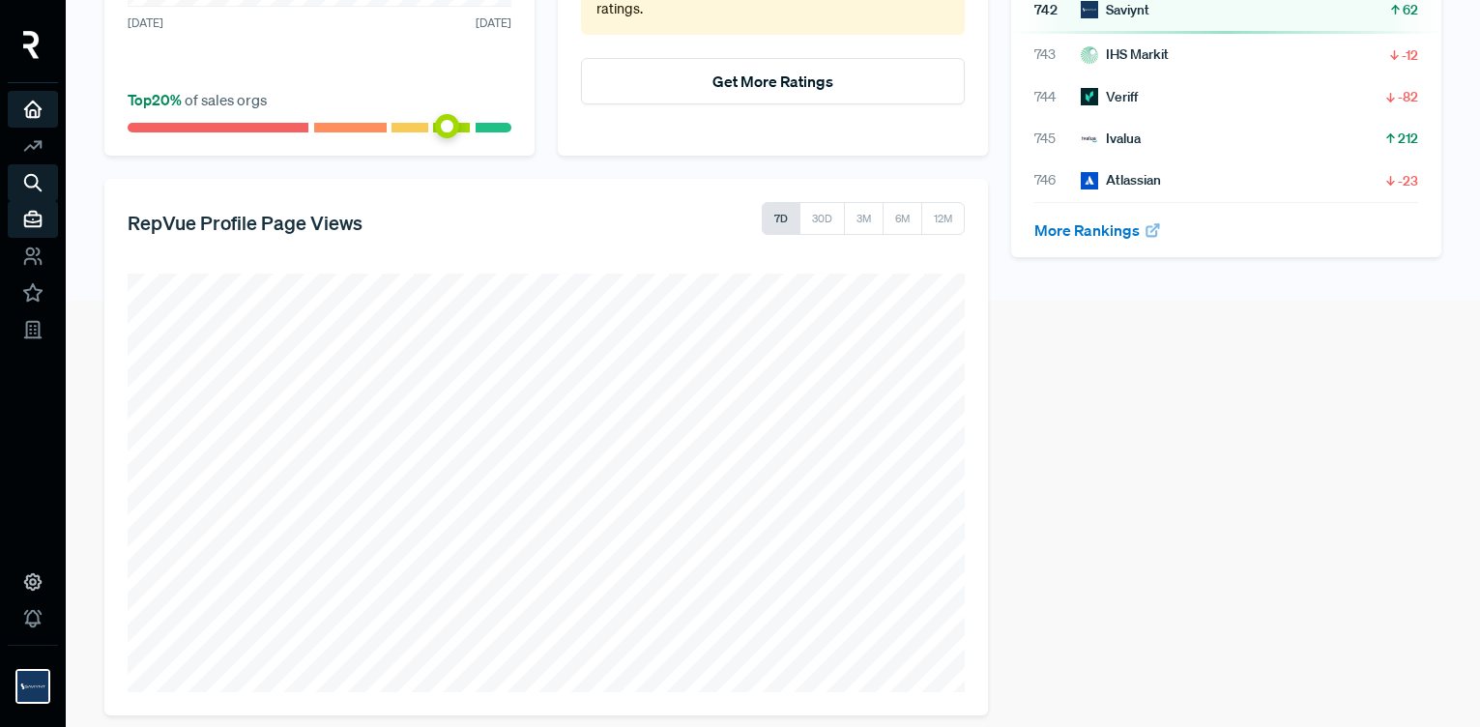
click at [22, 108] on icon at bounding box center [32, 109] width 21 height 21
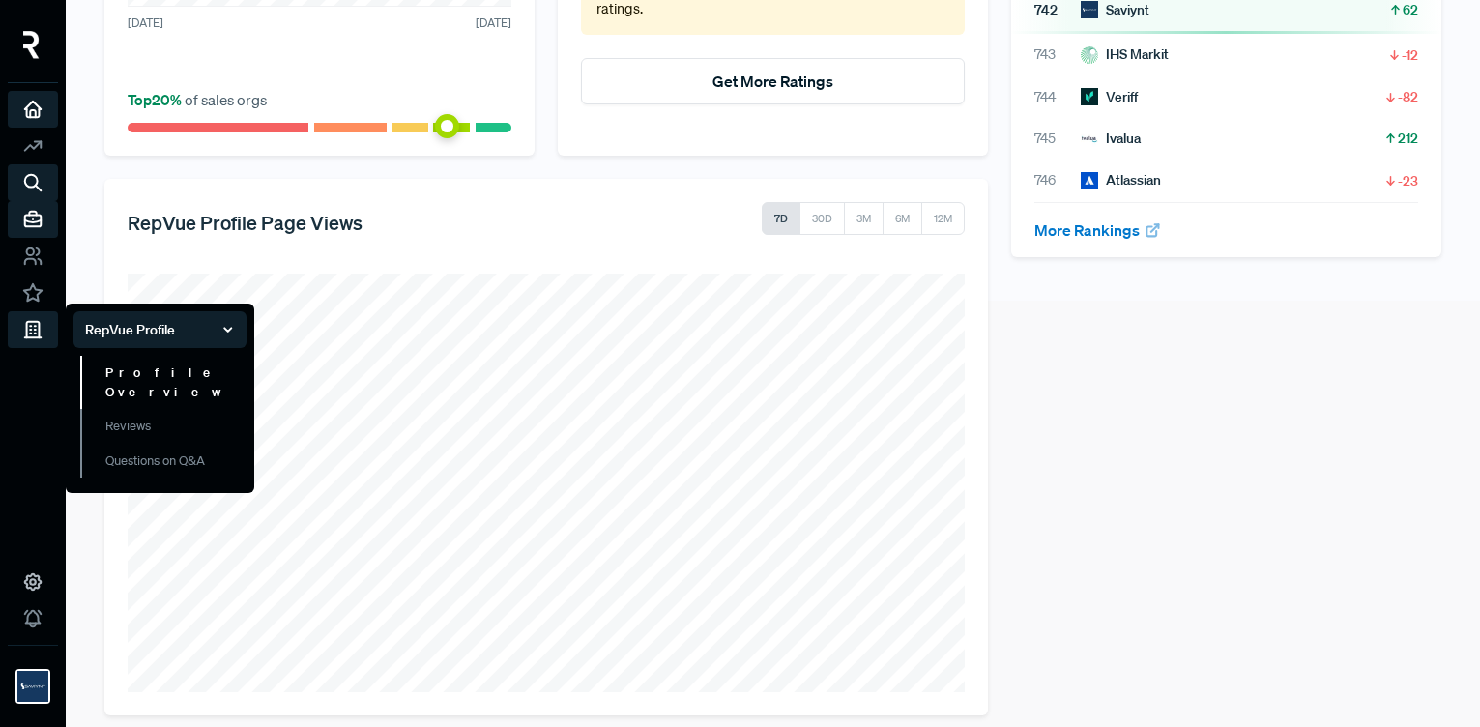
click at [158, 380] on link "Profile Overview" at bounding box center [163, 382] width 166 height 53
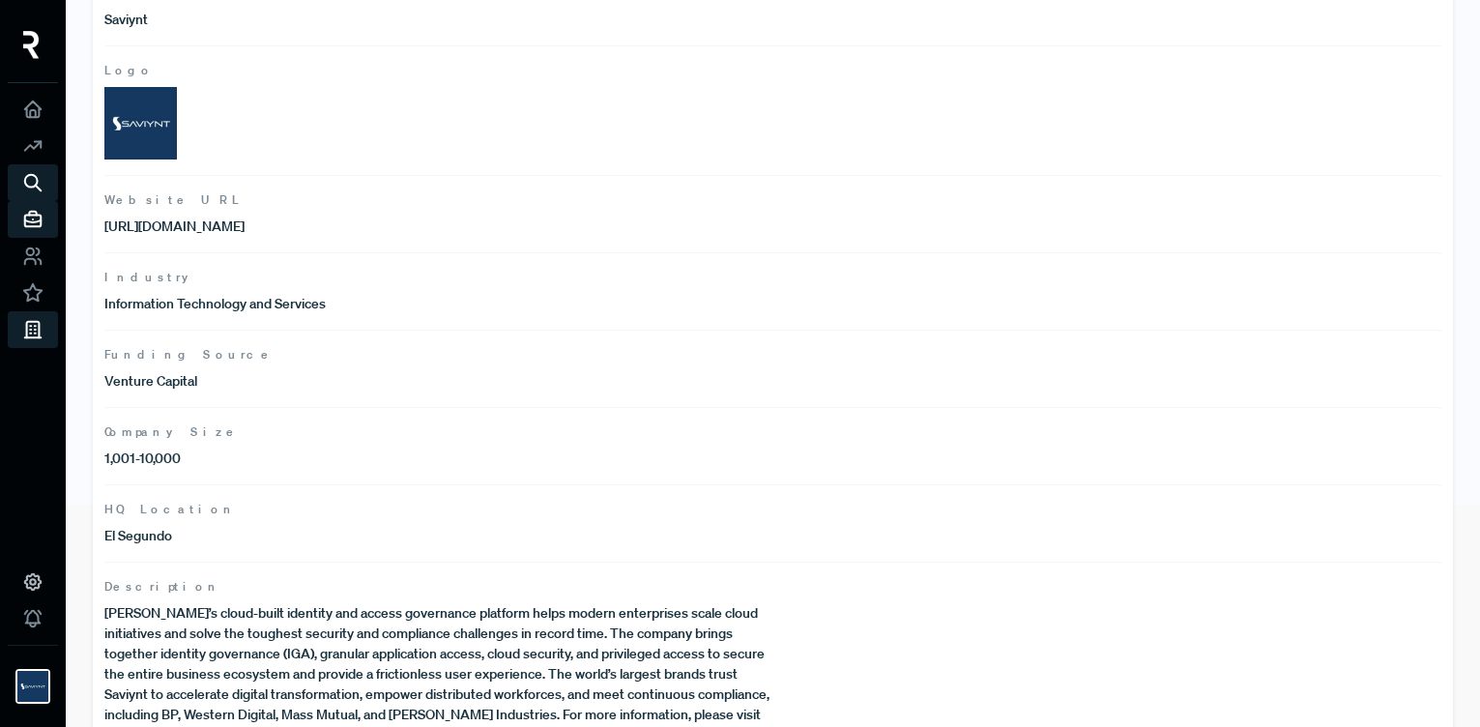
scroll to position [258, 0]
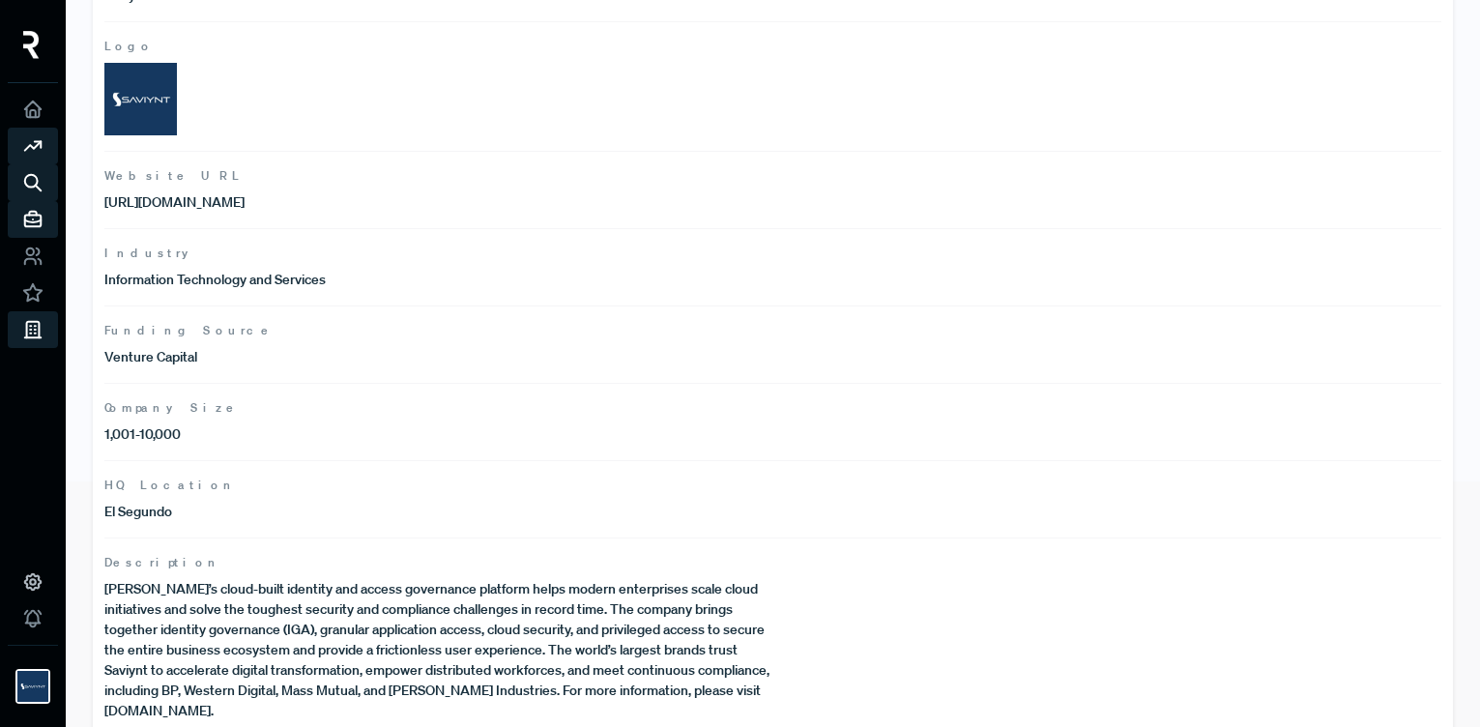
click at [33, 144] on icon at bounding box center [32, 145] width 21 height 21
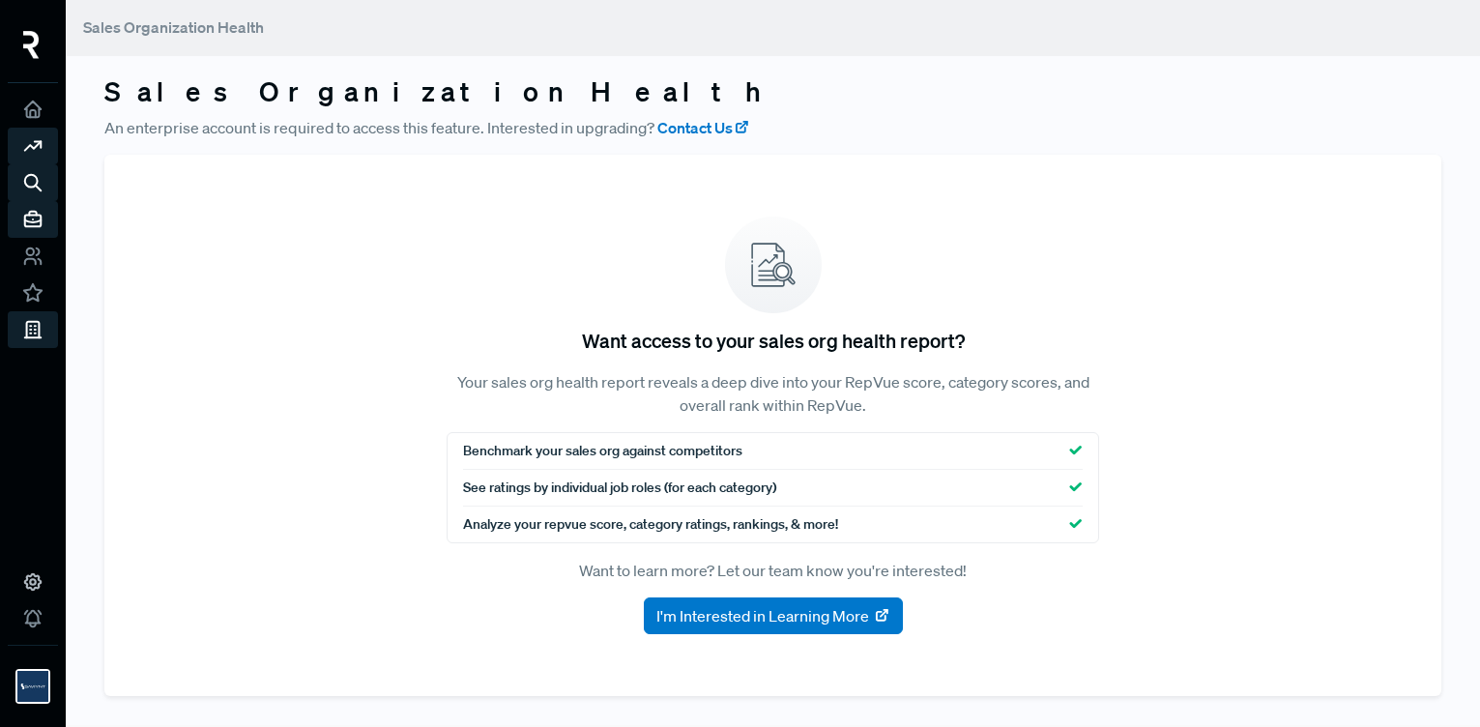
scroll to position [2, 0]
click at [31, 109] on use at bounding box center [33, 110] width 16 height 16
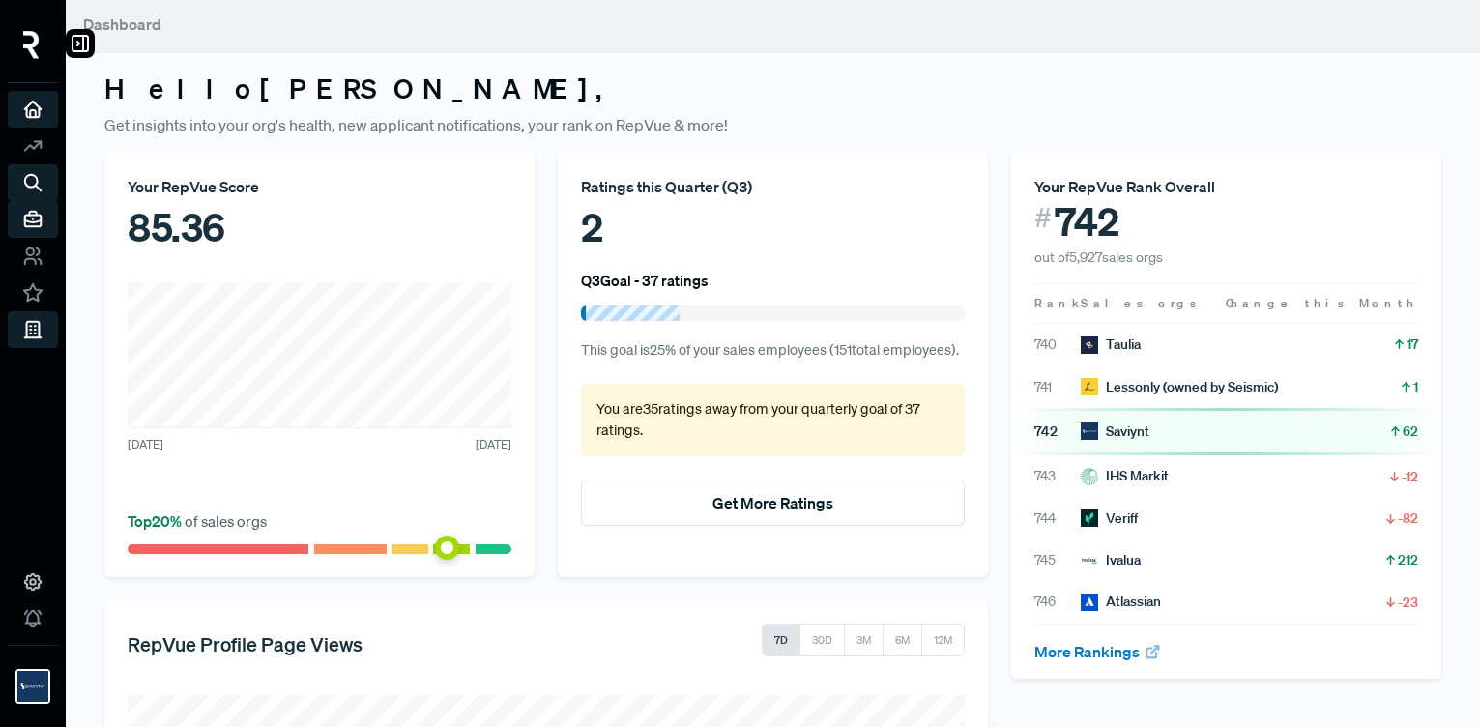
click at [39, 35] on img at bounding box center [31, 45] width 16 height 28
